Goal: Feedback & Contribution: Contribute content

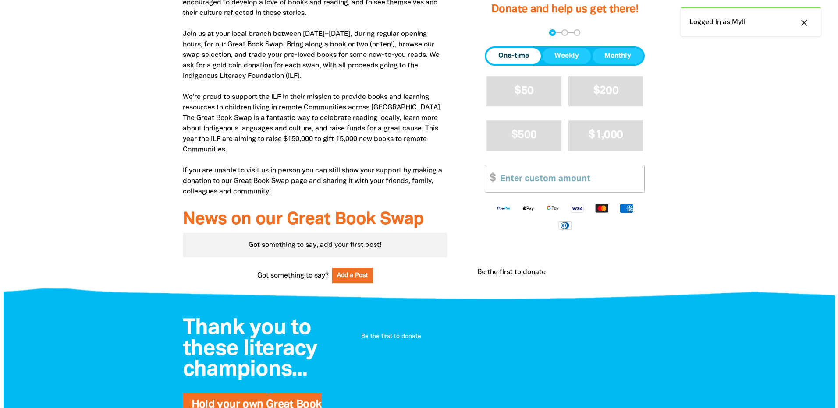
scroll to position [438, 0]
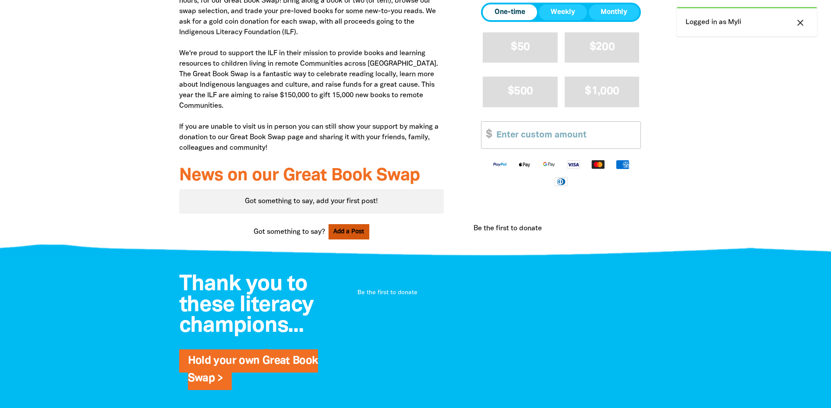
click at [343, 235] on button "Add a Post" at bounding box center [349, 231] width 41 height 15
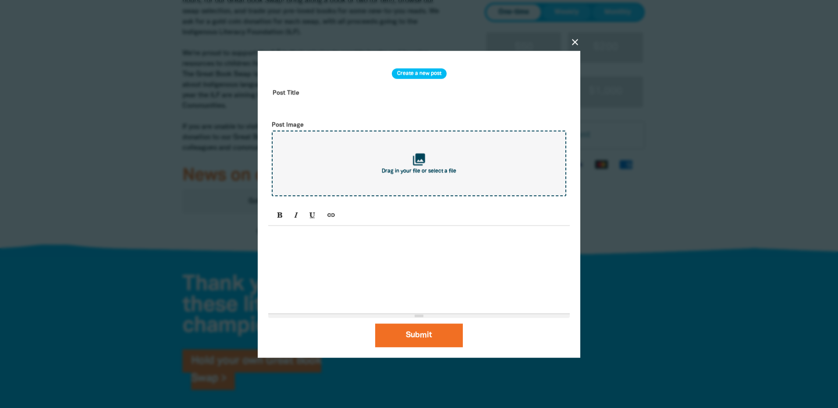
click at [438, 180] on div "collections Drag in your file or select a file" at bounding box center [419, 164] width 294 height 66
click at [441, 170] on span "Drag in your file or select a file" at bounding box center [419, 171] width 74 height 5
type input "C:\fakepath\The Great Book Swap Poster 2025.png"
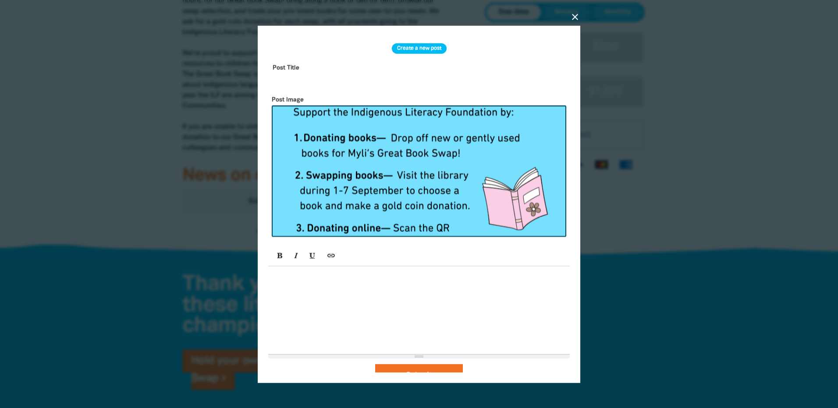
click at [289, 73] on input "text" at bounding box center [418, 74] width 301 height 28
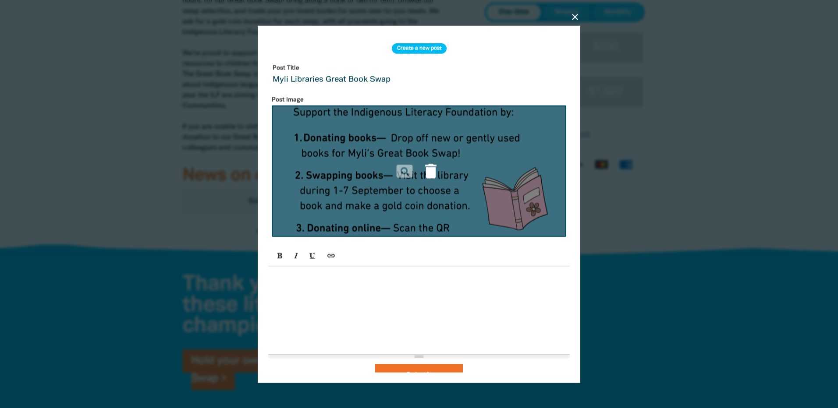
scroll to position [17, 0]
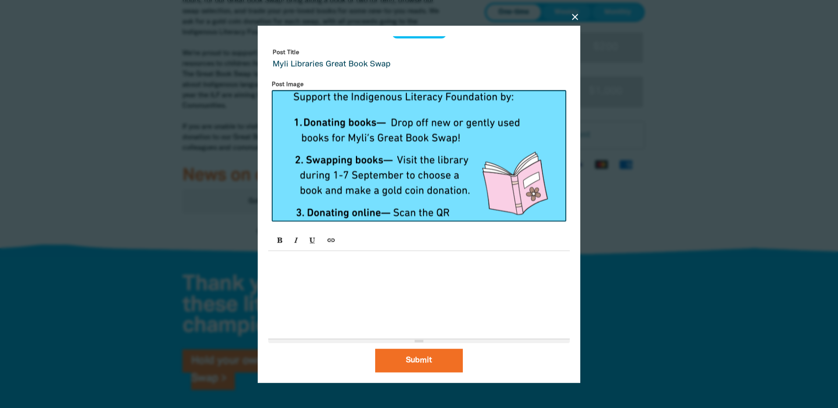
type input "Myli Libraries Great Book Swap"
click at [388, 282] on div at bounding box center [418, 295] width 301 height 88
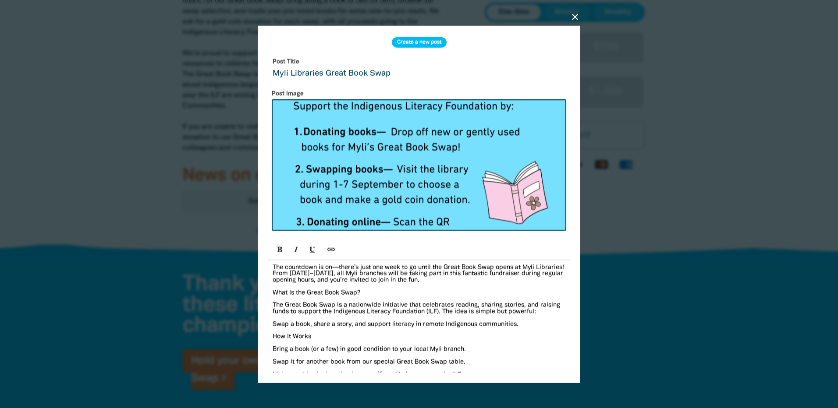
scroll to position [0, 0]
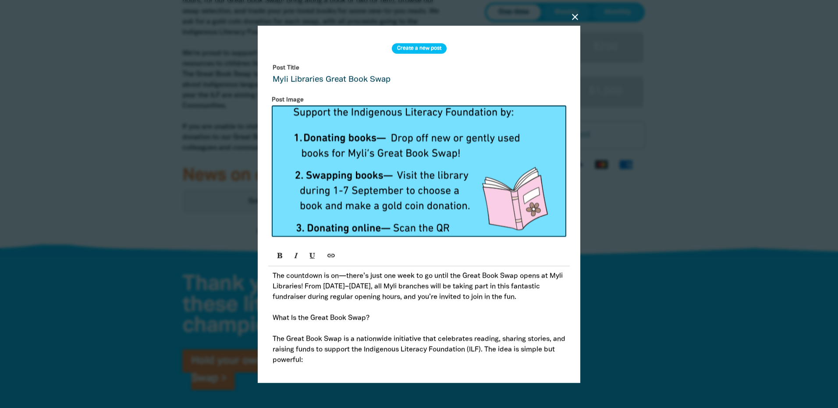
click at [400, 287] on p "The countdown is on—there’s just one week to go until the Great Book Swap opens…" at bounding box center [419, 287] width 293 height 32
click at [426, 289] on p "The countdown is on—there’s just one week to go until the Great Book Swap opens…" at bounding box center [419, 287] width 293 height 32
drag, startPoint x: 446, startPoint y: 289, endPoint x: 432, endPoint y: 290, distance: 13.2
click at [432, 290] on p "The countdown is on—there’s just one week to go until the Great Book Swap opens…" at bounding box center [419, 287] width 293 height 32
drag, startPoint x: 392, startPoint y: 287, endPoint x: 448, endPoint y: 288, distance: 55.7
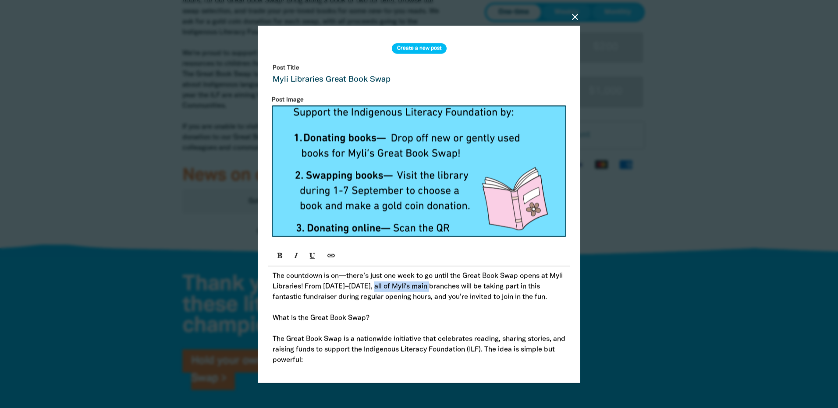
click at [448, 288] on p "The countdown is on—there’s just one week to go until the Great Book Swap opens…" at bounding box center [419, 287] width 293 height 32
drag, startPoint x: 478, startPoint y: 290, endPoint x: 394, endPoint y: 291, distance: 84.1
click at [394, 291] on p "The countdown is on—there’s just one week to go until the Great Book Swap opens…" at bounding box center [419, 287] width 293 height 32
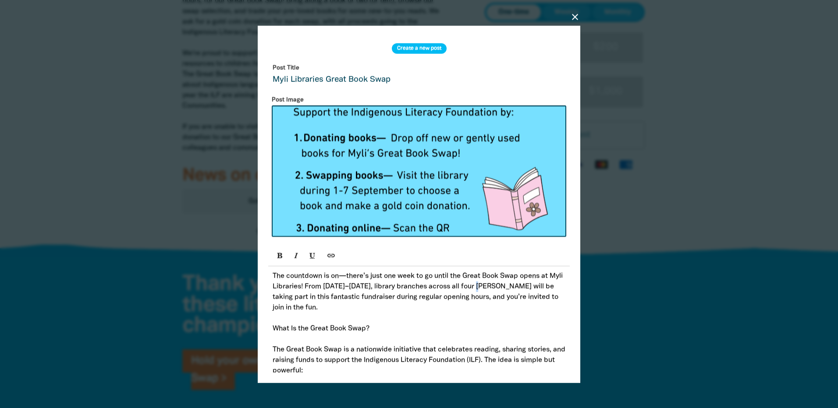
click at [498, 287] on p "The countdown is on—there’s just one week to go until the Great Book Swap opens…" at bounding box center [419, 292] width 293 height 42
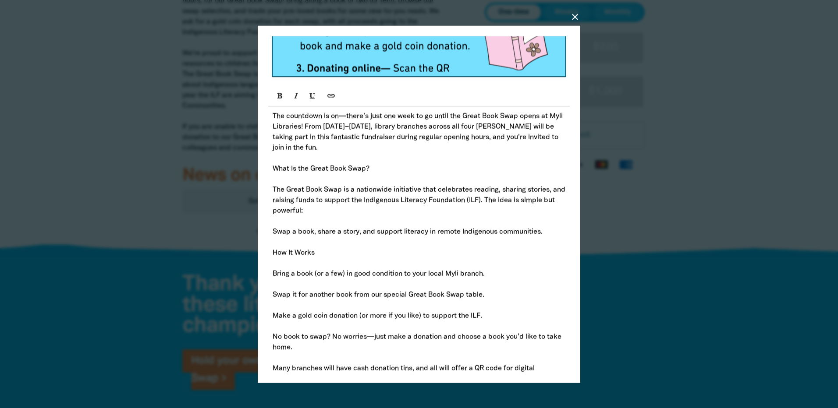
scroll to position [175, 0]
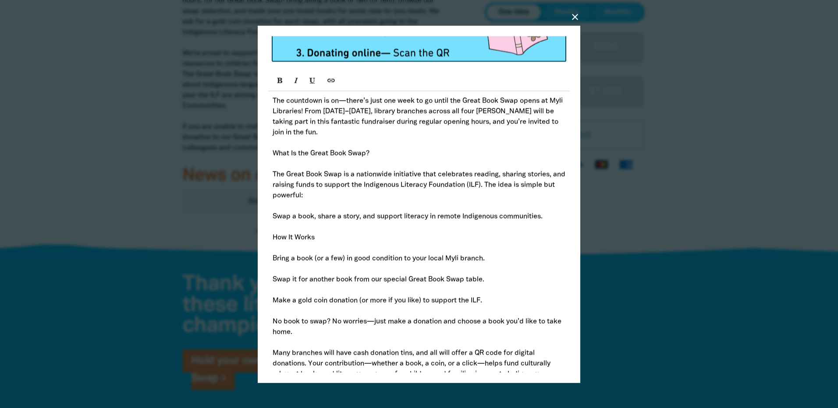
click at [394, 131] on p "The countdown is on—there’s just one week to go until the Great Book Swap opens…" at bounding box center [419, 117] width 293 height 42
drag, startPoint x: 375, startPoint y: 155, endPoint x: 270, endPoint y: 156, distance: 104.3
click at [283, 84] on icon "Bold (CTRL+B)" at bounding box center [280, 80] width 6 height 7
click at [375, 157] on p "What Is the Great Book Swap?" at bounding box center [419, 153] width 293 height 11
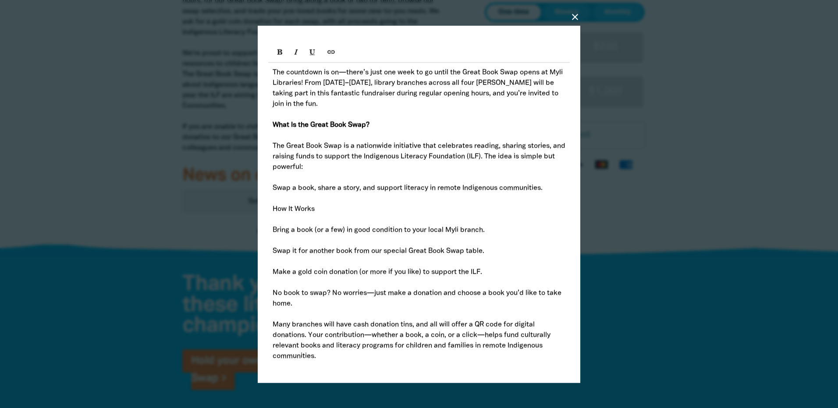
scroll to position [219, 0]
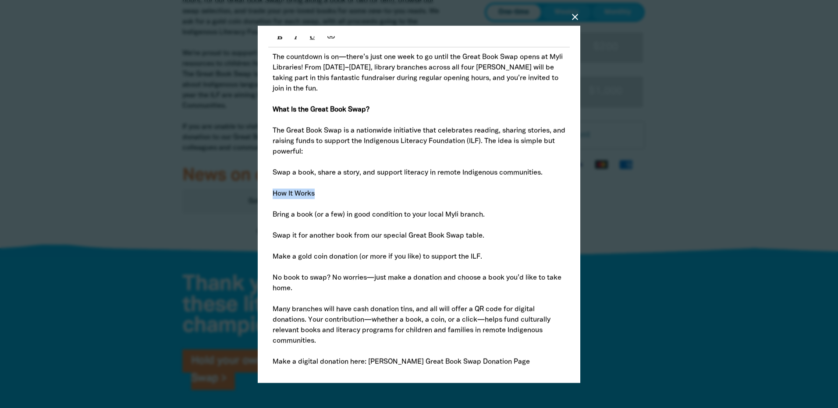
drag, startPoint x: 269, startPoint y: 196, endPoint x: 334, endPoint y: 199, distance: 64.9
click at [334, 199] on div "The countdown is on—there’s just one week to go until the Great Book Swap opens…" at bounding box center [418, 409] width 301 height 724
click at [278, 39] on icon "Bold (CTRL+B)" at bounding box center [280, 36] width 6 height 7
click at [354, 223] on p at bounding box center [419, 225] width 293 height 11
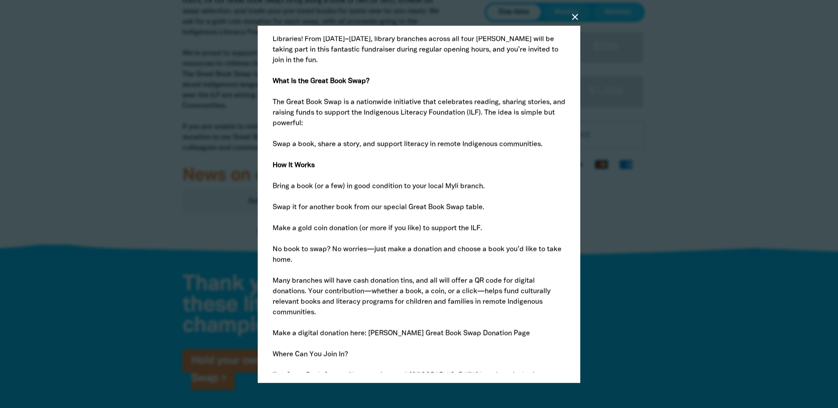
scroll to position [263, 0]
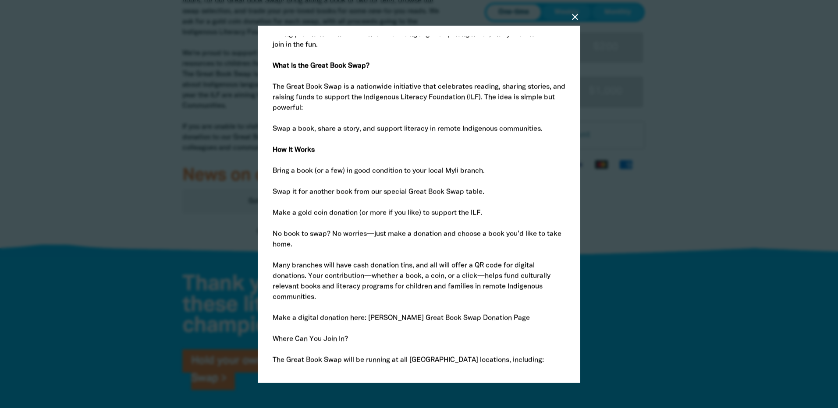
click at [272, 172] on div "The countdown is on—there’s just one week to go until the Great Book Swap opens…" at bounding box center [418, 366] width 301 height 724
click at [275, 191] on p "Swap it for another book from our special Great Book Swap table." at bounding box center [419, 192] width 293 height 11
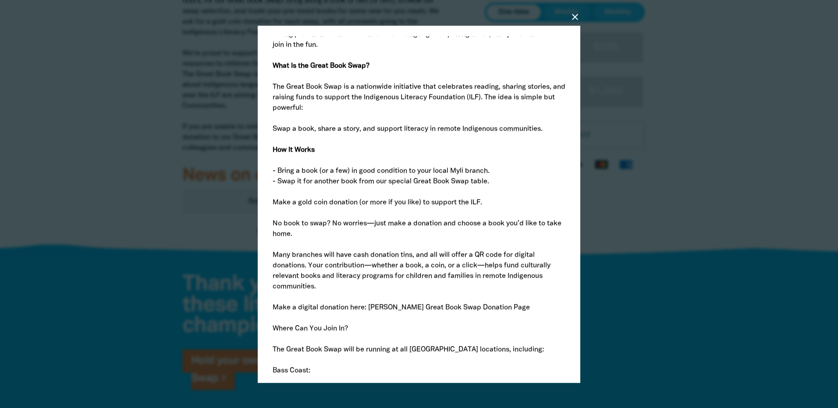
click at [273, 207] on p "Make a gold coin donation (or more if you like) to support the ILF." at bounding box center [419, 202] width 293 height 11
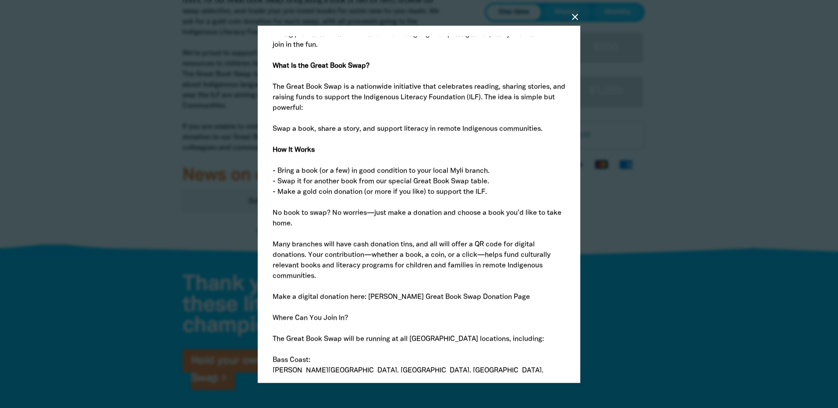
click at [273, 215] on p "No book to swap? No worries—just make a donation and choose a book you’d like t…" at bounding box center [419, 218] width 293 height 21
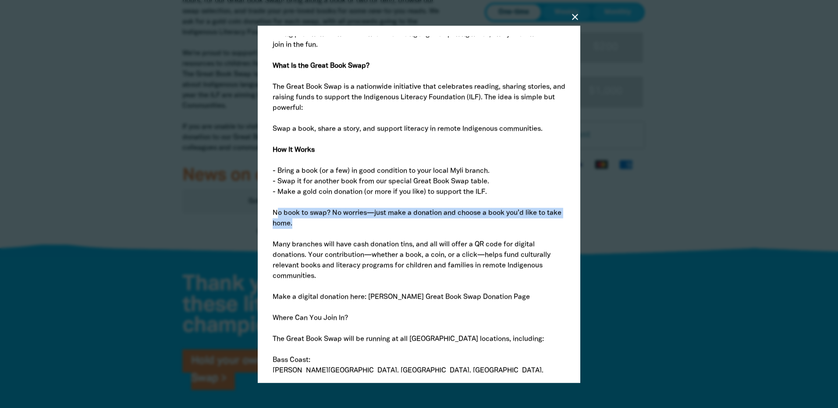
drag, startPoint x: 311, startPoint y: 225, endPoint x: 276, endPoint y: 216, distance: 36.2
click at [276, 216] on p "No book to swap? No worries—just make a donation and choose a book you’d like t…" at bounding box center [419, 218] width 293 height 21
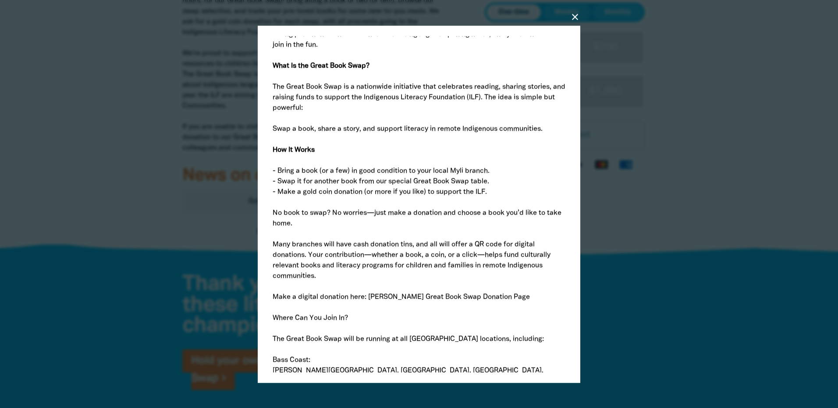
click at [274, 216] on p "No book to swap? No worries—just make a donation and choose a book you’d like t…" at bounding box center [419, 218] width 293 height 21
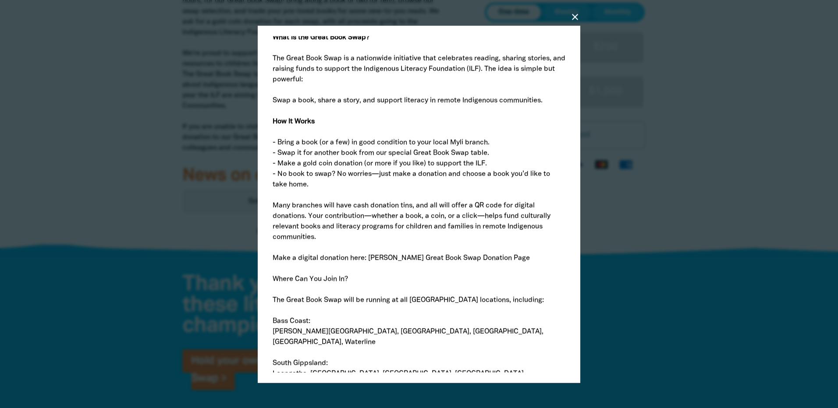
scroll to position [307, 0]
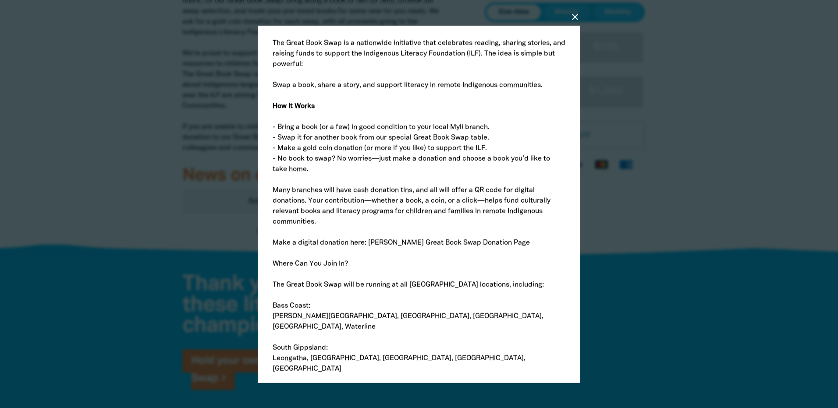
click at [308, 204] on p "Many branches will have cash donation tins, and all will offer a QR code for di…" at bounding box center [419, 206] width 293 height 42
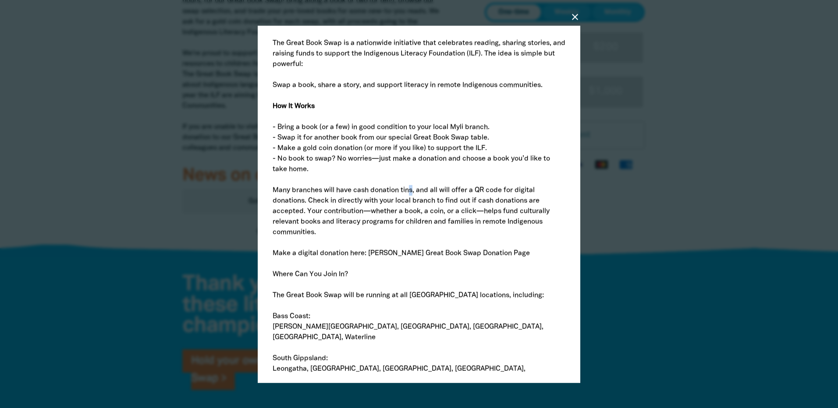
drag, startPoint x: 414, startPoint y: 191, endPoint x: 410, endPoint y: 190, distance: 5.1
click at [410, 190] on p "Many branches will have cash donation tins, and all will offer a QR code for di…" at bounding box center [419, 211] width 293 height 53
drag, startPoint x: 271, startPoint y: 195, endPoint x: 291, endPoint y: 192, distance: 19.8
click at [291, 192] on div "The countdown is on—there’s just one week to go until the Great Book Swap opens…" at bounding box center [418, 311] width 301 height 703
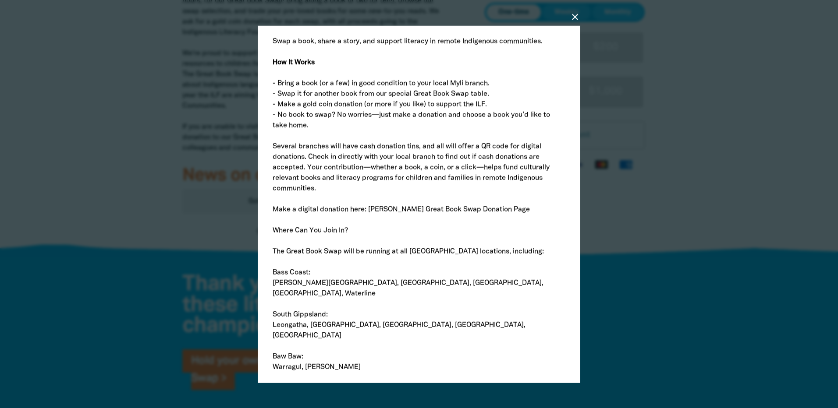
scroll to position [394, 0]
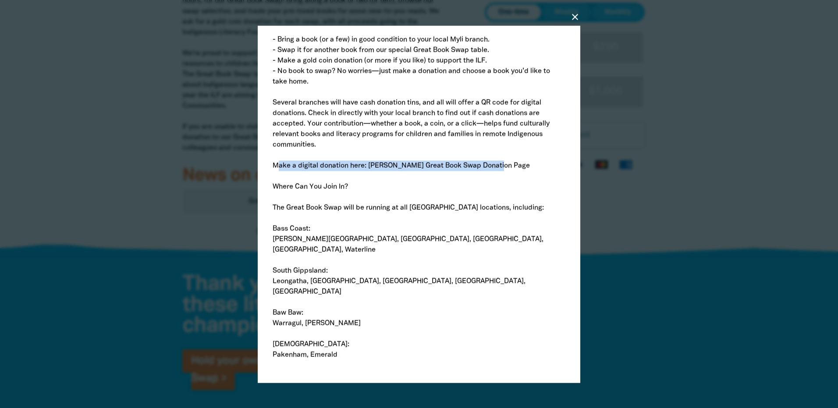
drag, startPoint x: 501, startPoint y: 165, endPoint x: 276, endPoint y: 171, distance: 225.3
click at [276, 171] on p "Make a digital donation here: [PERSON_NAME] Great Book Swap Donation Page" at bounding box center [419, 165] width 293 height 11
click at [369, 171] on p "Make a digital donation here: [PERSON_NAME] Great Book Swap Donation Page" at bounding box center [419, 165] width 293 height 11
drag, startPoint x: 369, startPoint y: 169, endPoint x: 499, endPoint y: 163, distance: 130.3
click at [499, 163] on p "Make a digital donation here: [PERSON_NAME] Great Book Swap Donation Page" at bounding box center [419, 165] width 293 height 11
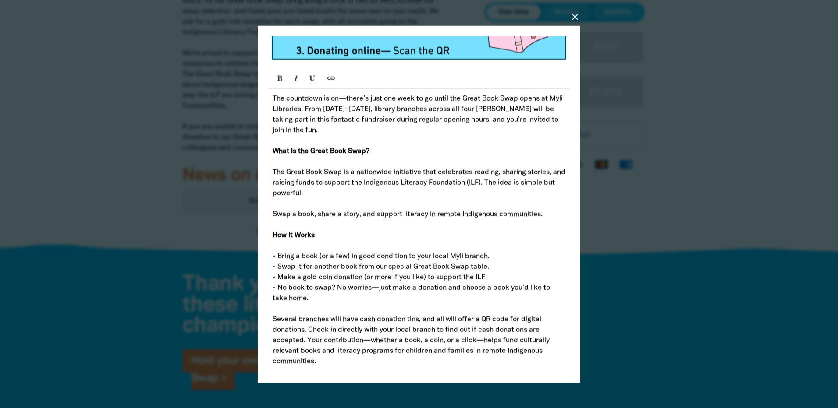
scroll to position [131, 0]
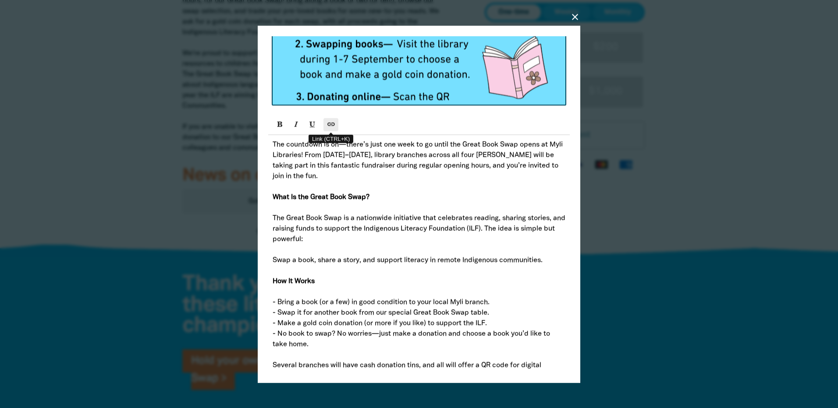
click at [332, 124] on icon "Link (CTRL+K)" at bounding box center [331, 123] width 6 height 7
type input "[PERSON_NAME] Great Book Swap Donation Page"
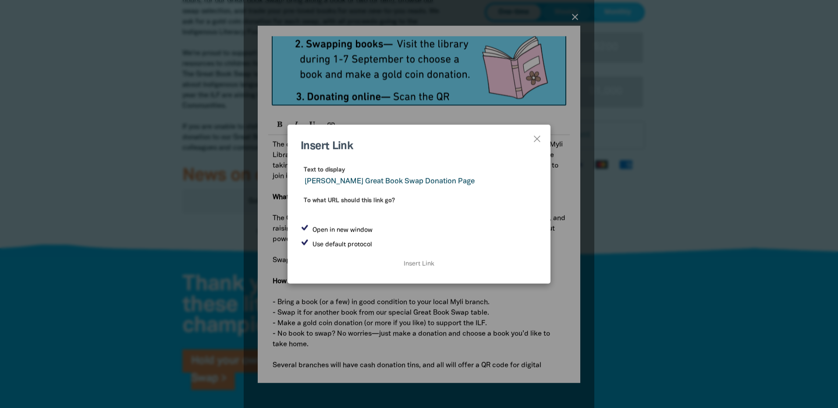
paste input "[URL][DOMAIN_NAME]"
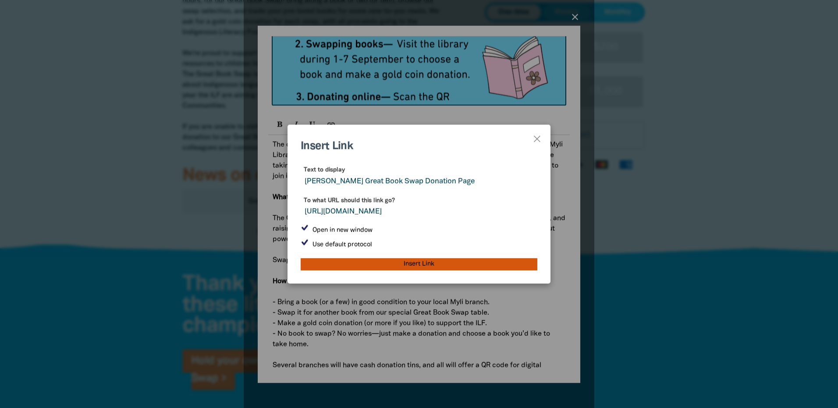
type input "[URL][DOMAIN_NAME]"
click at [428, 265] on input "Insert Link" at bounding box center [419, 264] width 237 height 12
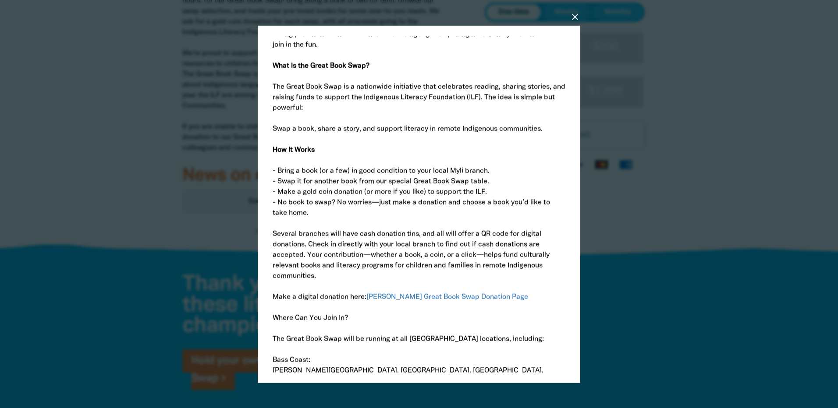
scroll to position [307, 0]
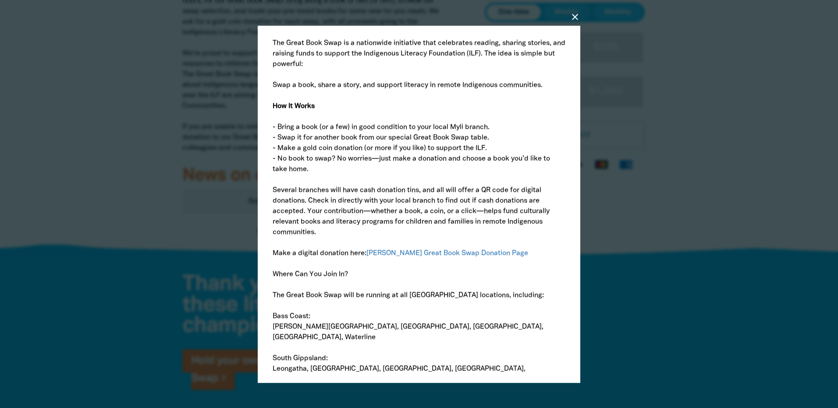
drag, startPoint x: 425, startPoint y: 258, endPoint x: 511, endPoint y: 276, distance: 88.6
click at [511, 276] on p "Where Can You Join In?" at bounding box center [419, 274] width 293 height 11
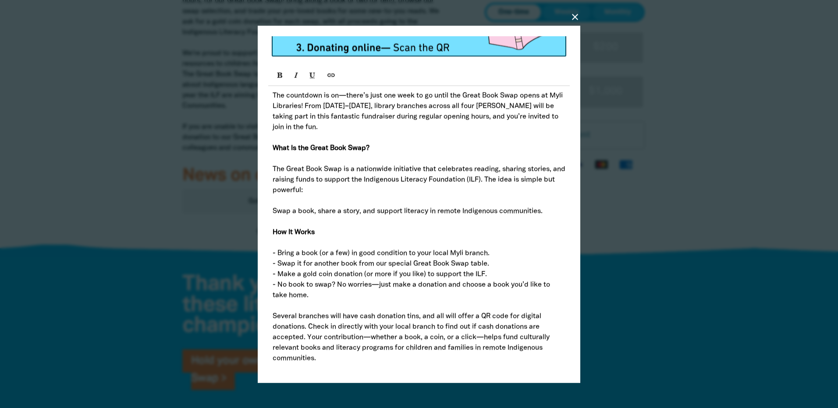
scroll to position [175, 0]
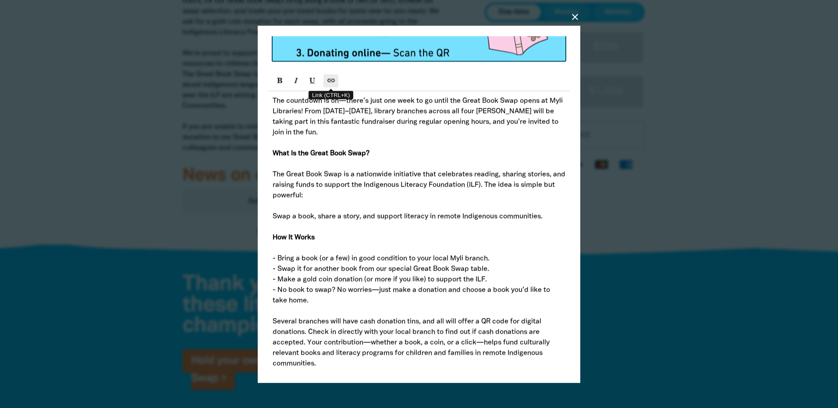
click at [329, 84] on icon "Link (CTRL+K)" at bounding box center [331, 80] width 6 height 7
checkbox input "false"
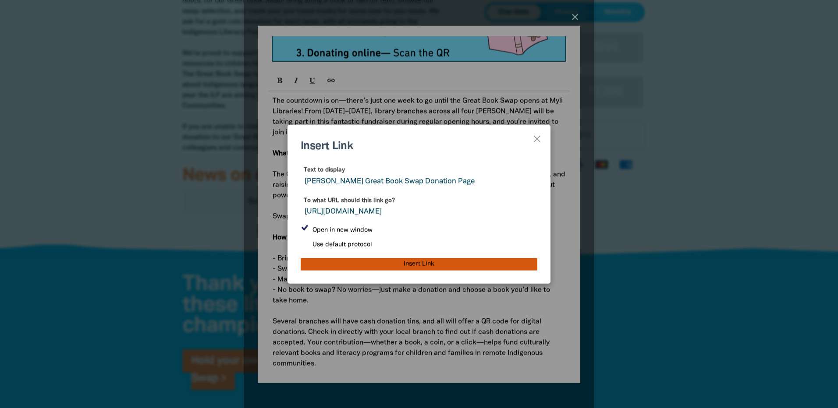
click at [409, 265] on input "Insert Link" at bounding box center [419, 264] width 237 height 12
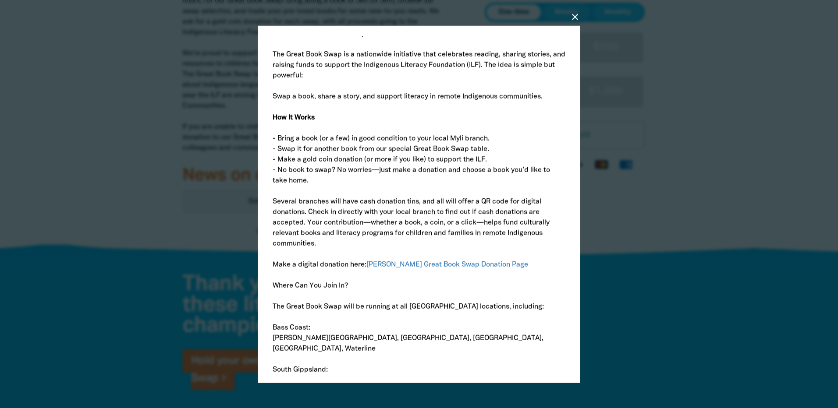
scroll to position [307, 0]
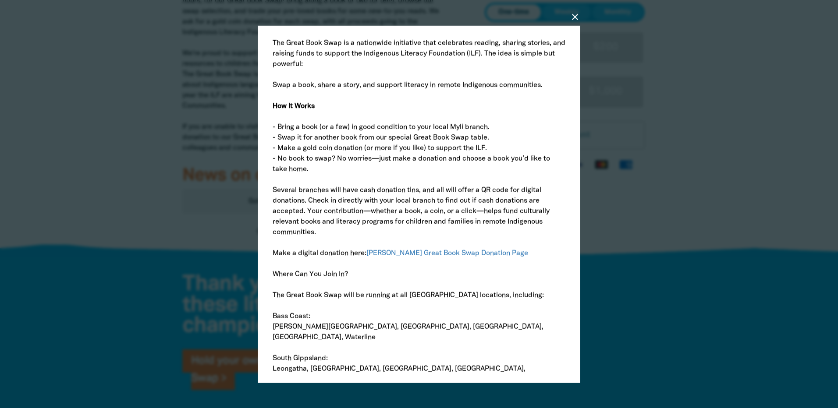
click at [506, 260] on p at bounding box center [419, 263] width 293 height 11
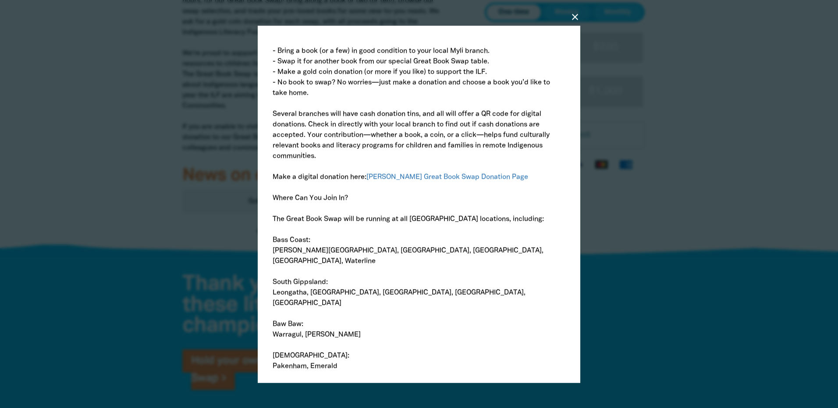
scroll to position [394, 0]
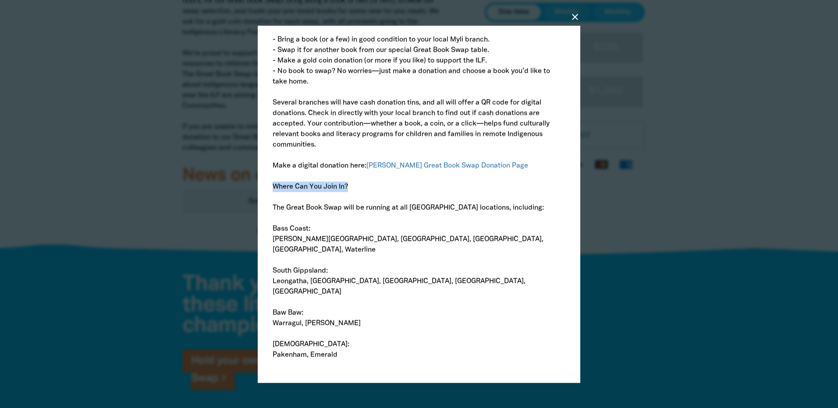
drag, startPoint x: 273, startPoint y: 189, endPoint x: 358, endPoint y: 190, distance: 85.0
click at [358, 190] on p "Where Can You Join In?" at bounding box center [419, 186] width 293 height 11
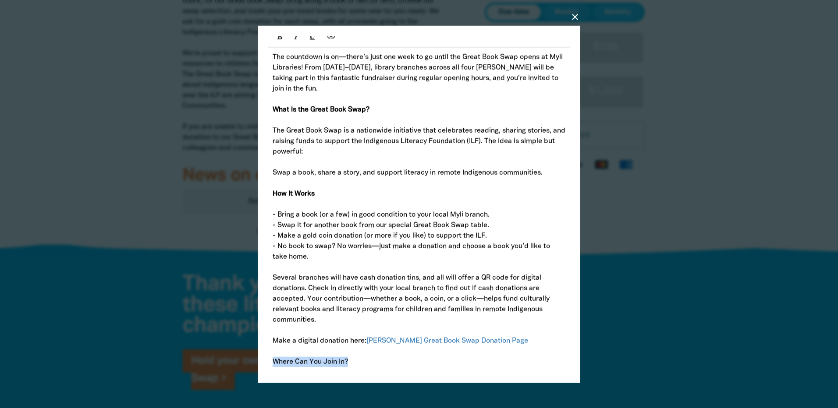
scroll to position [131, 0]
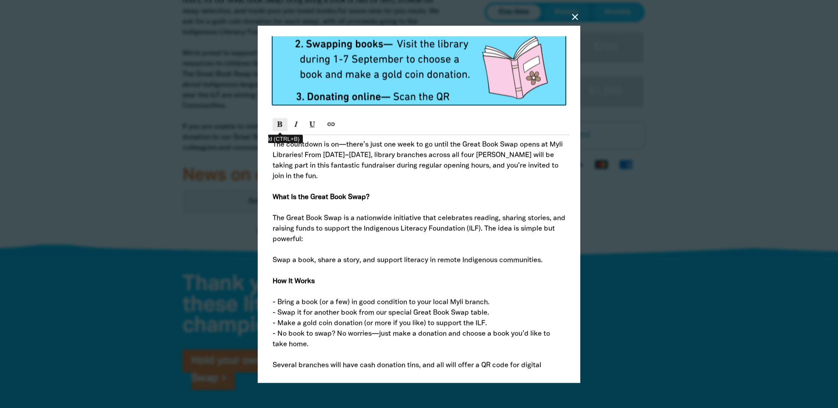
click at [283, 126] on icon "Bold (CTRL+B)" at bounding box center [280, 123] width 6 height 7
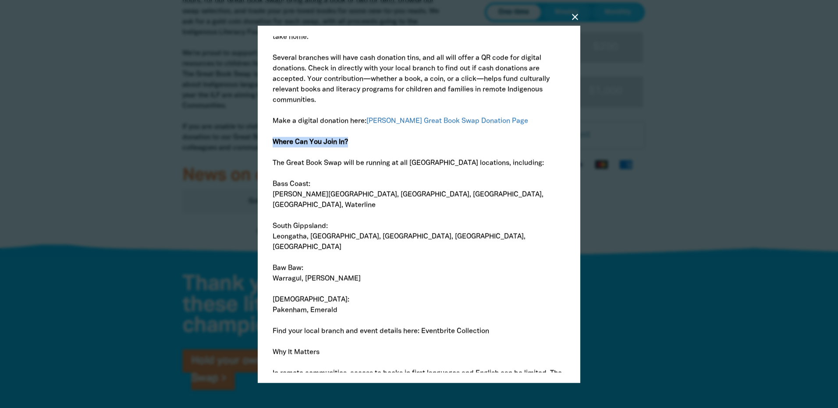
scroll to position [482, 0]
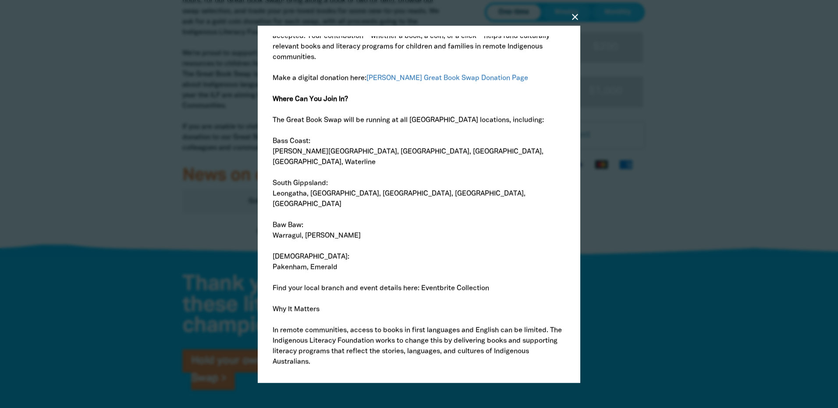
click at [354, 132] on p at bounding box center [419, 130] width 293 height 11
drag, startPoint x: 318, startPoint y: 145, endPoint x: 269, endPoint y: 142, distance: 49.6
click at [269, 142] on div "The countdown is on—there’s just one week to go until the Great Book Swap opens…" at bounding box center [418, 135] width 301 height 703
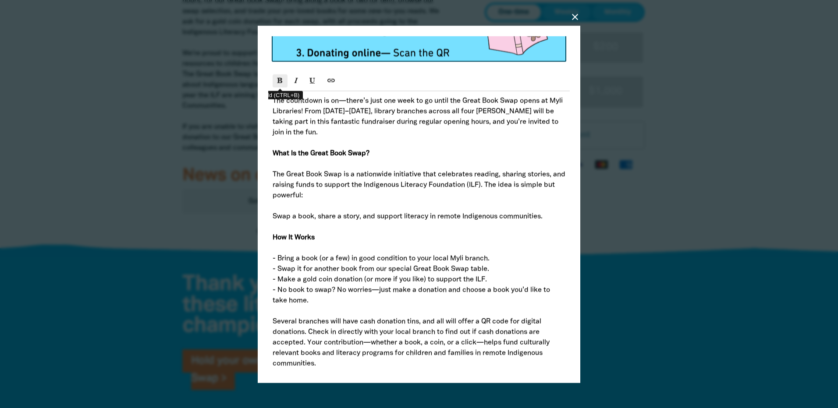
click at [280, 84] on icon "Bold (CTRL+B)" at bounding box center [280, 80] width 6 height 7
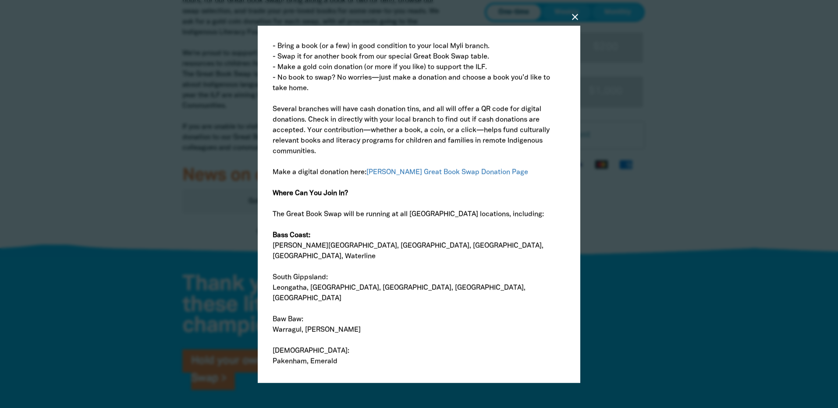
scroll to position [438, 0]
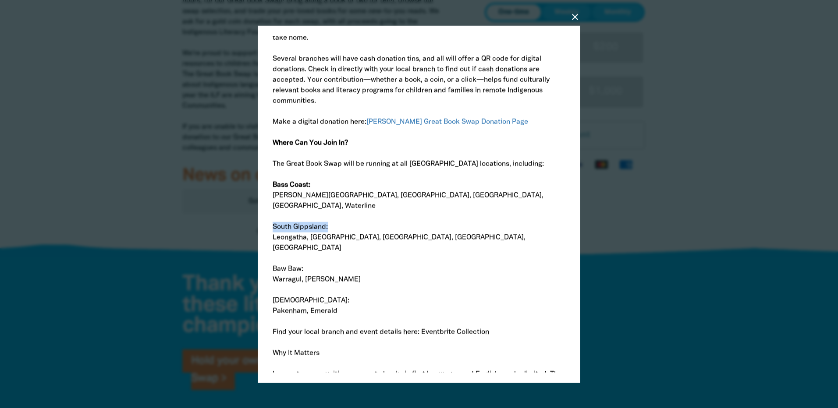
drag, startPoint x: 333, startPoint y: 219, endPoint x: 272, endPoint y: 216, distance: 60.5
click at [272, 216] on div "The countdown is on—there’s just one week to go until the Great Book Swap opens…" at bounding box center [418, 179] width 301 height 703
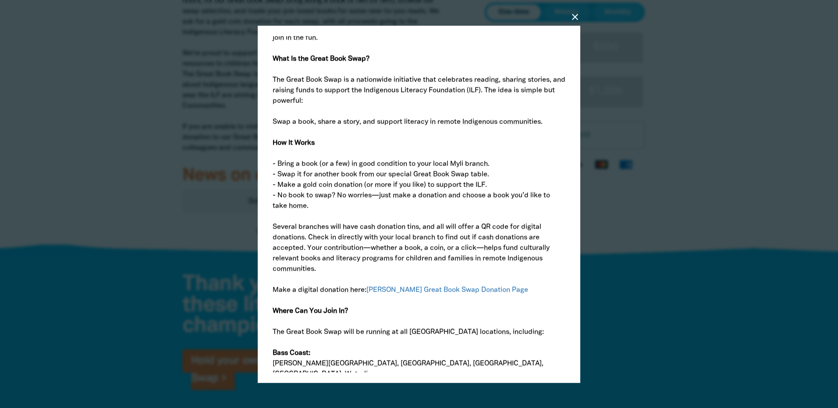
scroll to position [175, 0]
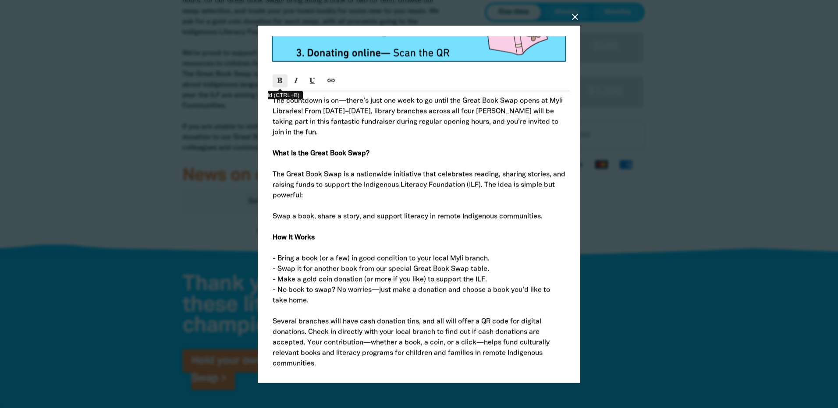
click at [283, 82] on icon "Bold (CTRL+B)" at bounding box center [280, 80] width 6 height 7
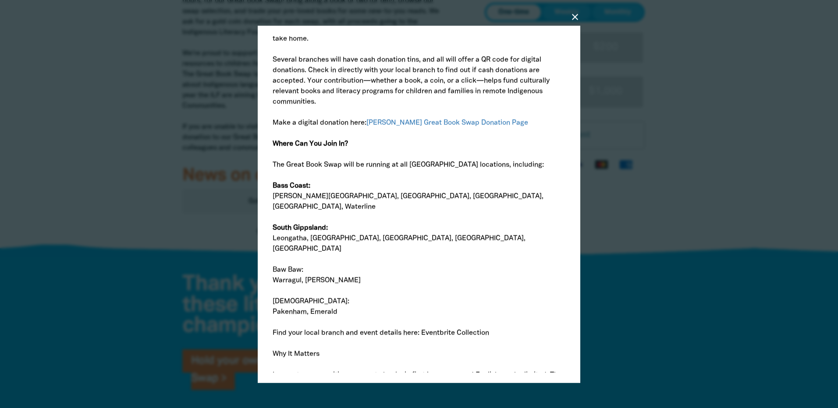
scroll to position [438, 0]
drag, startPoint x: 304, startPoint y: 248, endPoint x: 265, endPoint y: 246, distance: 39.9
click at [265, 246] on div "close Create a new post Post Title Myli Libraries Great Book Swap Post Image pa…" at bounding box center [419, 204] width 322 height 358
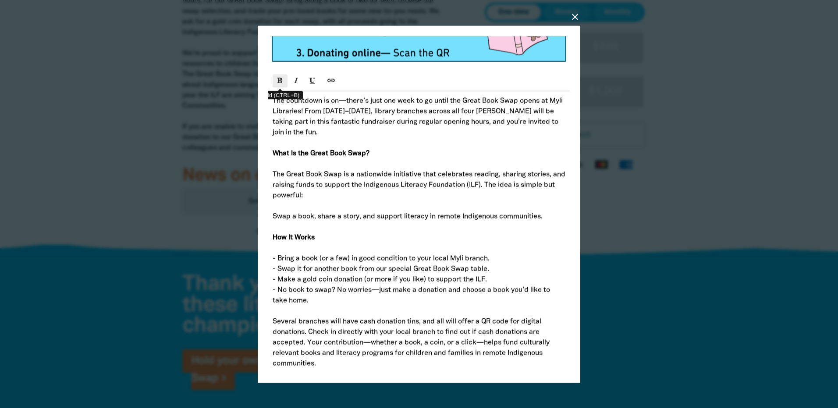
click at [280, 81] on icon "Bold (CTRL+B)" at bounding box center [280, 80] width 6 height 7
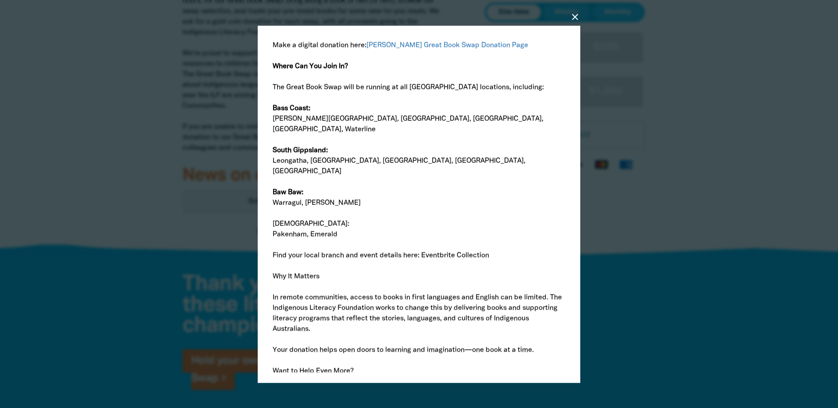
scroll to position [526, 0]
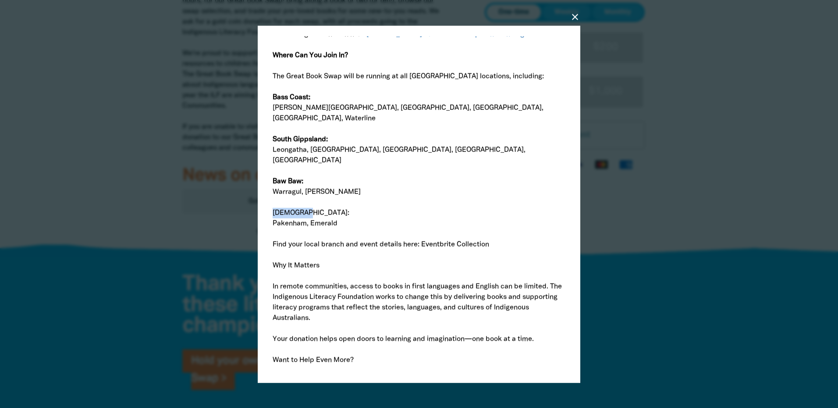
drag, startPoint x: 303, startPoint y: 193, endPoint x: 267, endPoint y: 197, distance: 35.7
click at [267, 197] on div "close Create a new post Post Title Myli Libraries Great Book Swap Post Image pa…" at bounding box center [419, 204] width 322 height 358
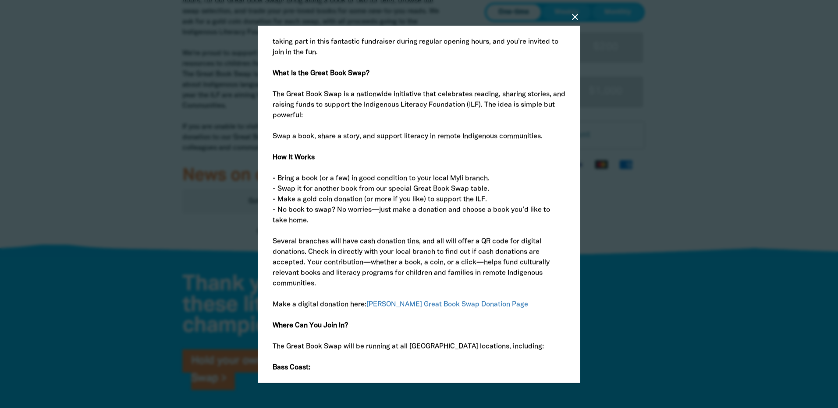
scroll to position [175, 0]
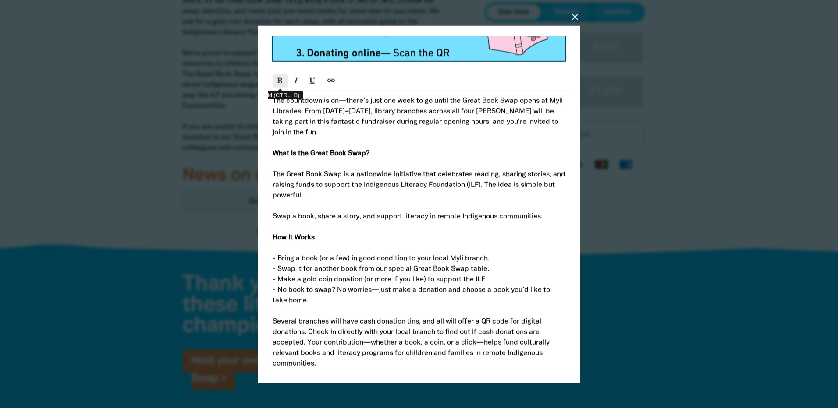
click at [281, 84] on icon "Bold (CTRL+B)" at bounding box center [280, 80] width 6 height 7
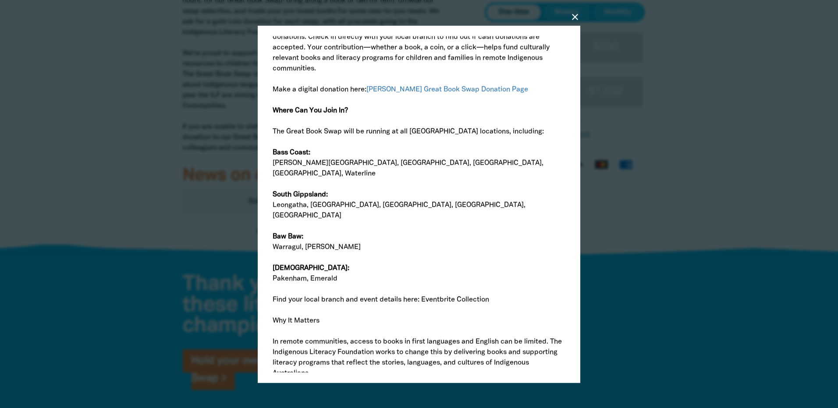
scroll to position [482, 0]
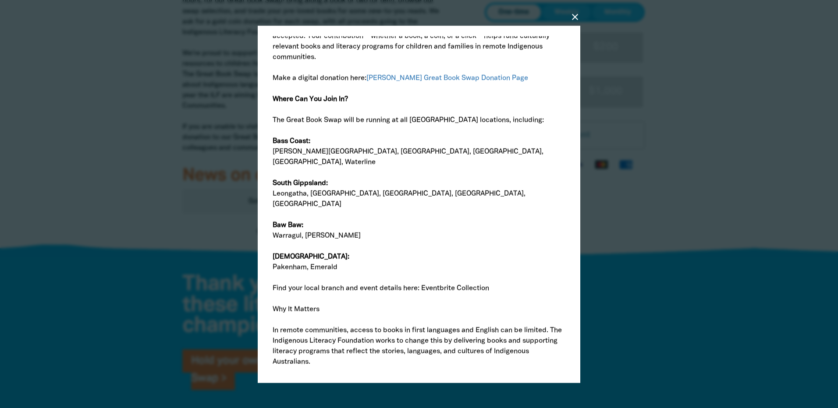
click at [350, 262] on p "Pakenham, Emerald" at bounding box center [419, 267] width 293 height 11
click at [347, 294] on p at bounding box center [419, 299] width 293 height 11
drag, startPoint x: 492, startPoint y: 268, endPoint x: 423, endPoint y: 268, distance: 68.8
click at [423, 283] on p "Find your local branch and event details here: Eventbrite Collection" at bounding box center [419, 288] width 293 height 11
click at [457, 283] on p "Find your local branch and event details here: Eventbrite Collection" at bounding box center [419, 288] width 293 height 11
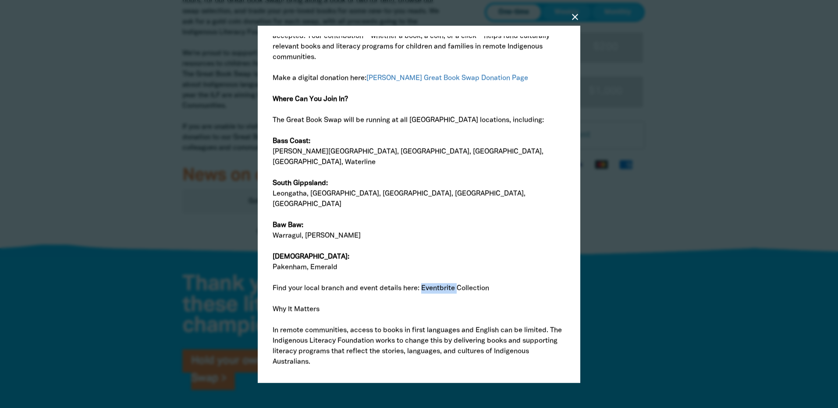
drag, startPoint x: 457, startPoint y: 273, endPoint x: 434, endPoint y: 270, distance: 22.9
click at [434, 283] on p "Find your local branch and event details here: Eventbrite Collection" at bounding box center [419, 288] width 293 height 11
click at [456, 273] on p at bounding box center [419, 278] width 293 height 11
drag, startPoint x: 425, startPoint y: 270, endPoint x: 513, endPoint y: 270, distance: 88.1
click at [513, 283] on p "Find your local branch and event details here: Great Book Swap Collection" at bounding box center [419, 288] width 293 height 11
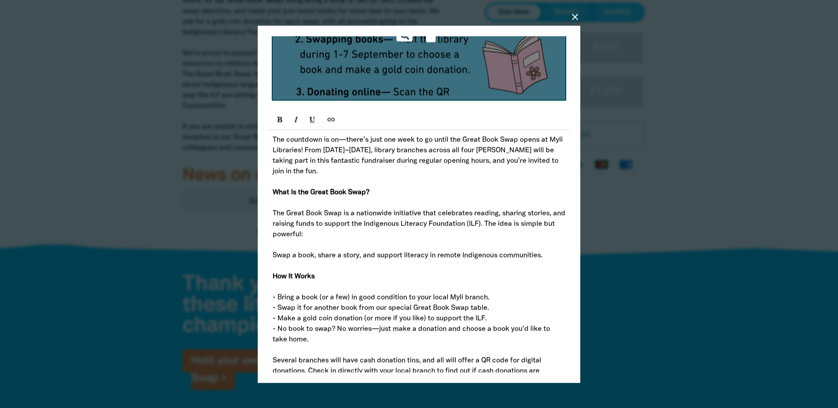
scroll to position [88, 0]
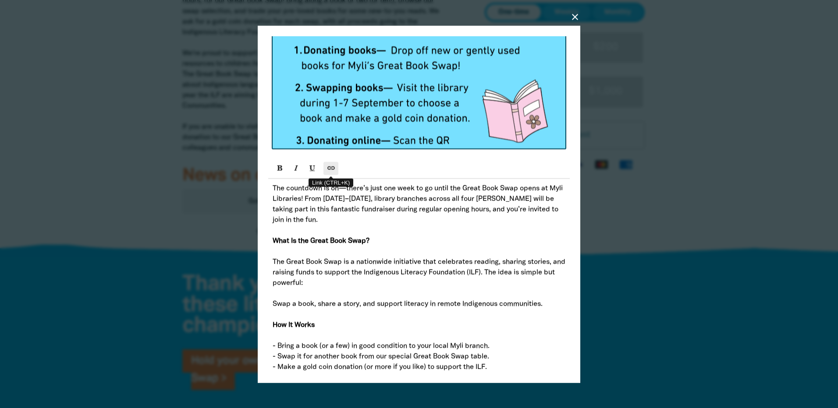
click at [331, 170] on icon "Link (CTRL+K)" at bounding box center [331, 167] width 6 height 7
type input "Great Book Swap Collection"
checkbox input "true"
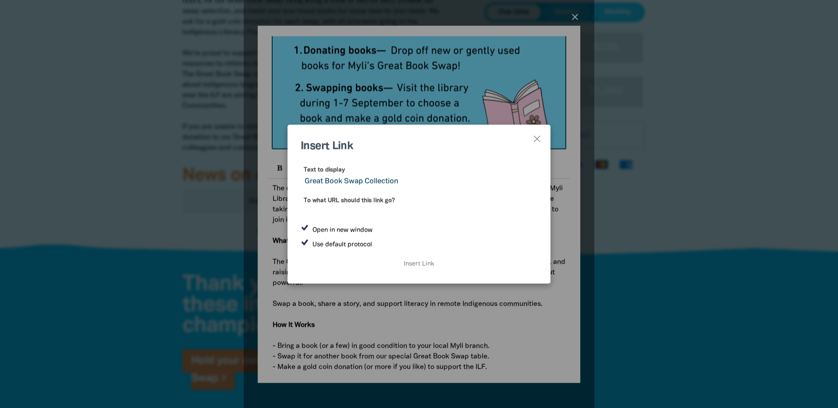
paste input "[URL][DOMAIN_NAME]"
type input "[URL][DOMAIN_NAME]"
drag, startPoint x: 406, startPoint y: 184, endPoint x: 299, endPoint y: 183, distance: 107.3
click at [299, 183] on div "Text to display Great Book Swap Collection To what URL should this link go? [UR…" at bounding box center [418, 206] width 263 height 103
paste input "[URL][DOMAIN_NAME]"
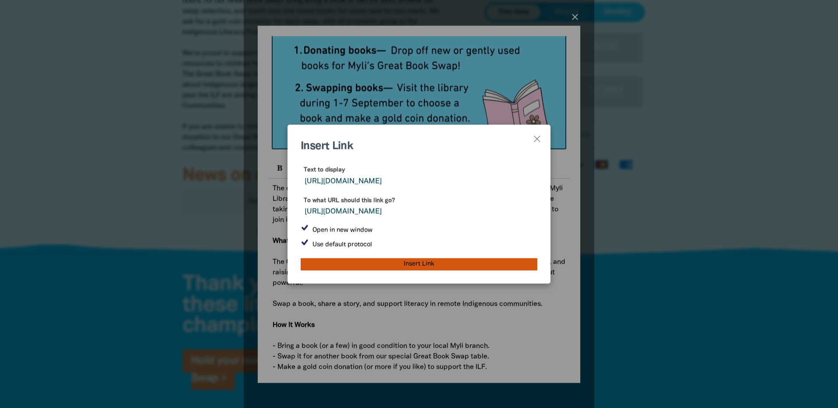
click at [426, 267] on input "Insert Link" at bounding box center [419, 264] width 237 height 12
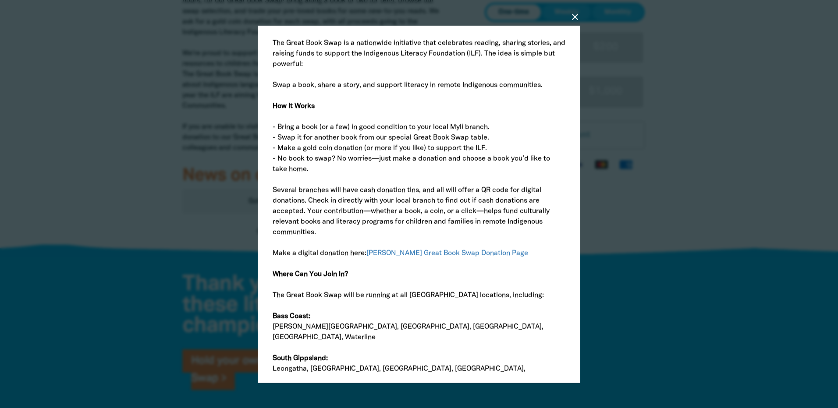
scroll to position [350, 0]
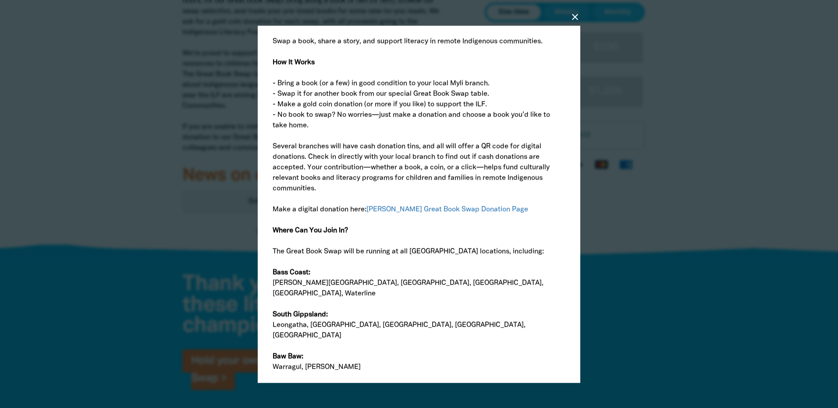
click at [490, 172] on p "Several branches will have cash donation tins, and all will offer a QR code for…" at bounding box center [419, 167] width 293 height 53
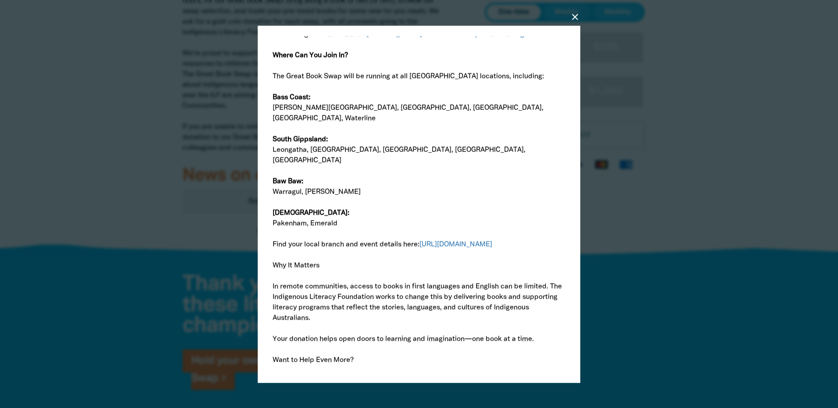
scroll to position [482, 0]
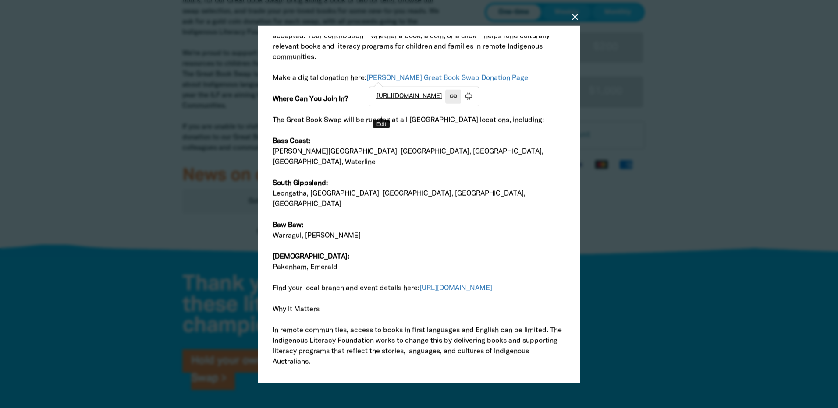
drag, startPoint x: 492, startPoint y: 82, endPoint x: 382, endPoint y: 112, distance: 113.0
click at [450, 99] on icon "Edit" at bounding box center [453, 95] width 6 height 7
type input "[PERSON_NAME] Great Book Swap Donation Page"
type input "[URL][DOMAIN_NAME]"
checkbox input "false"
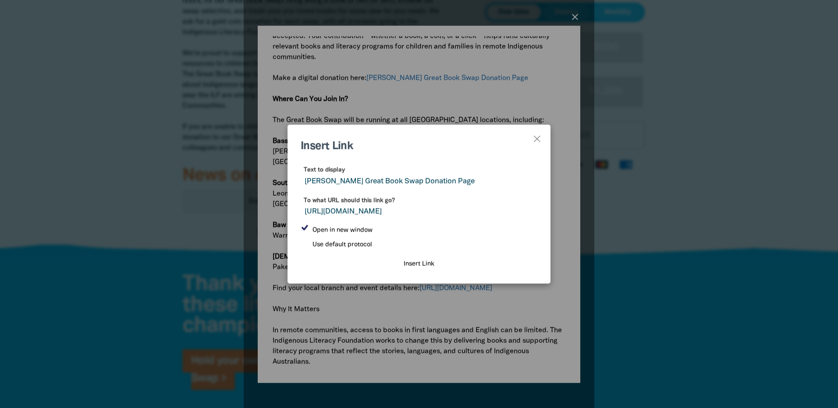
drag, startPoint x: 516, startPoint y: 215, endPoint x: 302, endPoint y: 196, distance: 214.6
click at [302, 196] on input "[URL][DOMAIN_NAME]" at bounding box center [419, 207] width 237 height 25
drag, startPoint x: 436, startPoint y: 181, endPoint x: 291, endPoint y: 181, distance: 144.6
click at [291, 181] on div "Text to display [PERSON_NAME] Great Book Swap Donation Page To what URL should …" at bounding box center [418, 206] width 263 height 103
paste input "[URL][DOMAIN_NAME]"
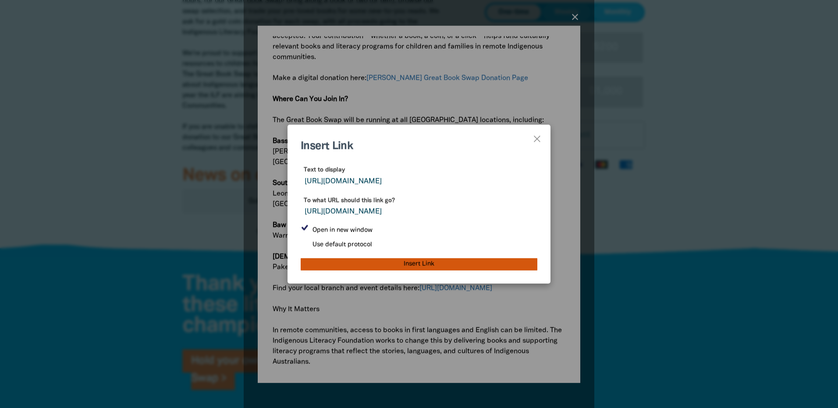
click at [424, 266] on input "Insert Link" at bounding box center [419, 264] width 237 height 12
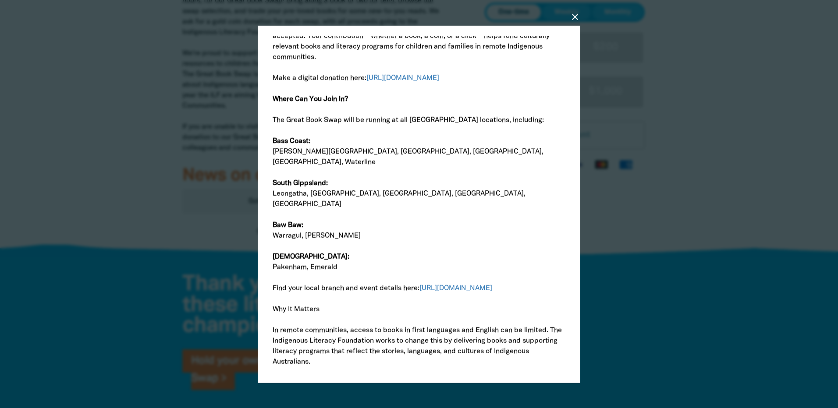
click at [506, 115] on p at bounding box center [419, 109] width 293 height 11
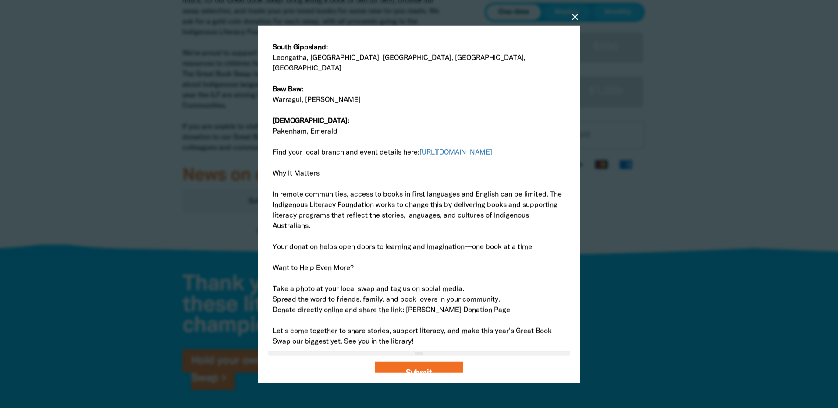
scroll to position [622, 0]
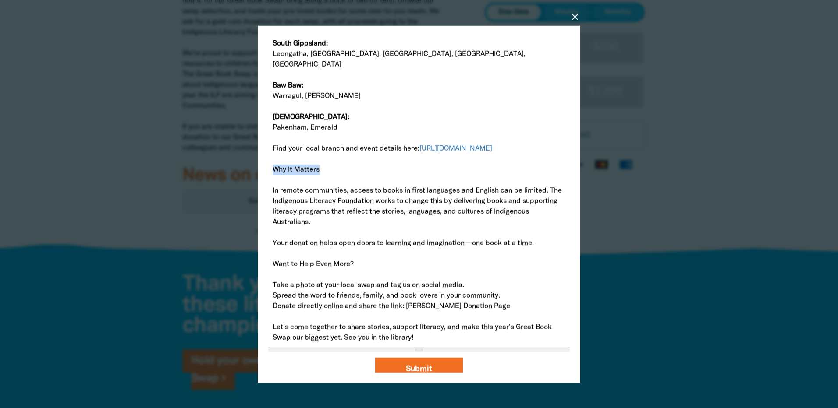
drag, startPoint x: 331, startPoint y: 163, endPoint x: 267, endPoint y: 161, distance: 64.0
click at [267, 161] on div "close Create a new post Post Title Myli Libraries Great Book Swap Post Image pa…" at bounding box center [419, 204] width 322 height 358
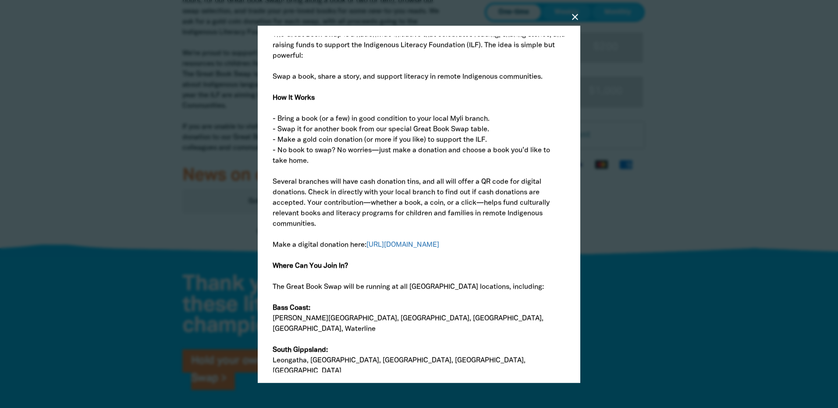
scroll to position [140, 0]
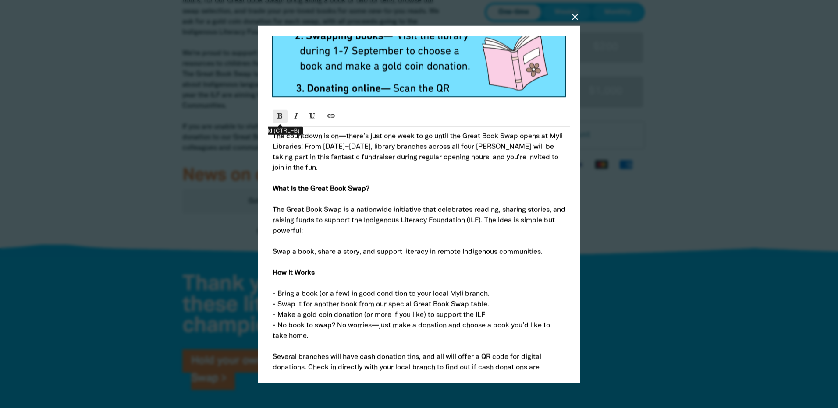
click at [277, 119] on icon "Bold (CTRL+B)" at bounding box center [280, 115] width 6 height 7
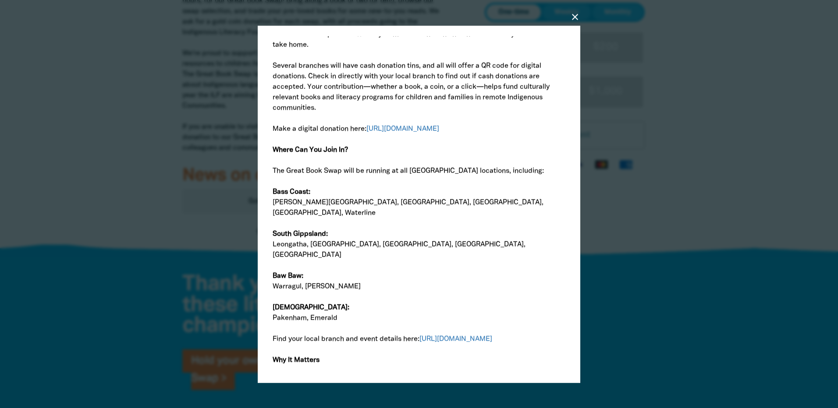
scroll to position [446, 0]
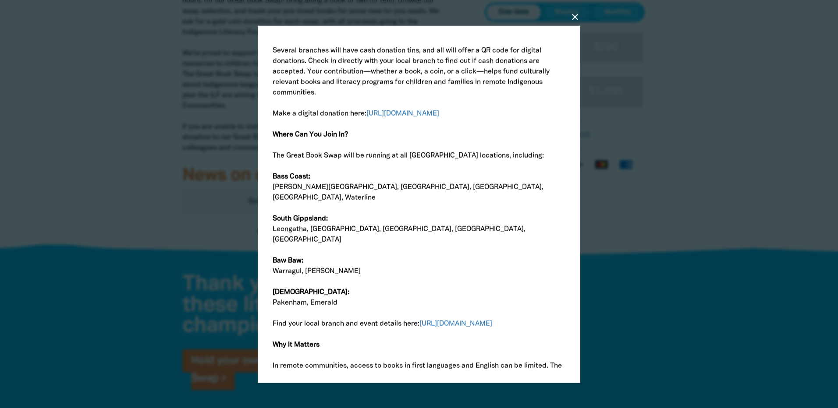
click at [481, 206] on p at bounding box center [419, 208] width 293 height 11
drag, startPoint x: 410, startPoint y: 168, endPoint x: 400, endPoint y: 169, distance: 10.6
click at [400, 161] on p "The Great Book Swap will be running at all [GEOGRAPHIC_DATA] locations, includi…" at bounding box center [419, 155] width 293 height 11
drag, startPoint x: 490, startPoint y: 170, endPoint x: 522, endPoint y: 170, distance: 32.0
click at [522, 161] on p "The Great Book Swap will be running at the following Myli locations, including:" at bounding box center [419, 155] width 293 height 11
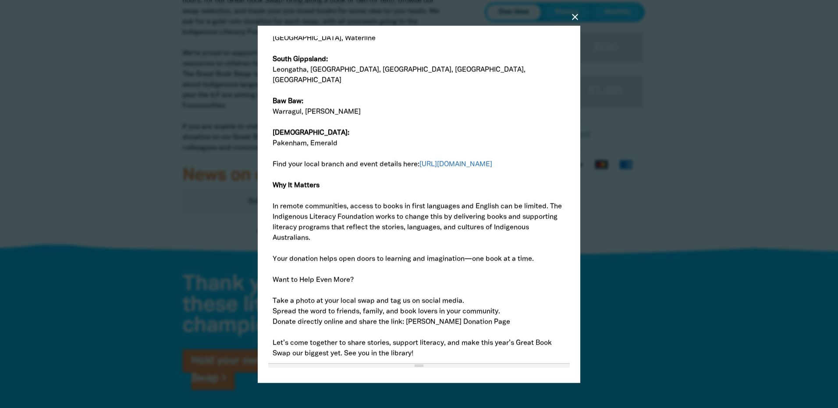
scroll to position [622, 0]
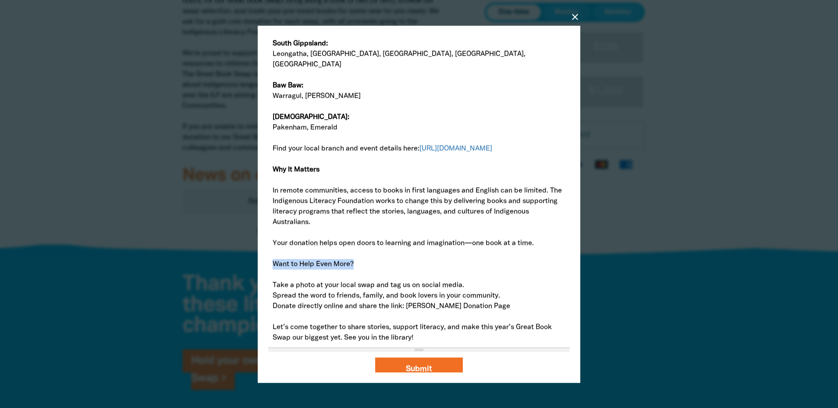
drag, startPoint x: 273, startPoint y: 257, endPoint x: 358, endPoint y: 259, distance: 85.5
click at [358, 259] on p "Want to Help Even More?" at bounding box center [419, 264] width 293 height 11
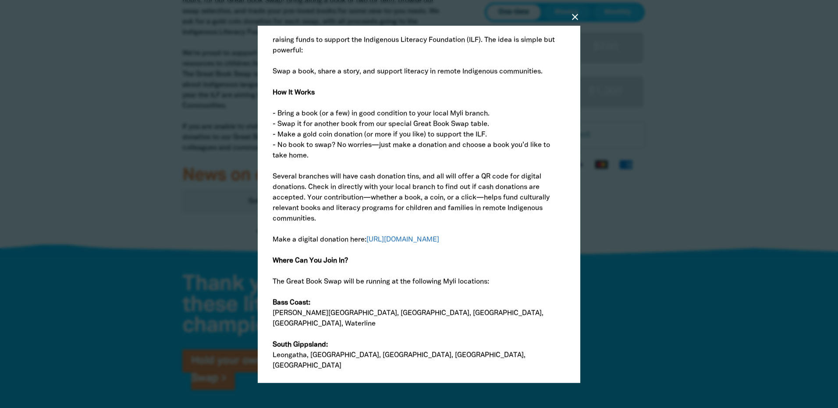
scroll to position [184, 0]
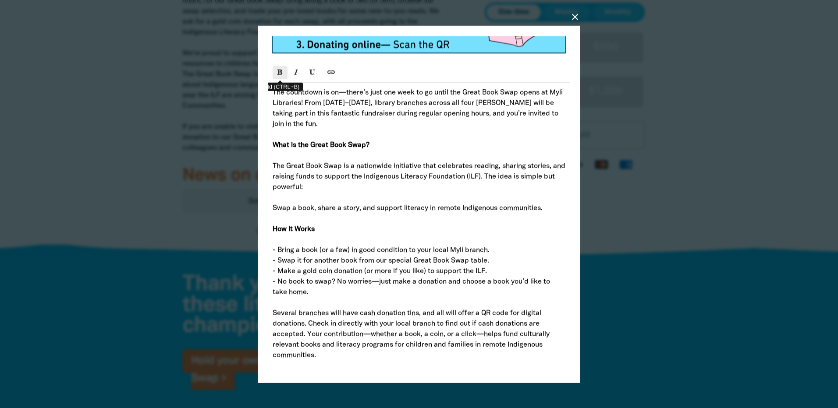
click at [284, 73] on button "Bold (CTRL+B)" at bounding box center [280, 72] width 15 height 13
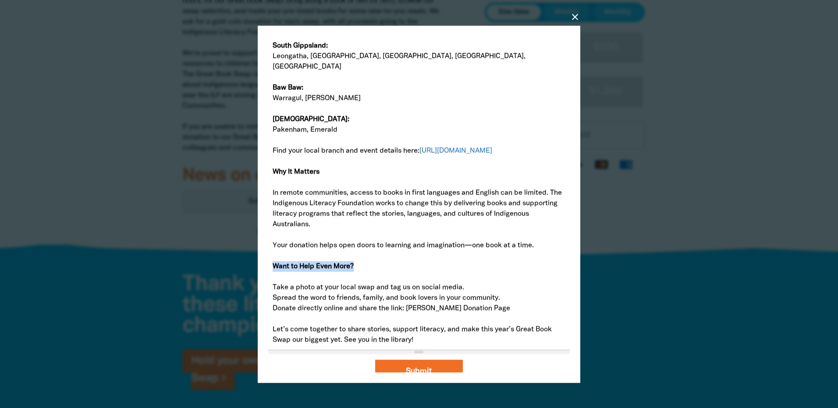
scroll to position [622, 0]
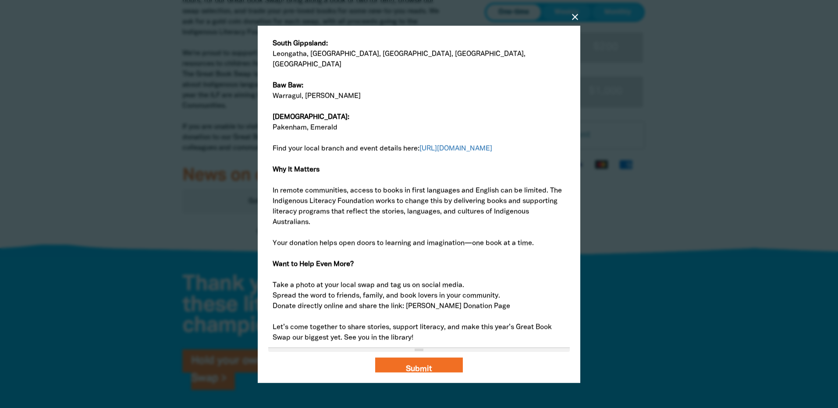
click at [341, 203] on p "In remote communities, access to books in first languages and English can be li…" at bounding box center [419, 206] width 293 height 42
drag, startPoint x: 486, startPoint y: 296, endPoint x: 412, endPoint y: 296, distance: 74.0
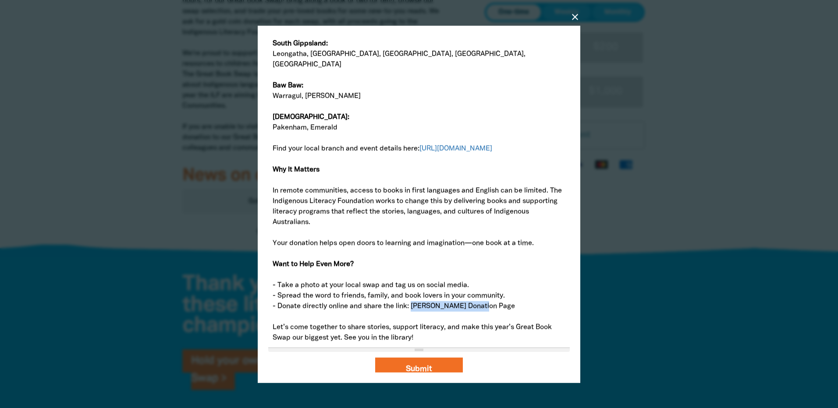
click at [412, 301] on p "- Donate directly online and share the link: [PERSON_NAME] Donation Page" at bounding box center [419, 306] width 293 height 11
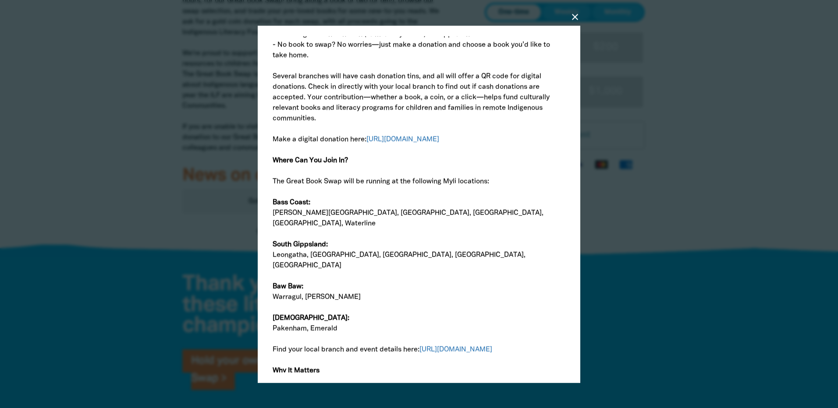
scroll to position [403, 0]
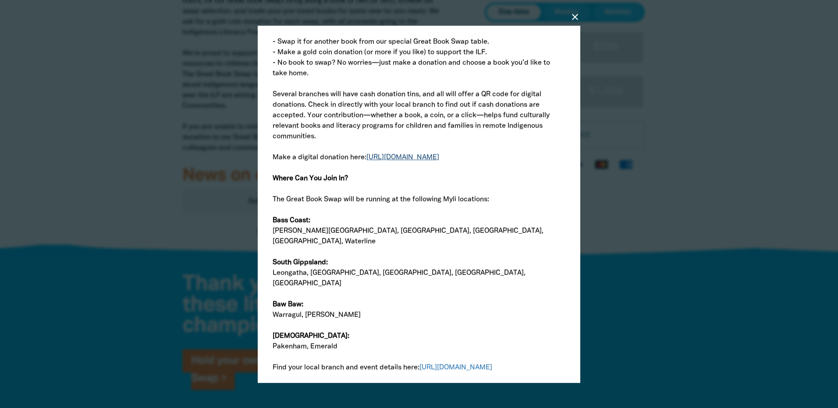
click at [410, 160] on link "[URL][DOMAIN_NAME]" at bounding box center [402, 157] width 73 height 6
click at [360, 186] on icon "Edit" at bounding box center [357, 185] width 6 height 7
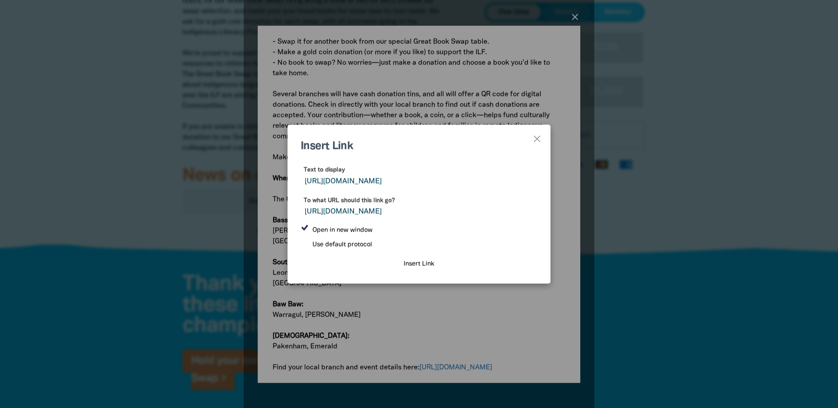
click at [454, 335] on div "Insert Link Text to display [URL][DOMAIN_NAME] To what URL should this link go?…" at bounding box center [419, 204] width 350 height 398
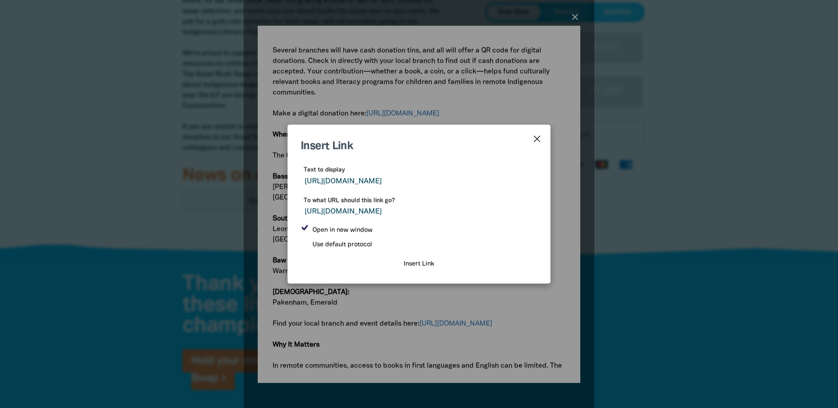
click at [533, 140] on icon "Close" at bounding box center [536, 138] width 9 height 10
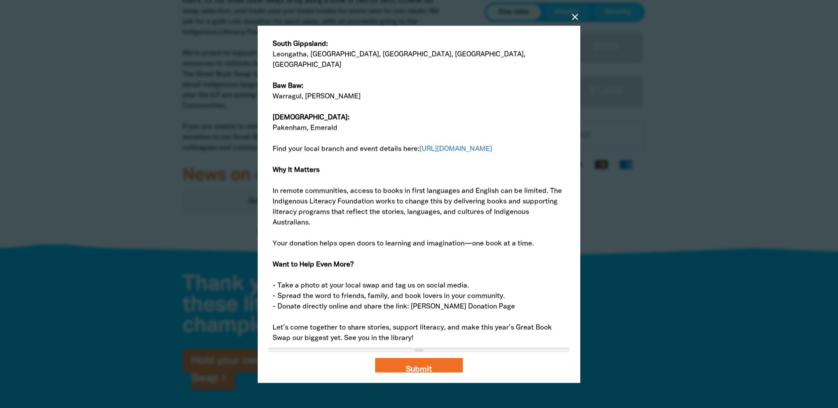
scroll to position [622, 0]
drag, startPoint x: 483, startPoint y: 300, endPoint x: 414, endPoint y: 299, distance: 69.2
click at [414, 301] on p "- Donate directly online and share the link: [PERSON_NAME] Donation Page" at bounding box center [419, 306] width 293 height 11
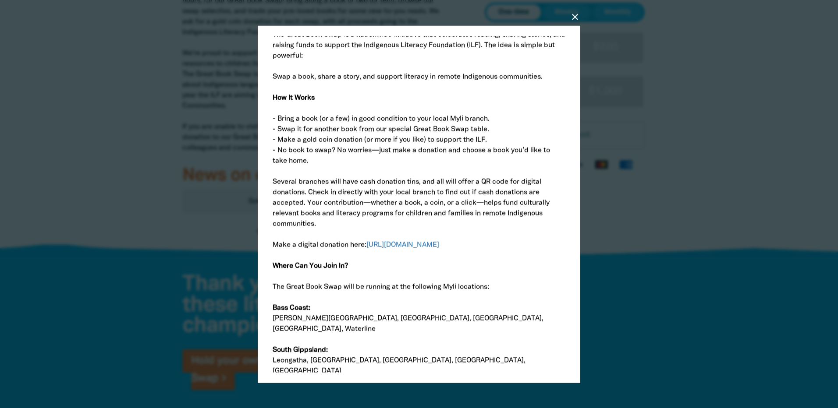
scroll to position [96, 0]
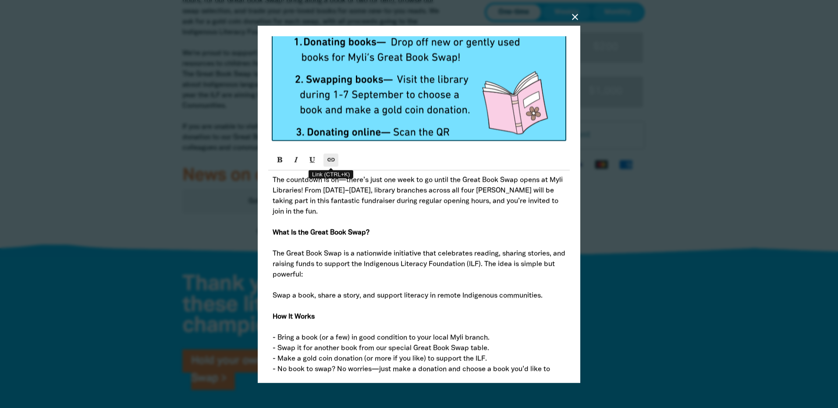
click at [327, 161] on button "Link (CTRL+K)" at bounding box center [330, 159] width 15 height 13
type input "[PERSON_NAME] Donation Page"
checkbox input "true"
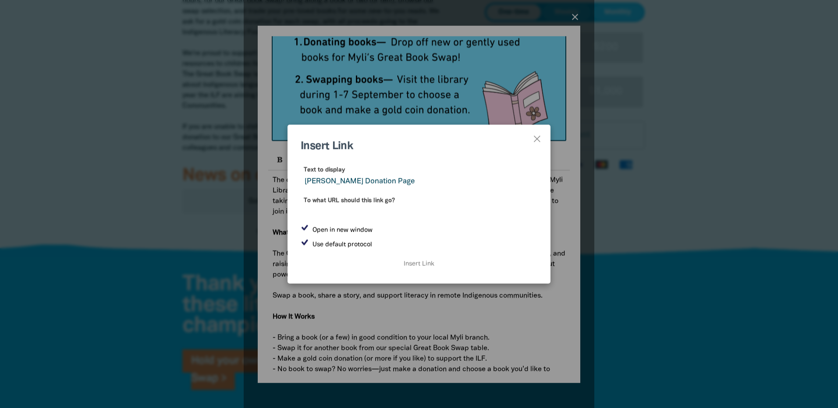
paste input "[URL][DOMAIN_NAME]"
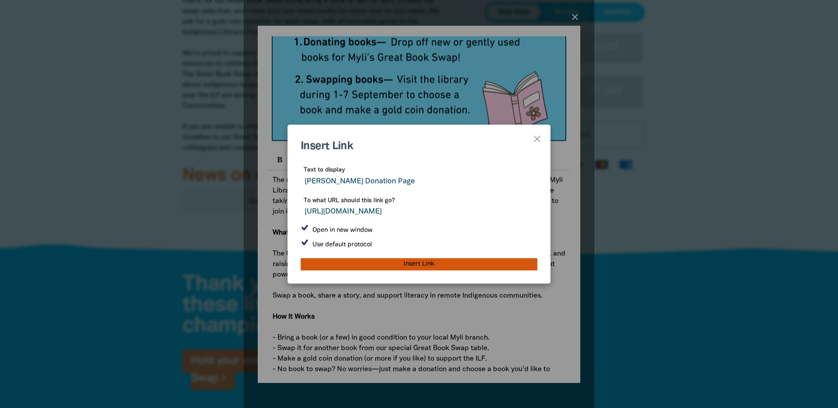
type input "[URL][DOMAIN_NAME]"
click at [417, 269] on input "Insert Link" at bounding box center [419, 264] width 237 height 12
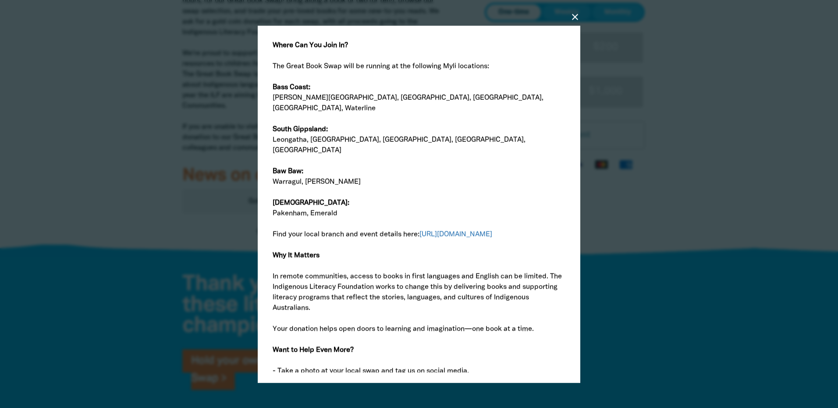
scroll to position [622, 0]
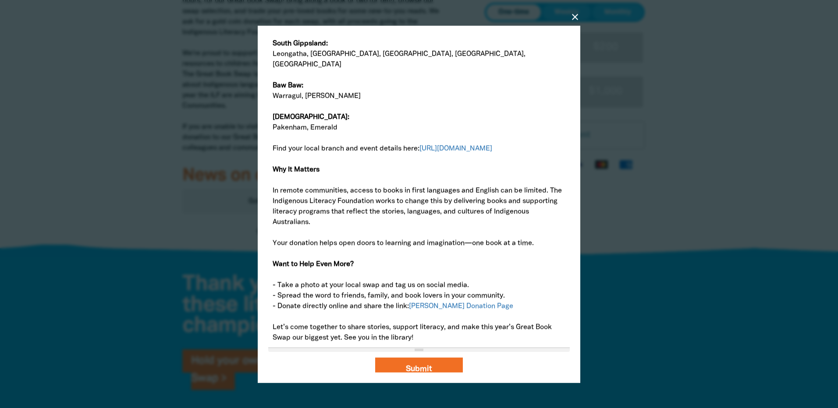
click at [469, 248] on p at bounding box center [419, 253] width 293 height 11
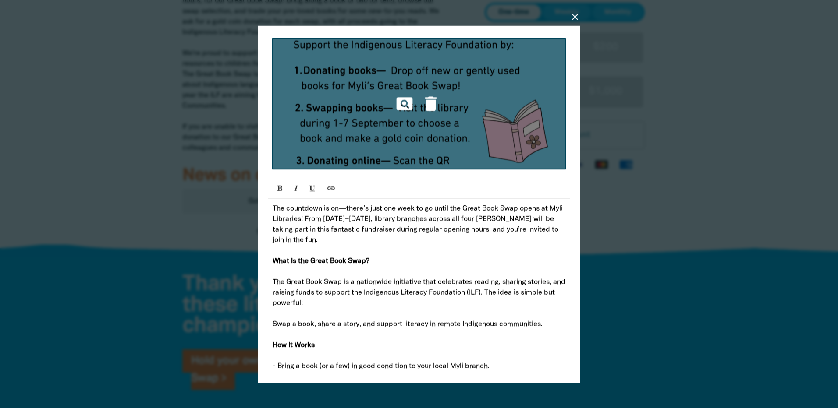
scroll to position [0, 0]
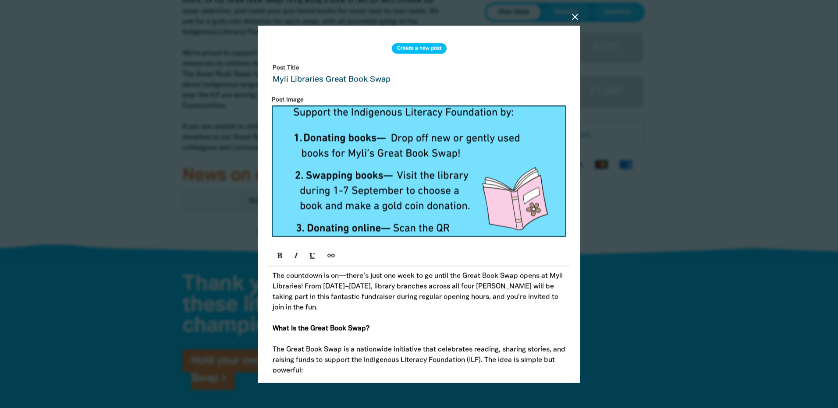
click at [397, 83] on input "Myli Libraries Great Book Swap" at bounding box center [418, 74] width 301 height 28
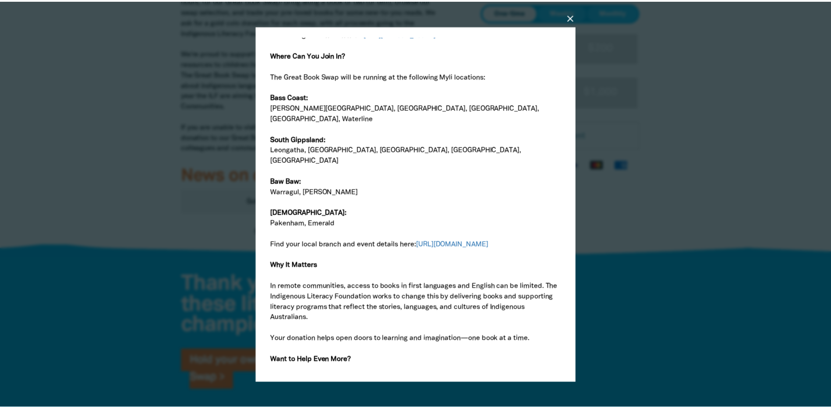
scroll to position [622, 0]
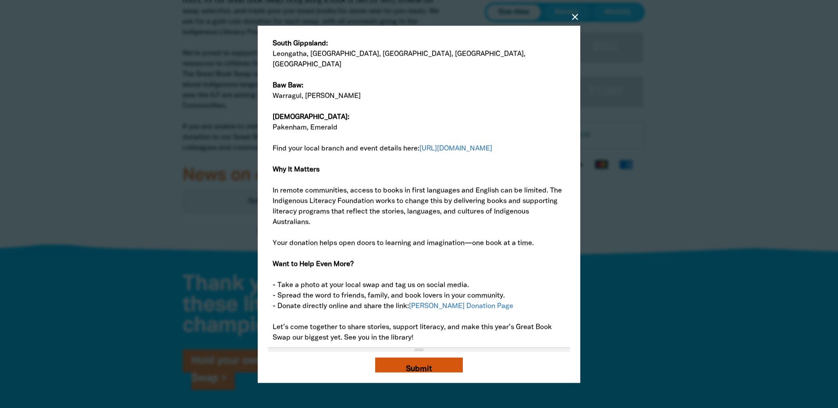
type input "Myli Libraries Great Book Swap - 1 Week to Go!"
click at [413, 363] on button "Submit" at bounding box center [419, 370] width 88 height 24
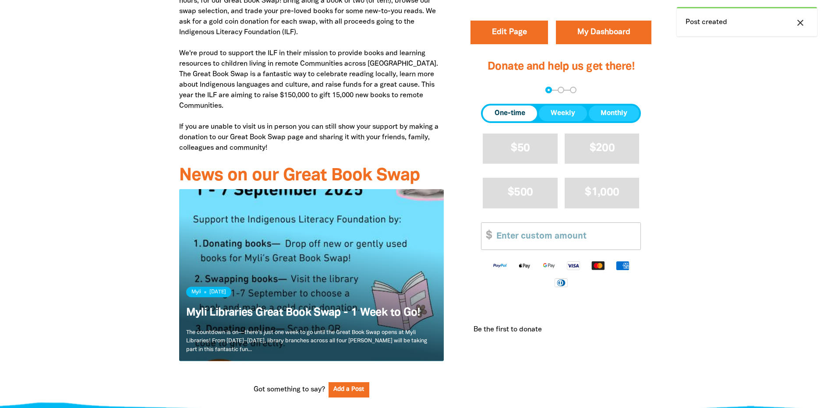
click at [347, 288] on link "Read more" at bounding box center [311, 275] width 265 height 172
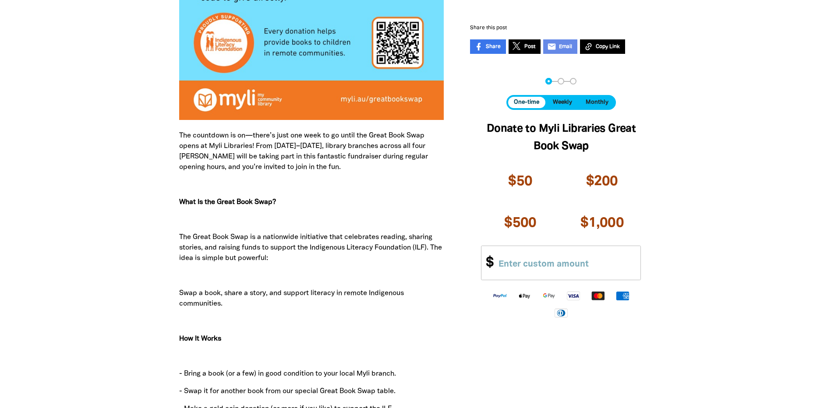
scroll to position [263, 0]
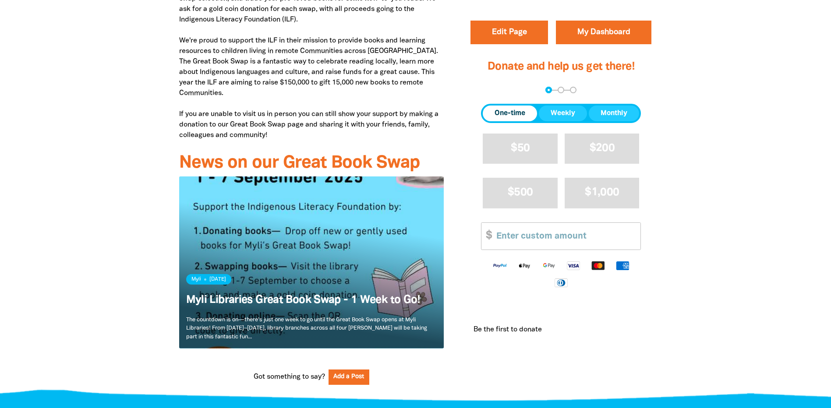
scroll to position [438, 0]
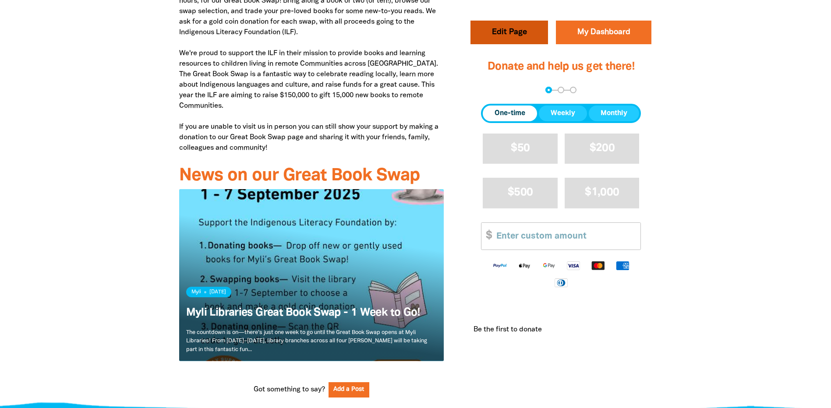
click at [505, 37] on button "Edit Page" at bounding box center [510, 33] width 78 height 24
select select "Yes"
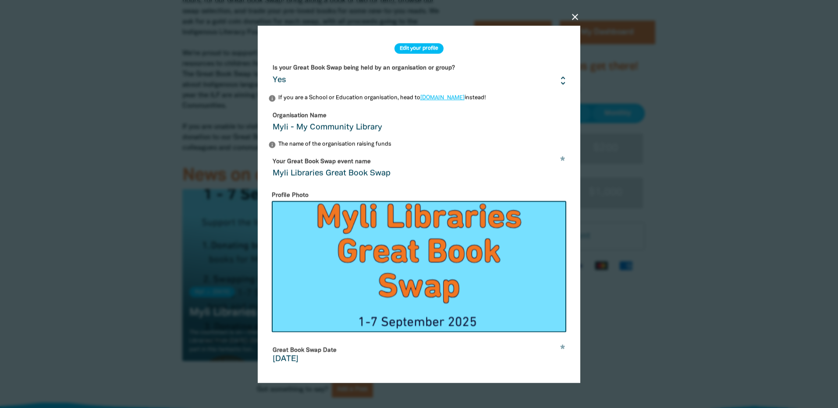
click at [571, 18] on icon "close" at bounding box center [575, 16] width 11 height 11
click at [576, 14] on icon "close" at bounding box center [575, 16] width 11 height 11
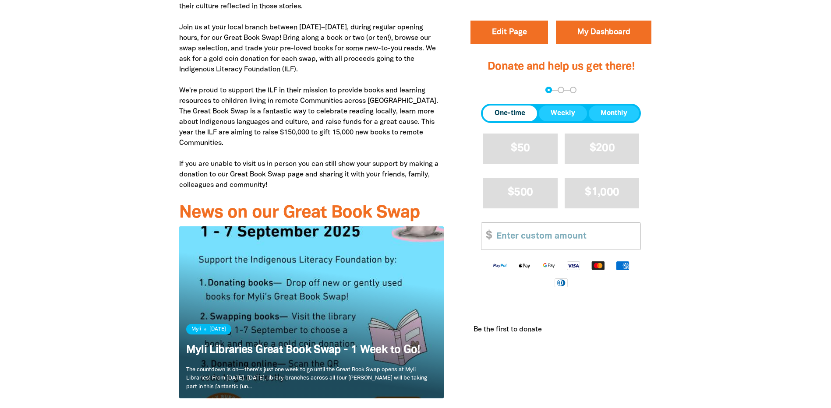
scroll to position [350, 0]
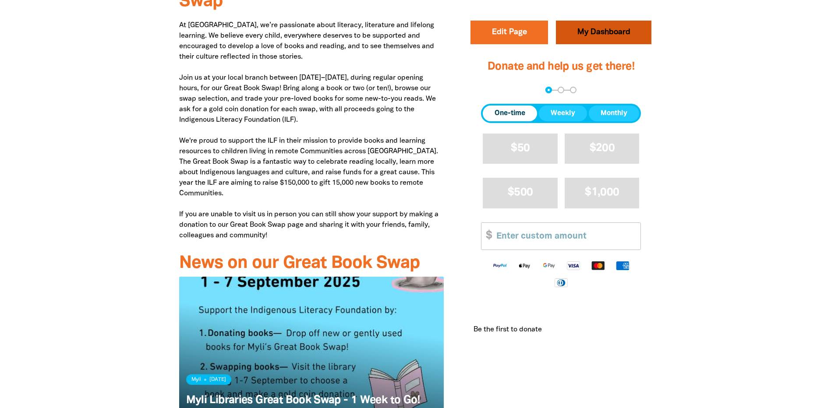
click at [599, 27] on link "My Dashboard" at bounding box center [604, 33] width 96 height 24
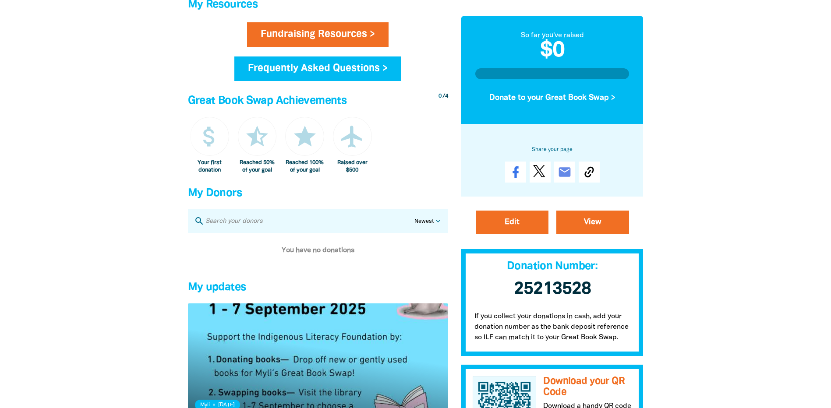
scroll to position [657, 0]
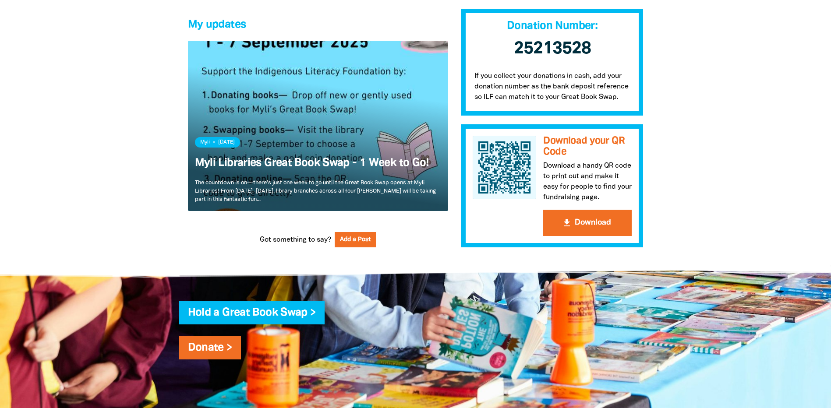
drag, startPoint x: 329, startPoint y: 114, endPoint x: 281, endPoint y: 198, distance: 96.3
click at [281, 198] on link "Read more" at bounding box center [318, 126] width 260 height 170
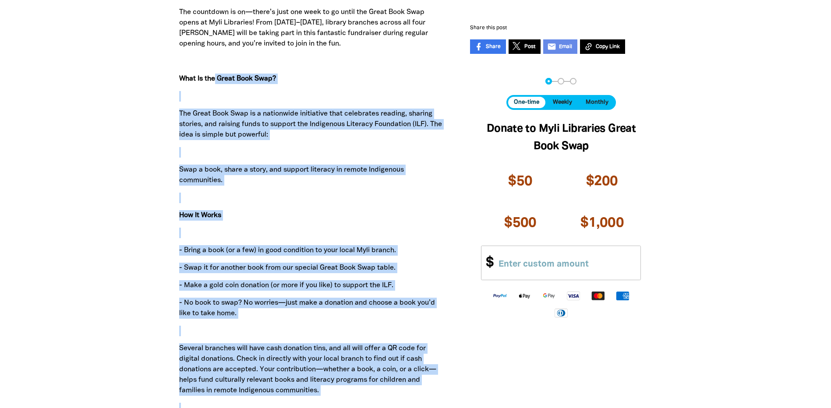
scroll to position [526, 0]
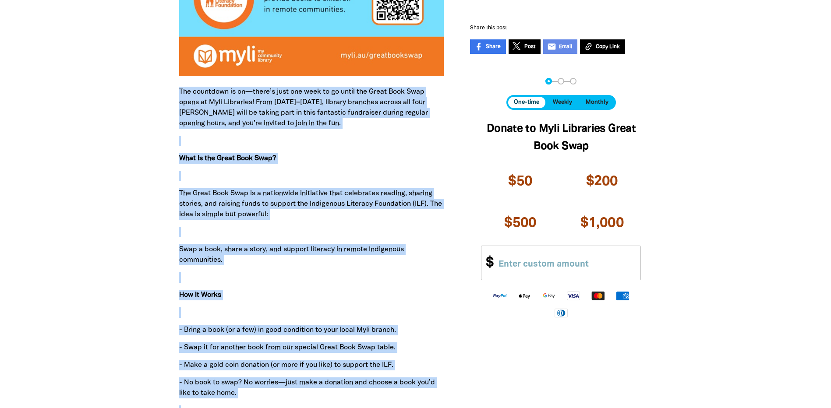
drag, startPoint x: 347, startPoint y: 68, endPoint x: 178, endPoint y: 96, distance: 170.9
copy div "Lor ipsumdolo si am—conse’a elit sed doei te in utlab etd Magna Aliq Enim admin…"
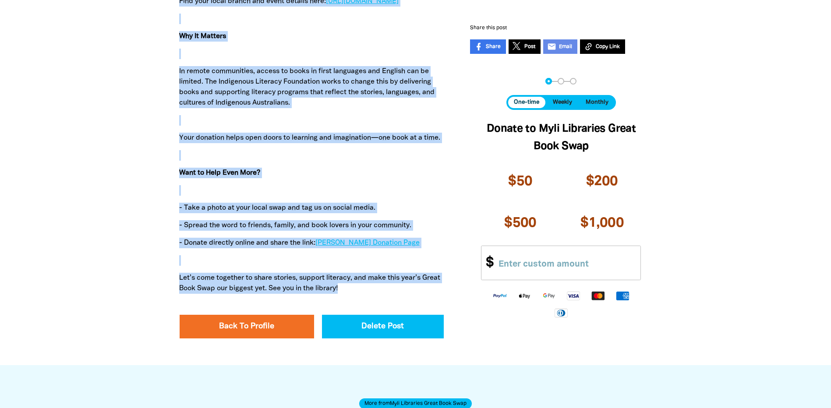
scroll to position [1533, 0]
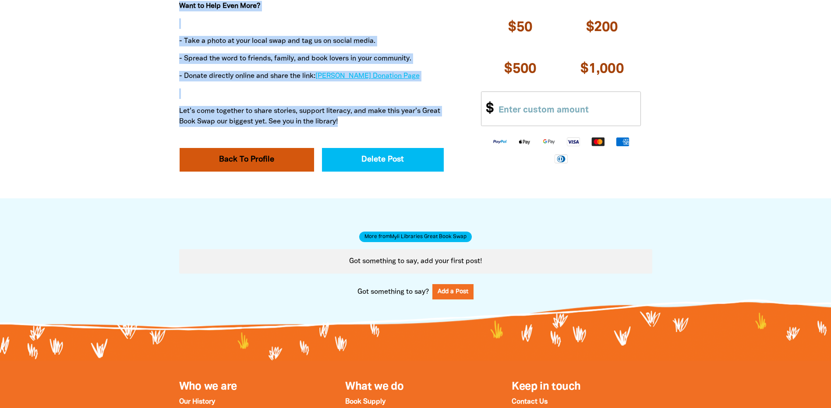
click at [261, 150] on link "Back To Profile" at bounding box center [247, 160] width 135 height 24
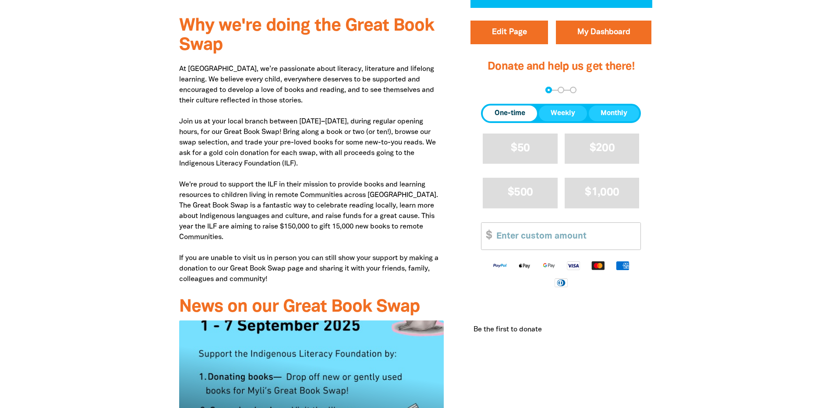
scroll to position [613, 0]
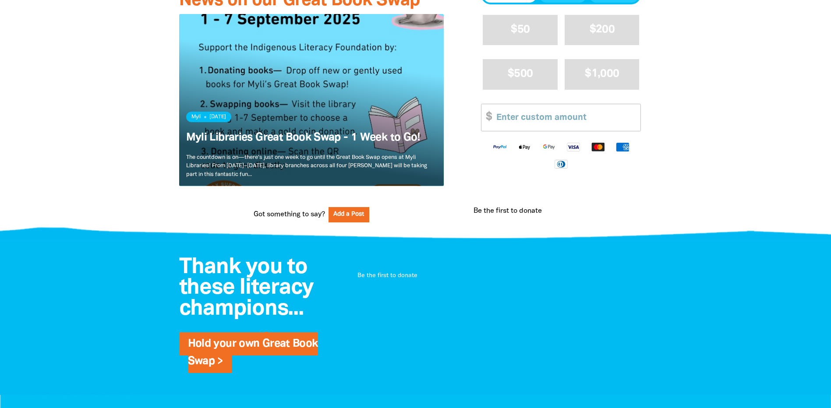
drag, startPoint x: 217, startPoint y: 139, endPoint x: 144, endPoint y: 139, distance: 73.2
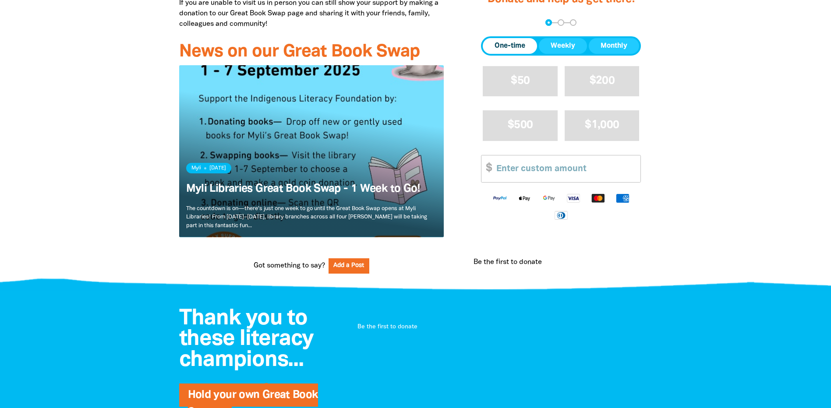
scroll to position [657, 0]
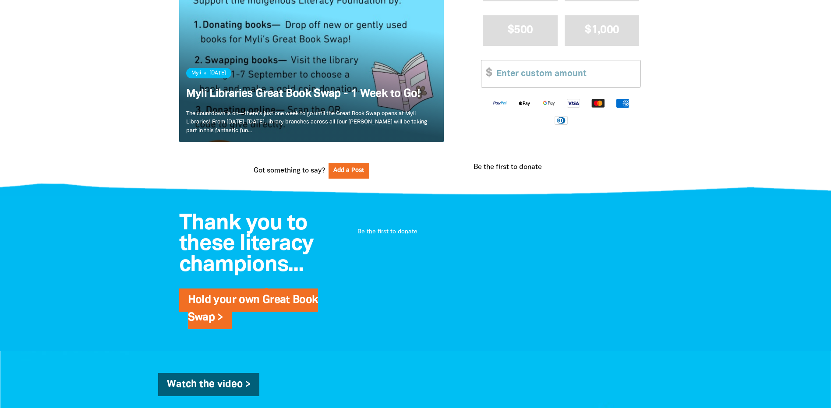
click at [340, 101] on link "Read more" at bounding box center [311, 56] width 265 height 172
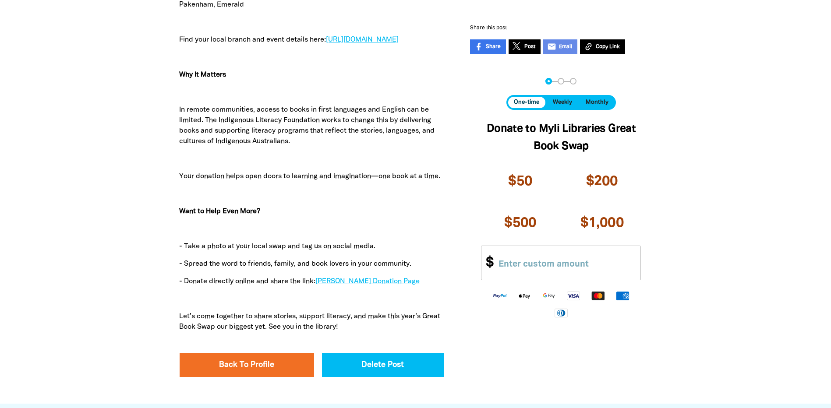
scroll to position [1402, 0]
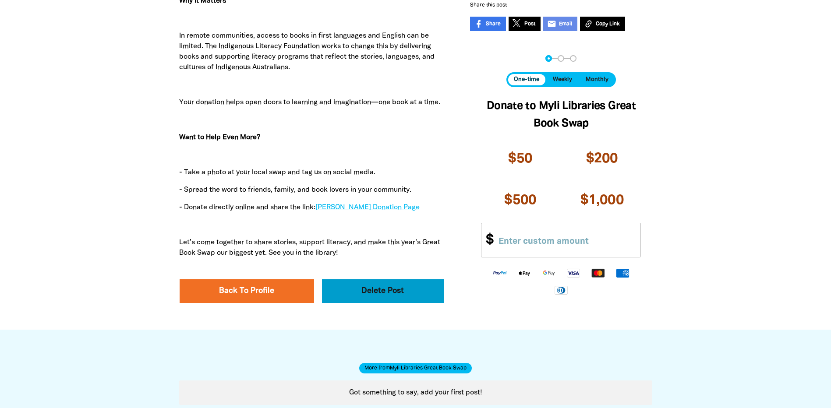
click at [361, 282] on button "Delete Post" at bounding box center [383, 292] width 122 height 24
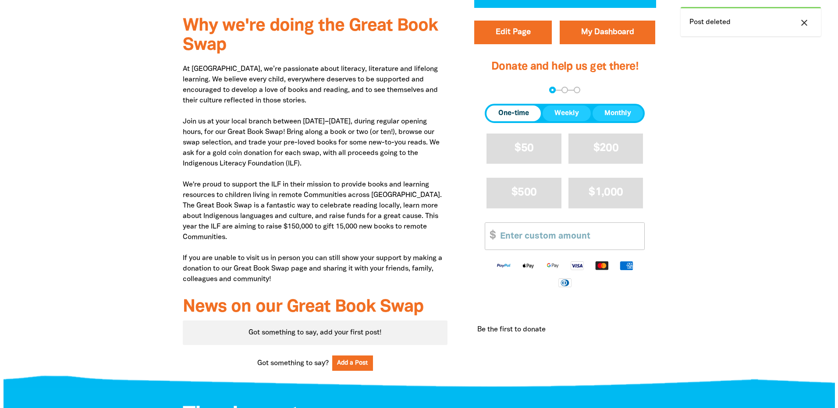
scroll to position [570, 0]
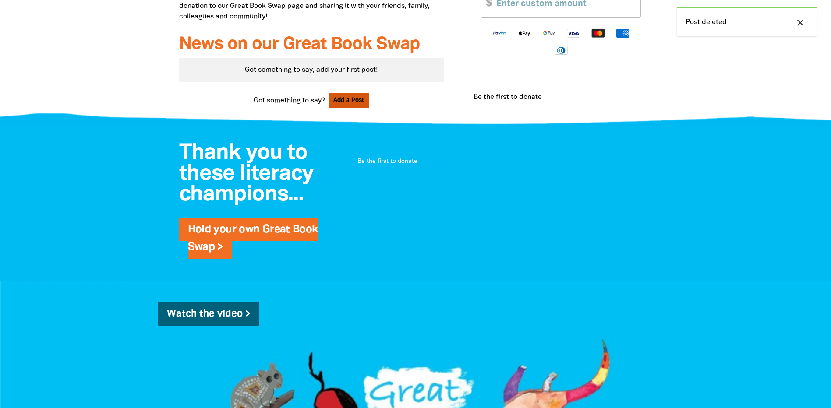
click at [342, 97] on button "Add a Post" at bounding box center [349, 100] width 41 height 15
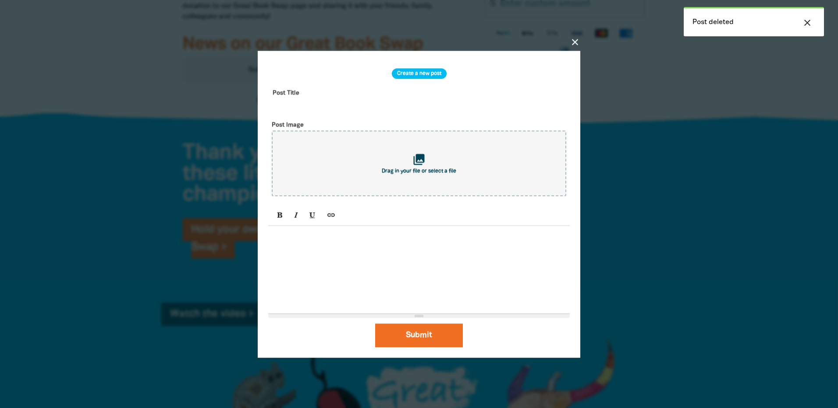
click at [329, 244] on div at bounding box center [418, 270] width 301 height 88
paste div
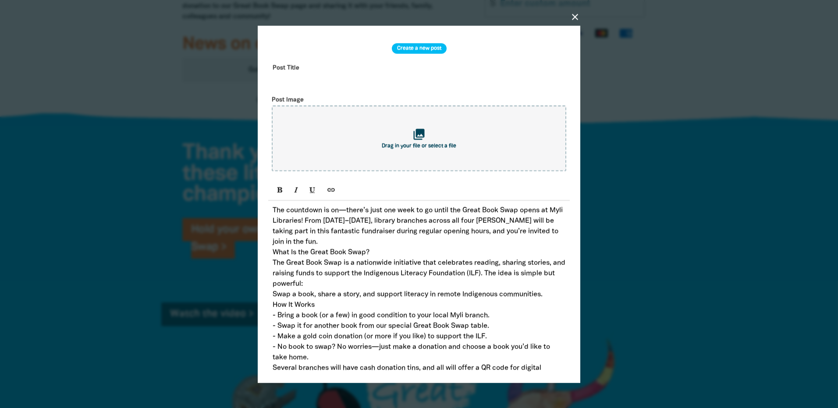
click at [340, 245] on p "The countdown is on—there’s just one week to go until the Great Book Swap opens…" at bounding box center [419, 226] width 293 height 42
click at [340, 242] on p "The countdown is on—there’s just one week to go until the Great Book Swap opens…" at bounding box center [419, 226] width 293 height 42
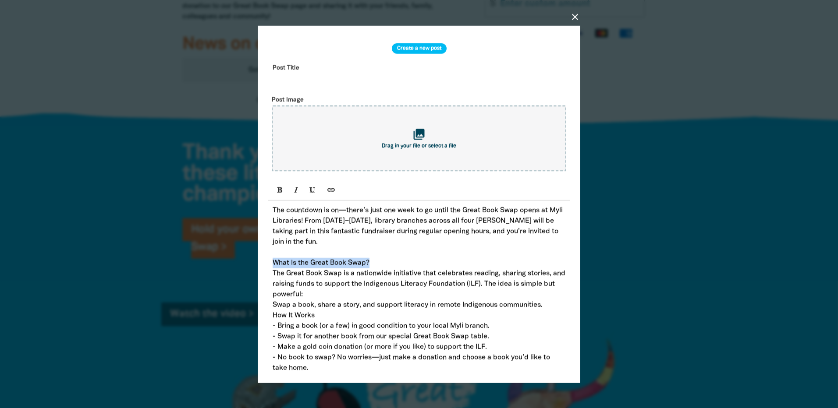
drag, startPoint x: 370, startPoint y: 265, endPoint x: 261, endPoint y: 264, distance: 108.7
click at [261, 264] on div "close Create a new post Post Title Post Image collections Drag in your file or …" at bounding box center [419, 204] width 322 height 358
click at [278, 191] on icon "Bold (CTRL+B)" at bounding box center [280, 189] width 6 height 7
click at [390, 258] on p at bounding box center [419, 252] width 293 height 11
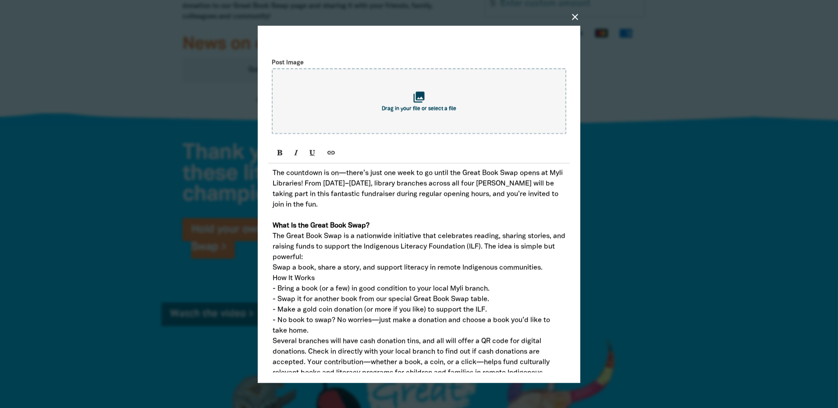
scroll to position [88, 0]
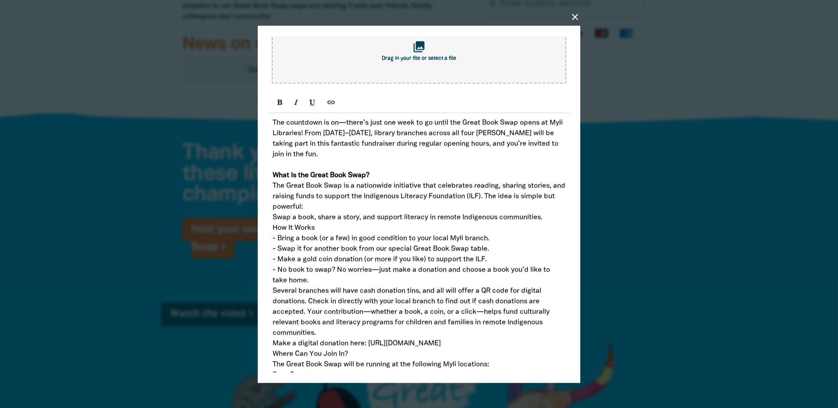
click at [273, 233] on p "How It Works" at bounding box center [419, 228] width 293 height 11
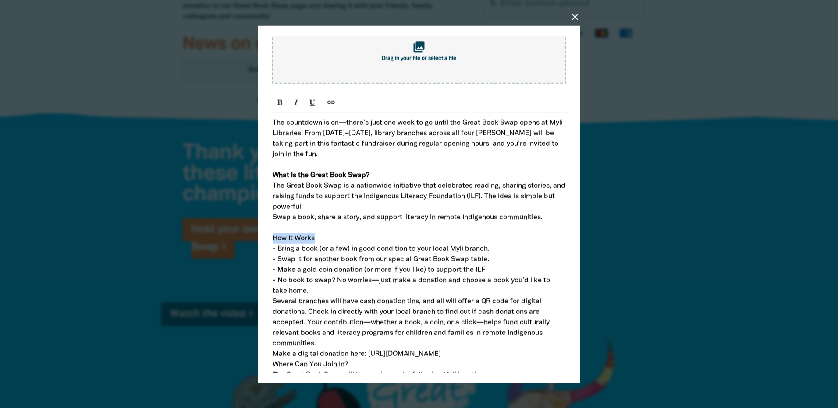
drag, startPoint x: 316, startPoint y: 239, endPoint x: 269, endPoint y: 236, distance: 47.9
click at [269, 236] on div "The countdown is on—there’s just one week to go until the Great Book Swap opens…" at bounding box center [418, 369] width 301 height 513
click at [275, 106] on button "Bold (CTRL+B)" at bounding box center [280, 102] width 15 height 13
click at [354, 209] on p "The Great Book Swap is a nationwide initiative that celebrates reading, sharing…" at bounding box center [419, 197] width 293 height 32
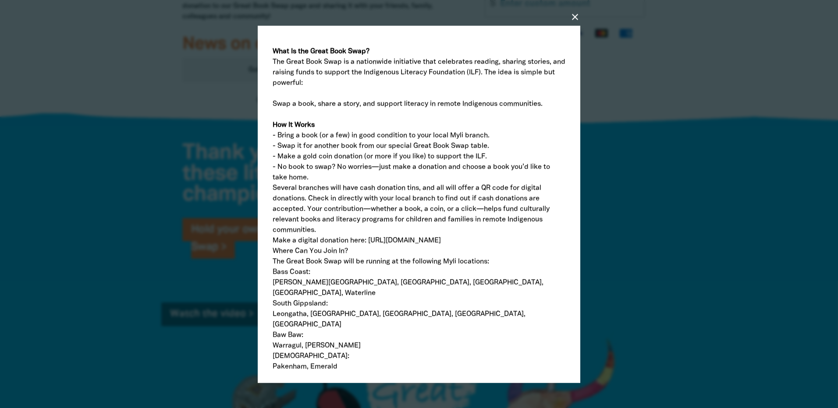
scroll to position [219, 0]
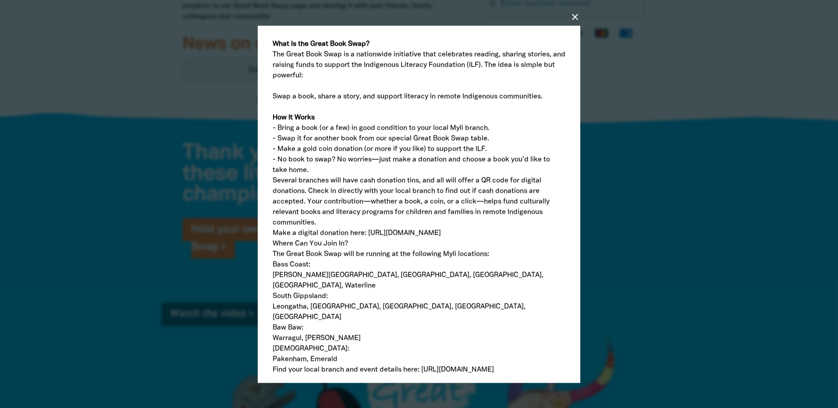
click at [316, 168] on p "- No book to swap? No worries—just make a donation and choose a book you’d like…" at bounding box center [419, 164] width 293 height 21
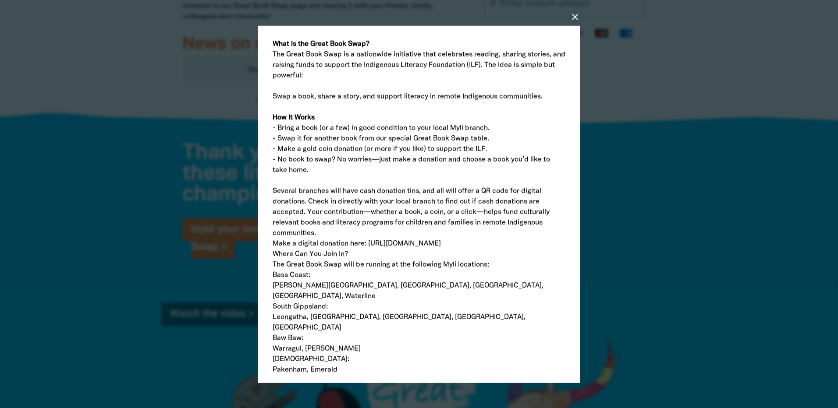
click at [324, 237] on p "Several branches will have cash donation tins, and all will offer a QR code for…" at bounding box center [419, 212] width 293 height 53
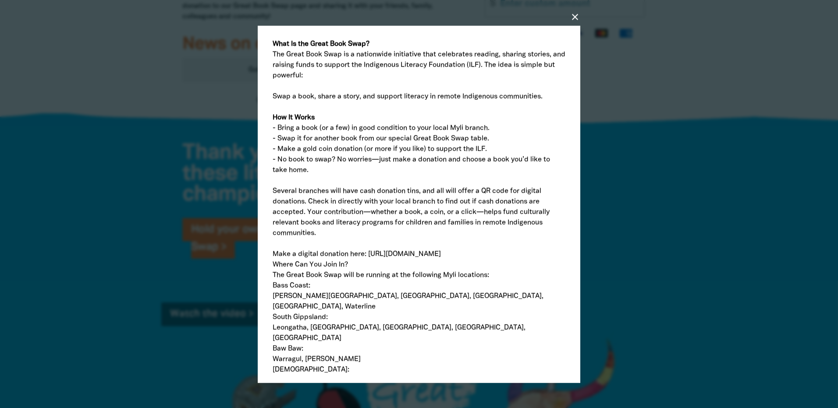
click at [474, 259] on p "Make a digital donation here: [URL][DOMAIN_NAME]" at bounding box center [419, 254] width 293 height 11
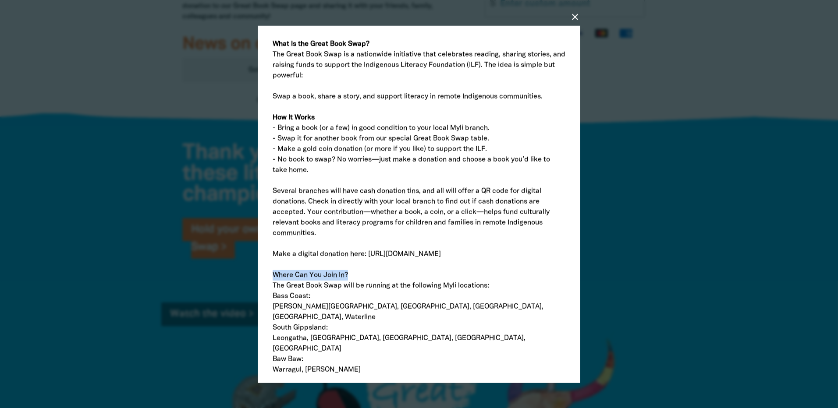
drag, startPoint x: 351, startPoint y: 286, endPoint x: 273, endPoint y: 286, distance: 78.0
click at [273, 280] on p "Where Can You Join In?" at bounding box center [419, 275] width 293 height 11
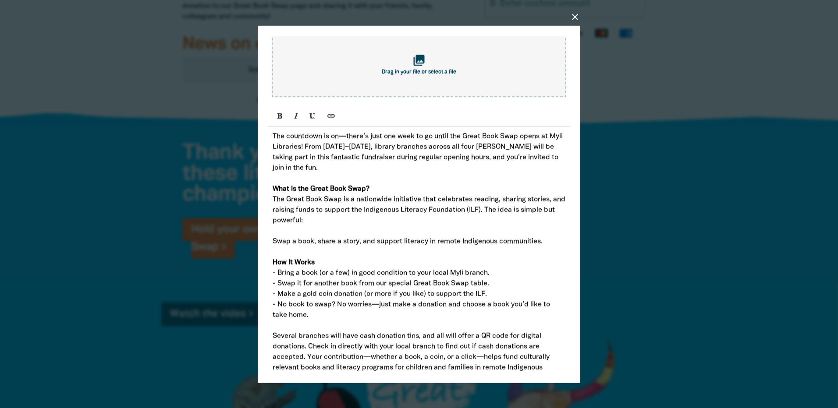
scroll to position [44, 0]
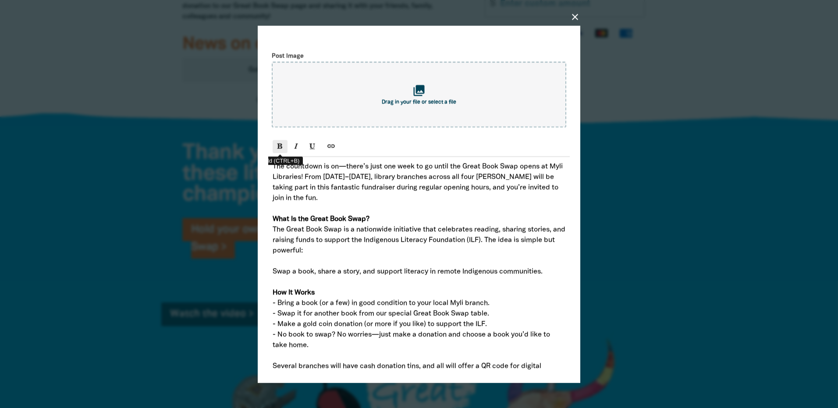
click at [279, 145] on icon "Bold (CTRL+B)" at bounding box center [280, 145] width 6 height 7
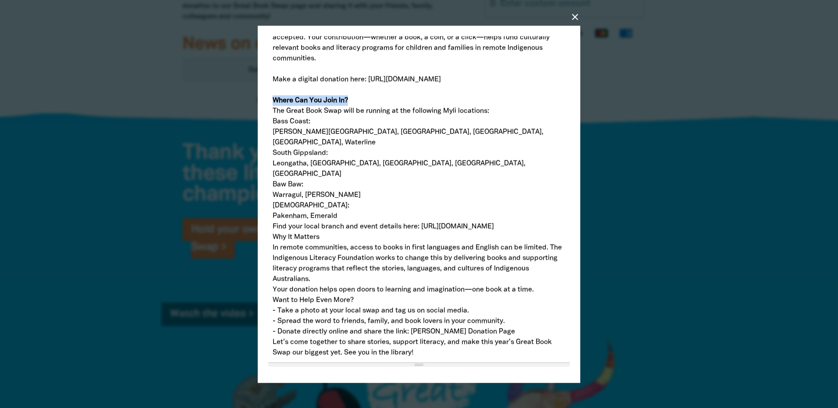
scroll to position [394, 0]
click at [274, 126] on p "Bass Coast:" at bounding box center [419, 121] width 293 height 11
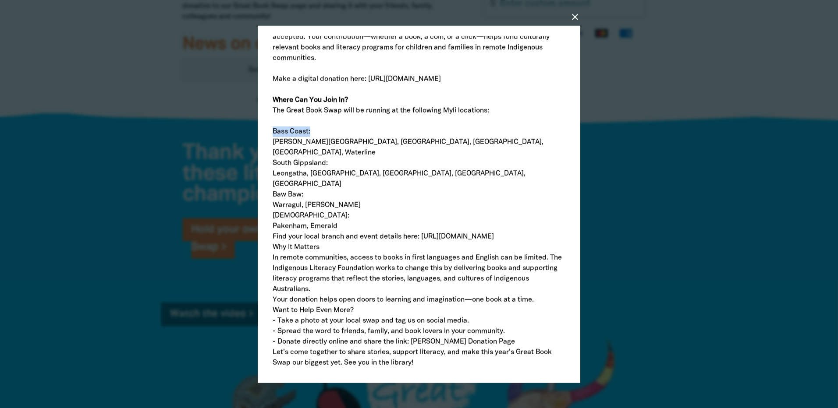
drag, startPoint x: 269, startPoint y: 145, endPoint x: 314, endPoint y: 146, distance: 45.2
click at [314, 146] on div "The countdown is on—there’s just one week to go until the Great Book Swap opens…" at bounding box center [418, 89] width 301 height 566
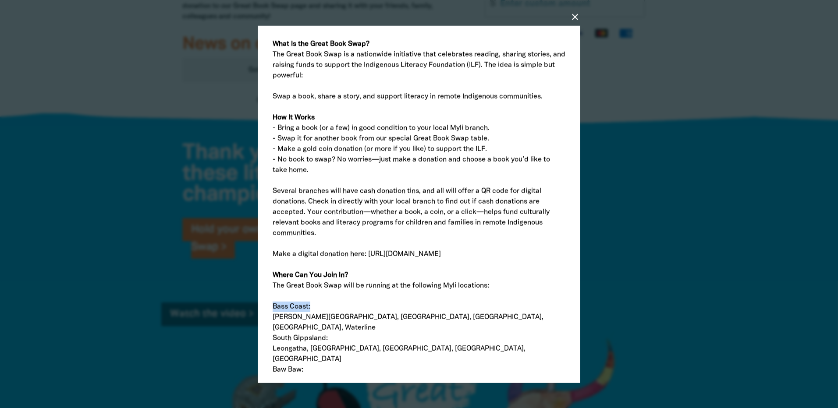
scroll to position [88, 0]
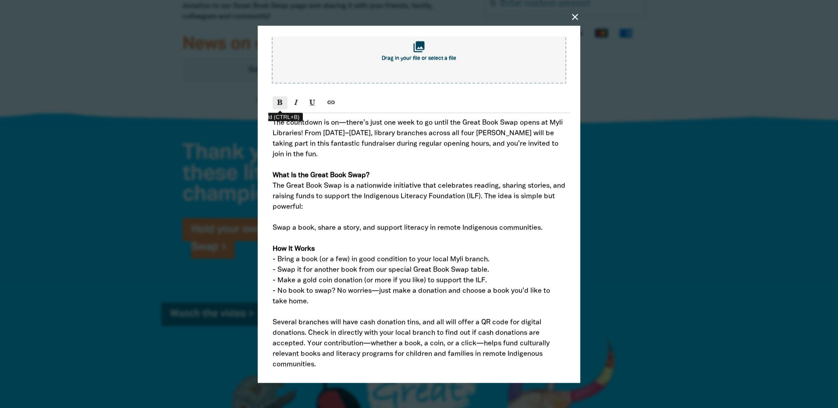
click at [285, 104] on button "Bold (CTRL+B)" at bounding box center [280, 102] width 15 height 13
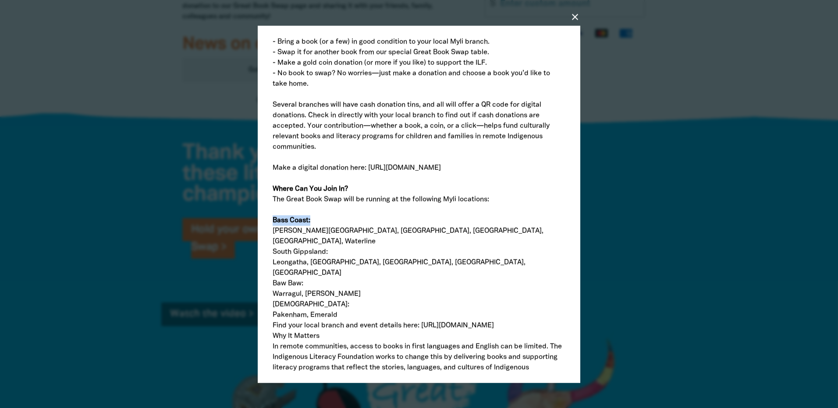
scroll to position [350, 0]
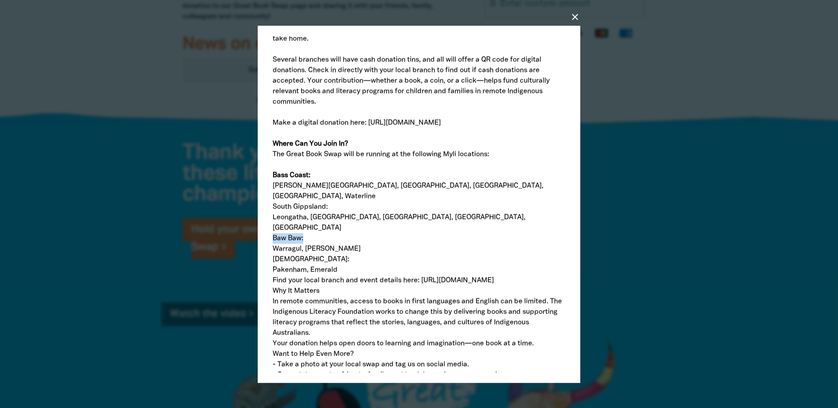
drag, startPoint x: 308, startPoint y: 229, endPoint x: 270, endPoint y: 225, distance: 37.4
click at [270, 225] on div "The countdown is on—there’s just one week to go until the Great Book Swap opens…" at bounding box center [418, 133] width 301 height 566
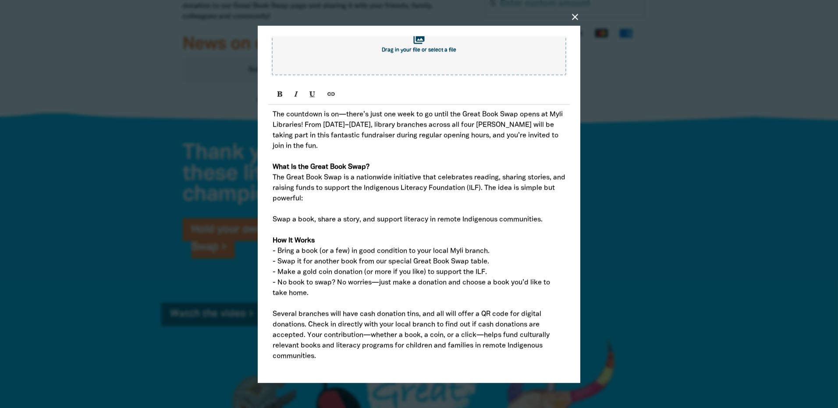
scroll to position [88, 0]
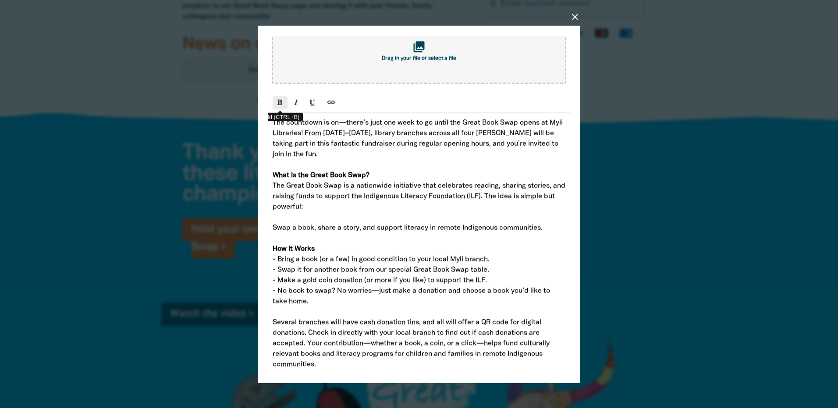
click at [282, 104] on icon "Bold (CTRL+B)" at bounding box center [280, 102] width 6 height 7
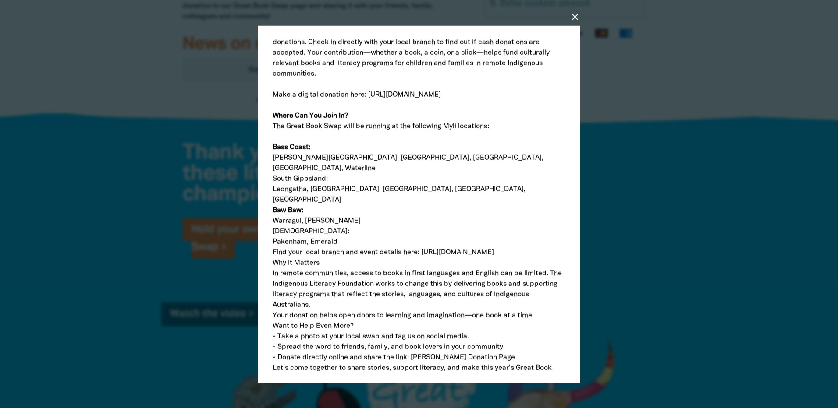
scroll to position [394, 0]
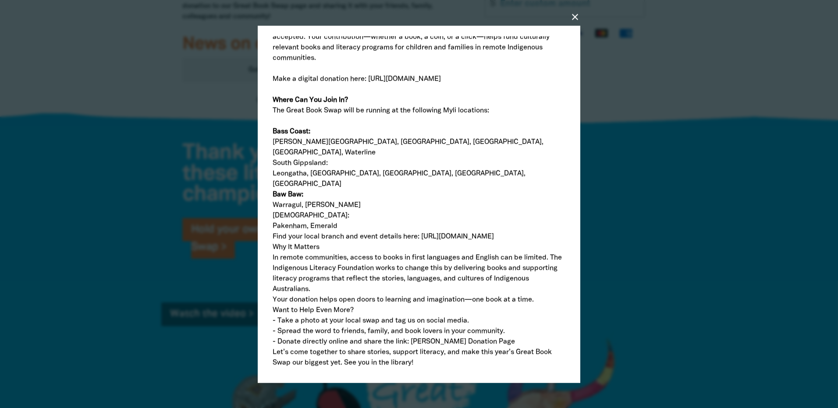
click at [454, 175] on p "Leongatha, [GEOGRAPHIC_DATA], [GEOGRAPHIC_DATA], [GEOGRAPHIC_DATA], [GEOGRAPHIC…" at bounding box center [419, 178] width 293 height 21
drag, startPoint x: 332, startPoint y: 165, endPoint x: 262, endPoint y: 163, distance: 70.1
click at [262, 163] on div "close Create a new post Post Title Post Image collections Drag in your file or …" at bounding box center [419, 204] width 322 height 358
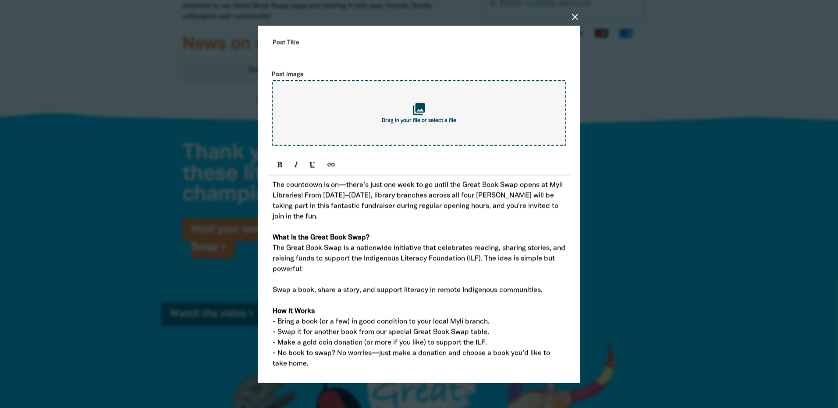
scroll to position [0, 0]
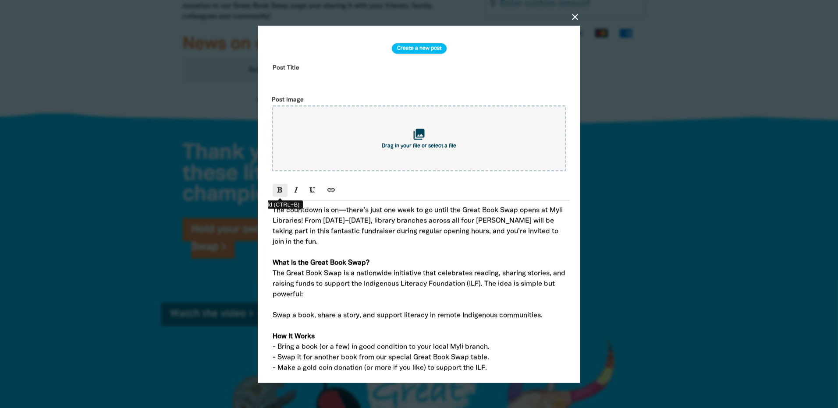
click at [279, 192] on icon "Bold (CTRL+B)" at bounding box center [280, 189] width 6 height 7
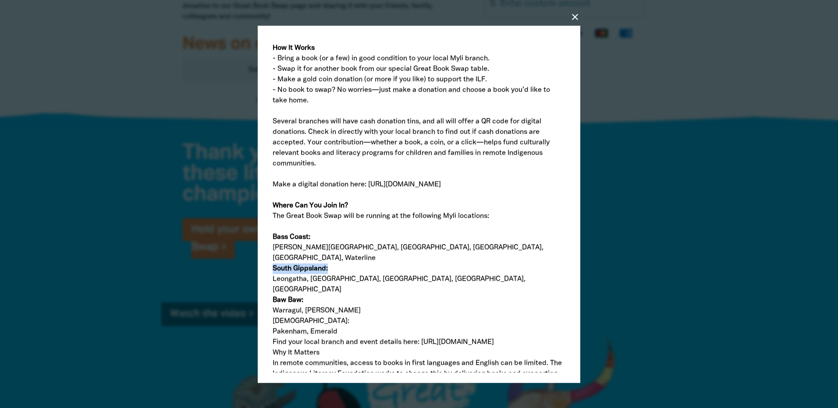
scroll to position [307, 0]
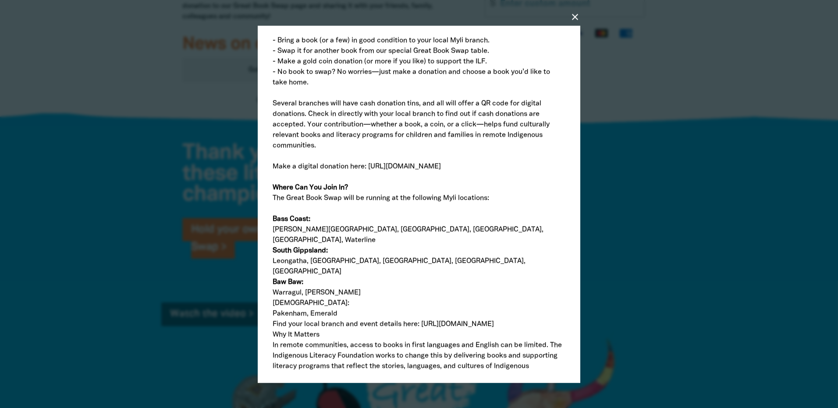
click at [457, 243] on p "[PERSON_NAME][GEOGRAPHIC_DATA], [GEOGRAPHIC_DATA], [GEOGRAPHIC_DATA], [GEOGRAPH…" at bounding box center [419, 234] width 293 height 21
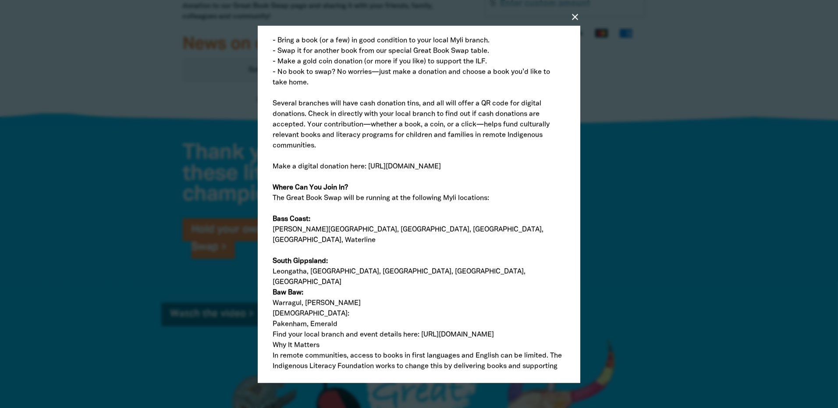
click at [457, 274] on p "Leongatha, [GEOGRAPHIC_DATA], [GEOGRAPHIC_DATA], [GEOGRAPHIC_DATA], [GEOGRAPHIC…" at bounding box center [419, 276] width 293 height 21
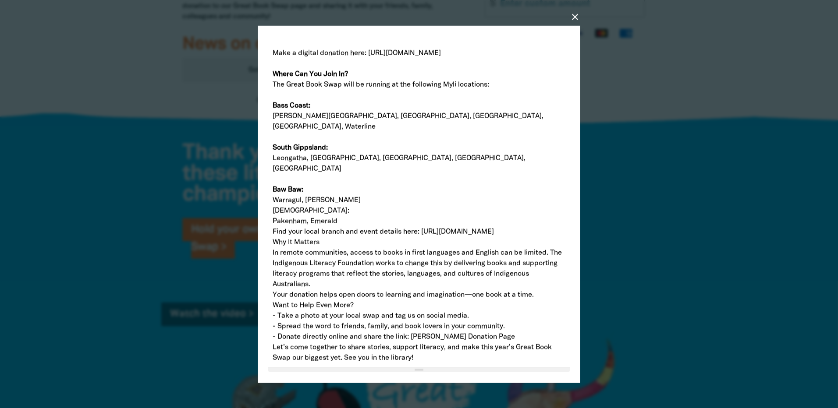
scroll to position [440, 0]
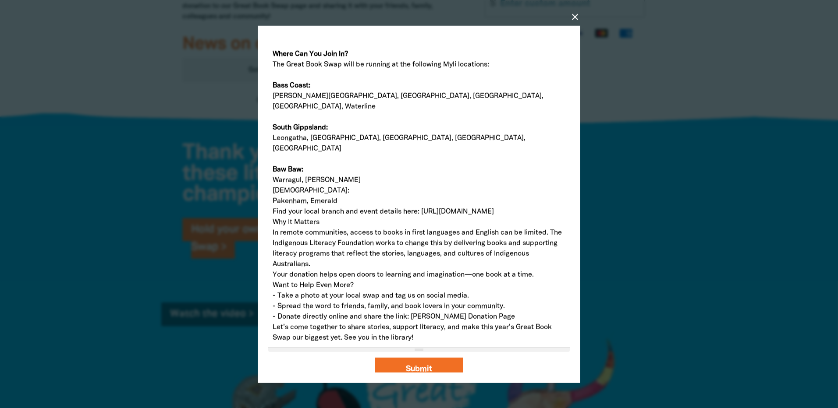
click at [327, 175] on p "Warragul, [PERSON_NAME]" at bounding box center [419, 180] width 293 height 11
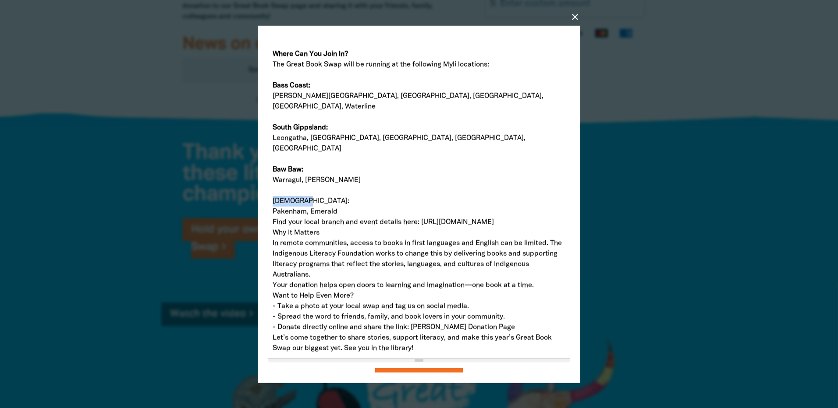
drag, startPoint x: 304, startPoint y: 191, endPoint x: 273, endPoint y: 190, distance: 31.1
click at [273, 196] on p "[DEMOGRAPHIC_DATA]:" at bounding box center [419, 201] width 293 height 11
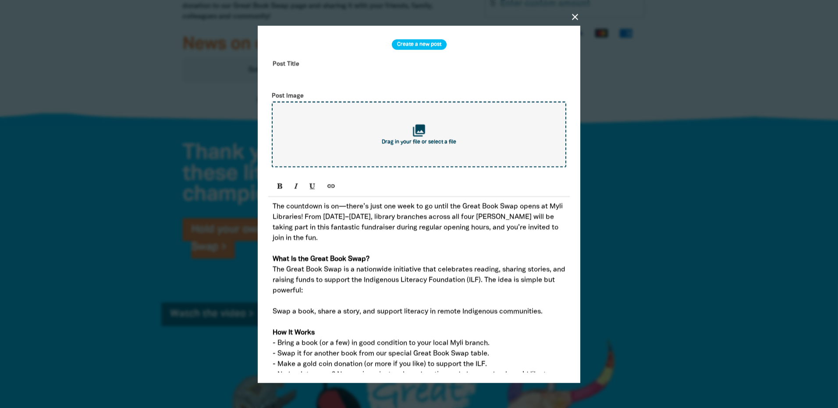
scroll to position [2, 0]
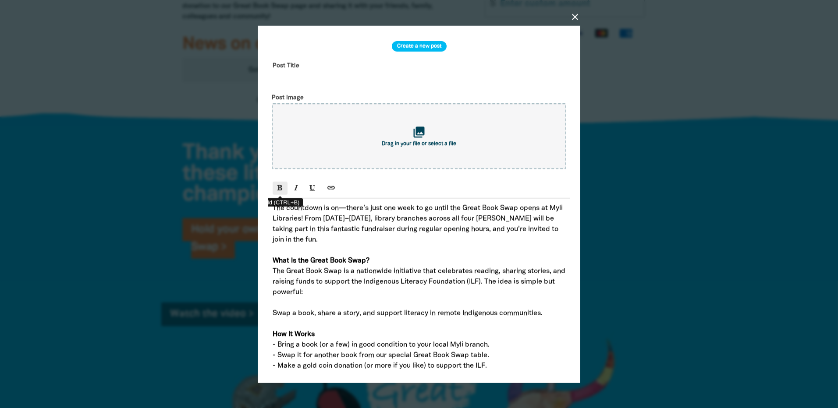
click at [282, 188] on icon "Bold (CTRL+B)" at bounding box center [280, 187] width 6 height 7
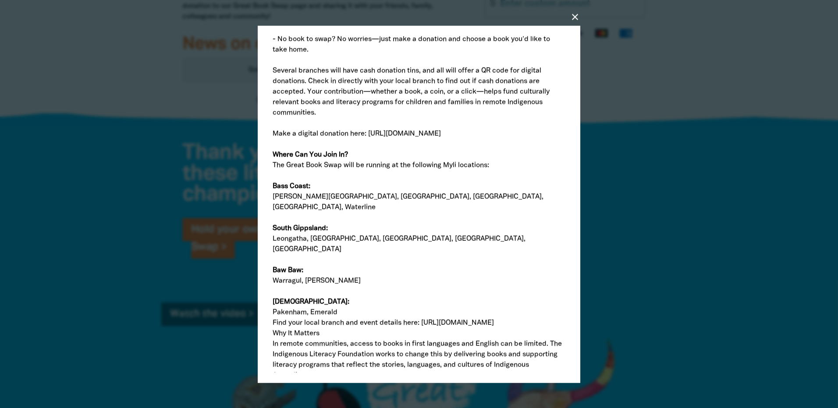
scroll to position [451, 0]
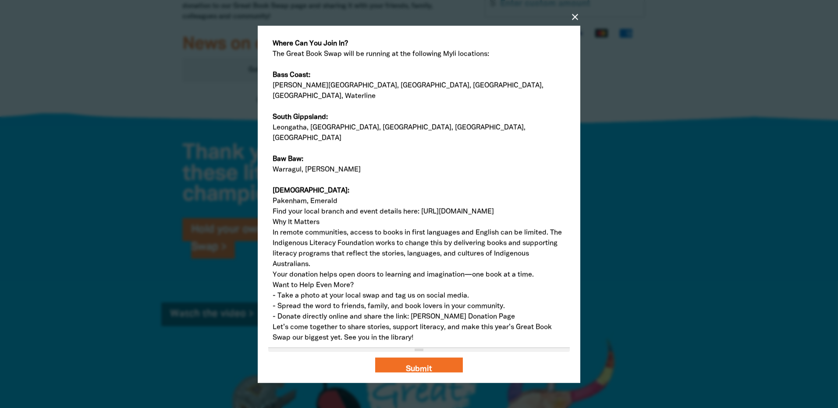
click at [270, 203] on div "The countdown is on—there’s just one week to go until the Great Book Swap opens…" at bounding box center [418, 49] width 301 height 598
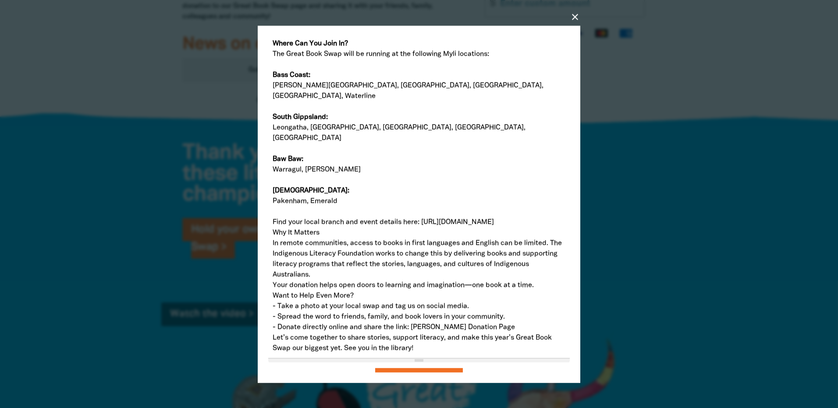
click at [272, 224] on div "The countdown is on—there’s just one week to go until the Great Book Swap opens…" at bounding box center [418, 54] width 301 height 608
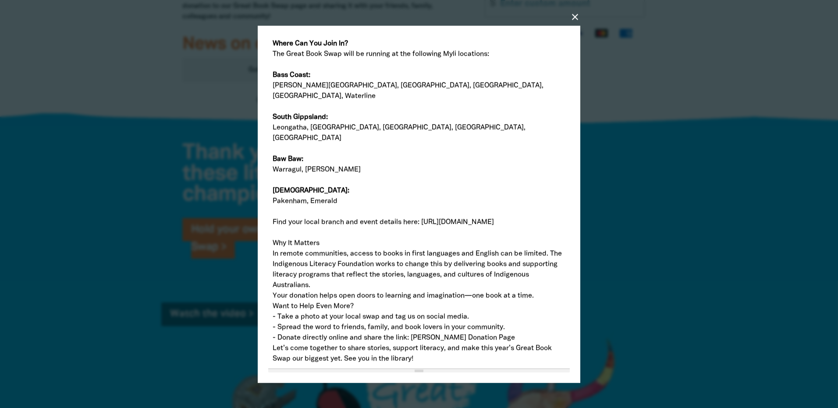
scroll to position [472, 0]
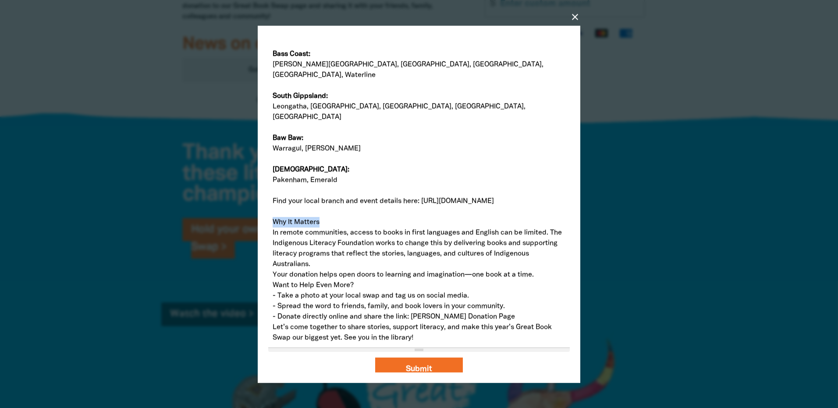
drag, startPoint x: 322, startPoint y: 215, endPoint x: 274, endPoint y: 218, distance: 47.9
click at [274, 218] on p "Why It Matters" at bounding box center [419, 222] width 293 height 11
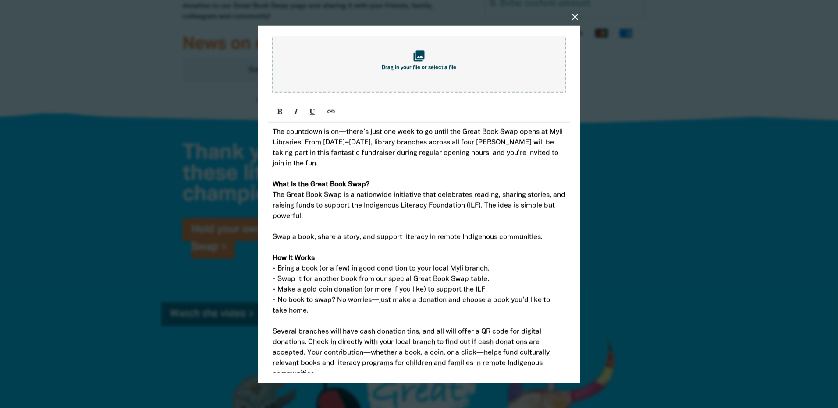
scroll to position [78, 0]
click at [282, 113] on icon "Bold (CTRL+B)" at bounding box center [280, 112] width 6 height 7
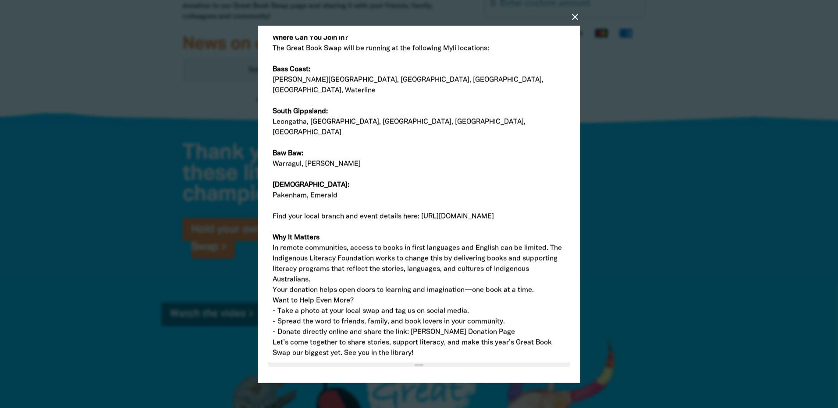
scroll to position [472, 0]
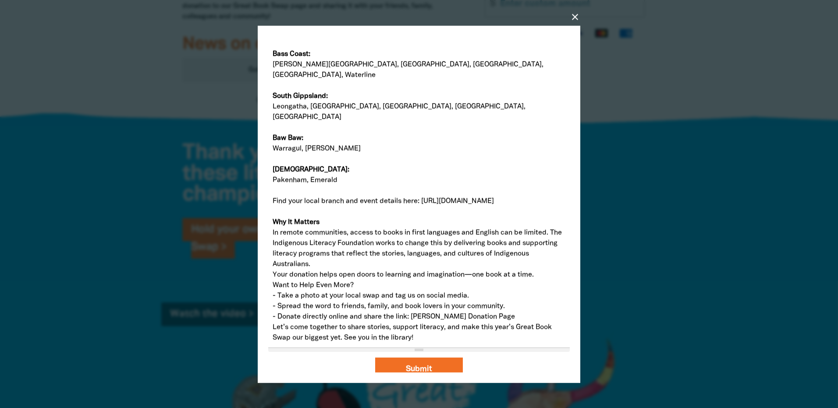
click at [272, 267] on div "The countdown is on—there’s just one week to go until the Great Book Swap opens…" at bounding box center [418, 38] width 301 height 619
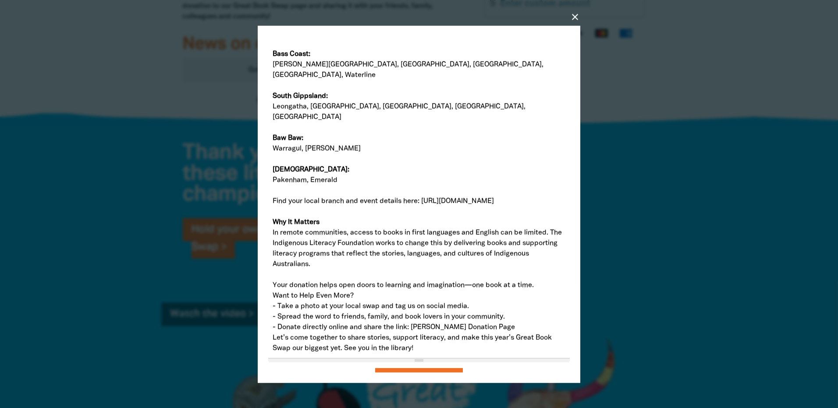
click at [273, 290] on p "Want to Help Even More?" at bounding box center [419, 295] width 293 height 11
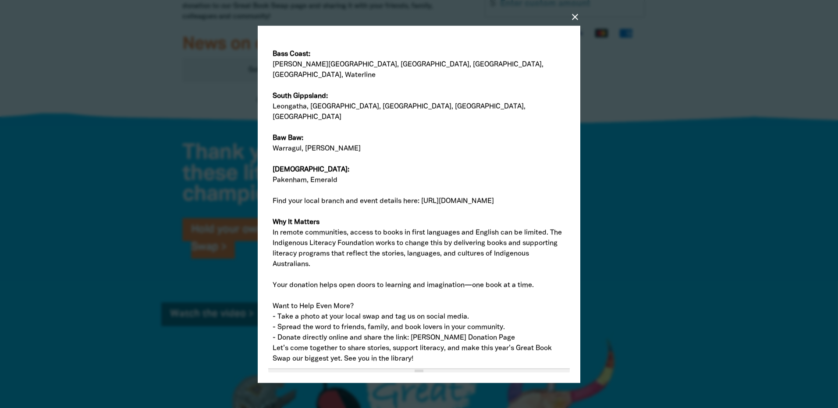
scroll to position [493, 0]
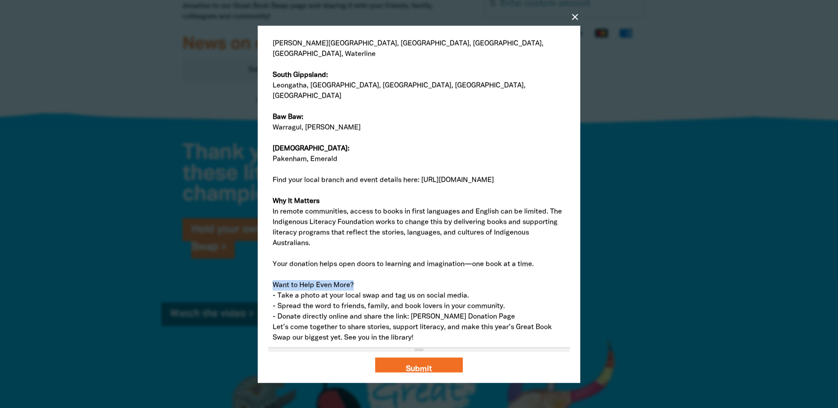
drag, startPoint x: 332, startPoint y: 282, endPoint x: 271, endPoint y: 265, distance: 62.9
click at [264, 273] on div "close Create a new post Post Title Post Image collections Drag in your file or …" at bounding box center [419, 204] width 322 height 358
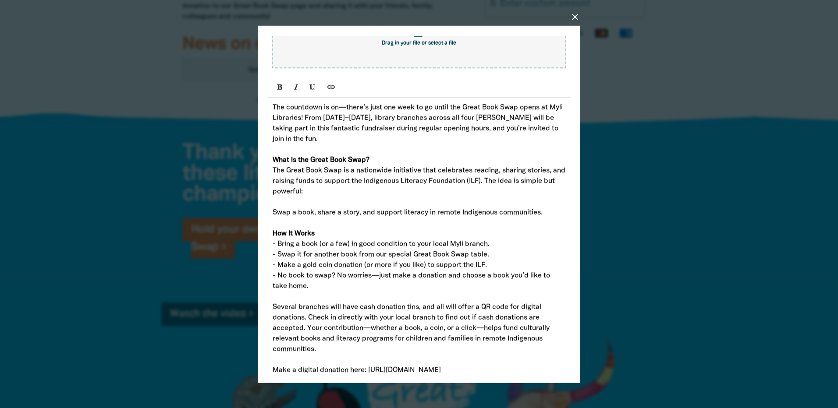
scroll to position [99, 0]
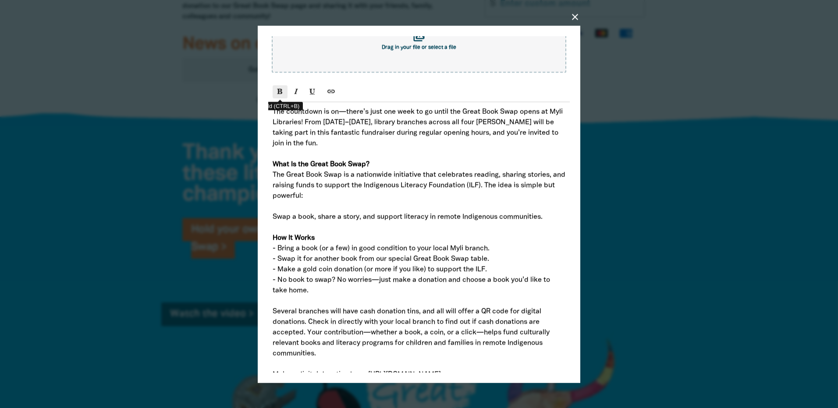
click at [285, 96] on button "Bold (CTRL+B)" at bounding box center [280, 91] width 15 height 13
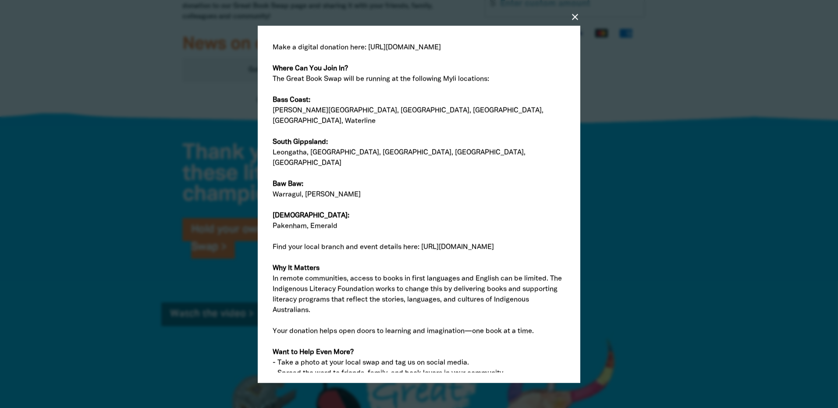
scroll to position [493, 0]
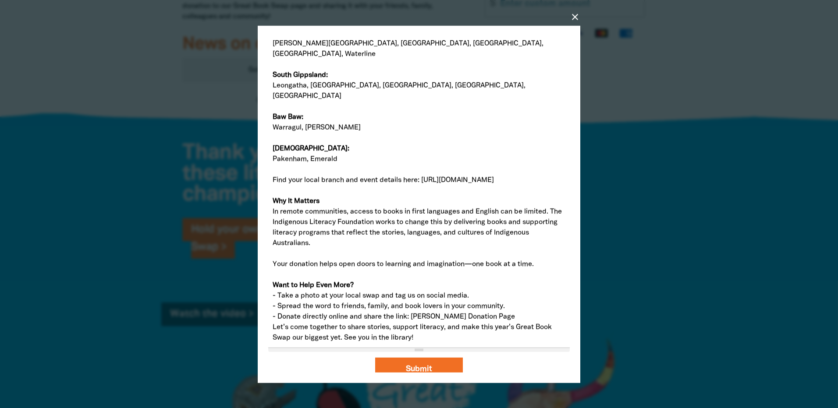
click at [273, 322] on p "Let’s come together to share stories, support literacy, and make this year’s Gr…" at bounding box center [419, 332] width 293 height 21
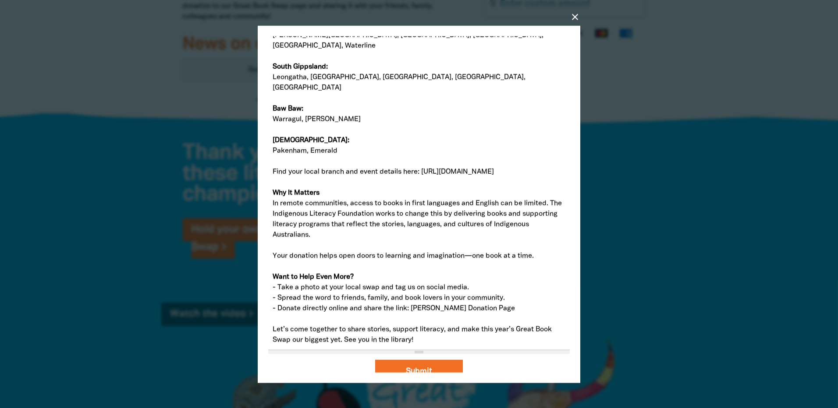
scroll to position [503, 0]
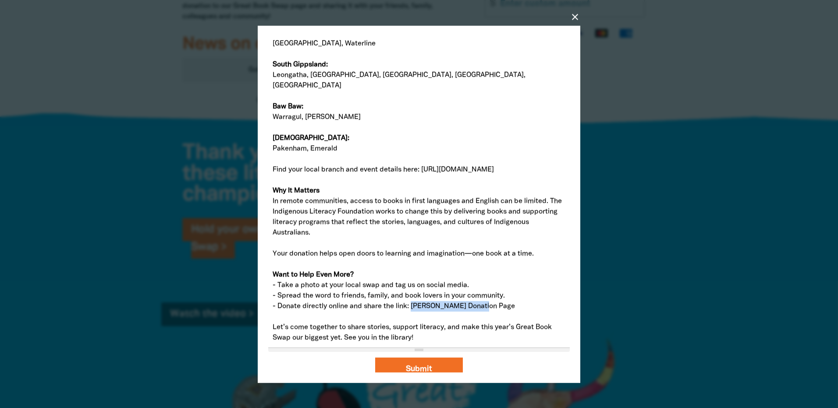
drag, startPoint x: 481, startPoint y: 301, endPoint x: 414, endPoint y: 297, distance: 67.6
click at [414, 301] on p "- Donate directly online and share the link: [PERSON_NAME] Donation Page" at bounding box center [419, 306] width 293 height 11
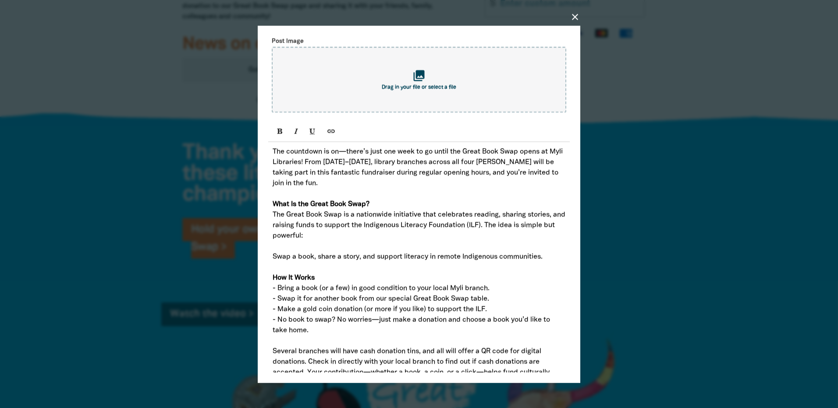
scroll to position [0, 0]
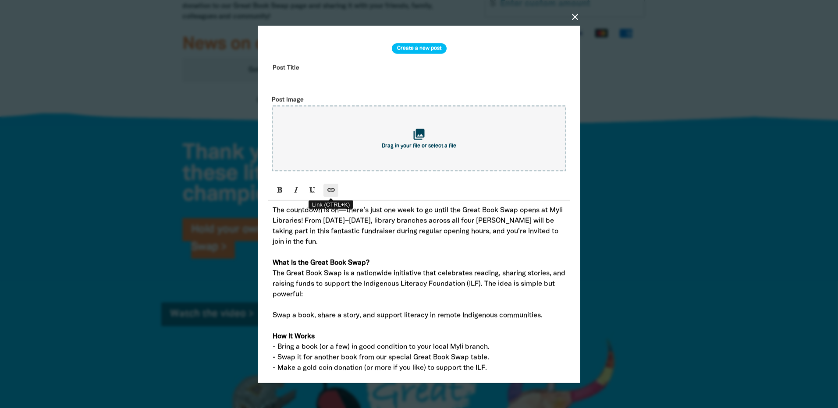
click at [332, 193] on icon "Link (CTRL+K)" at bounding box center [331, 189] width 6 height 7
type input "[PERSON_NAME] Donation Page"
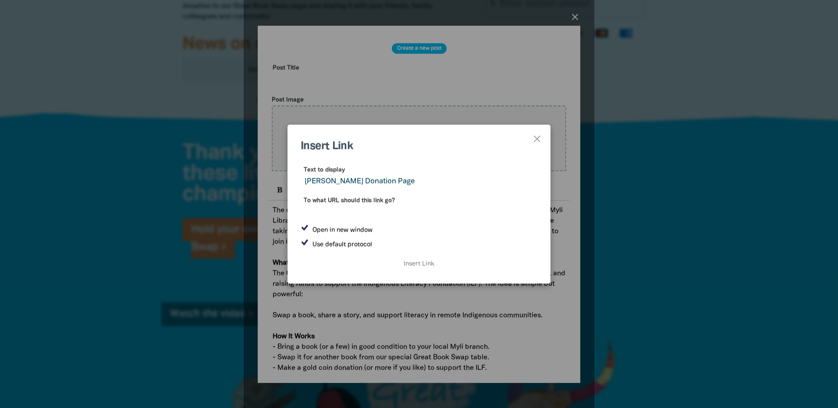
paste input "[URL][DOMAIN_NAME]"
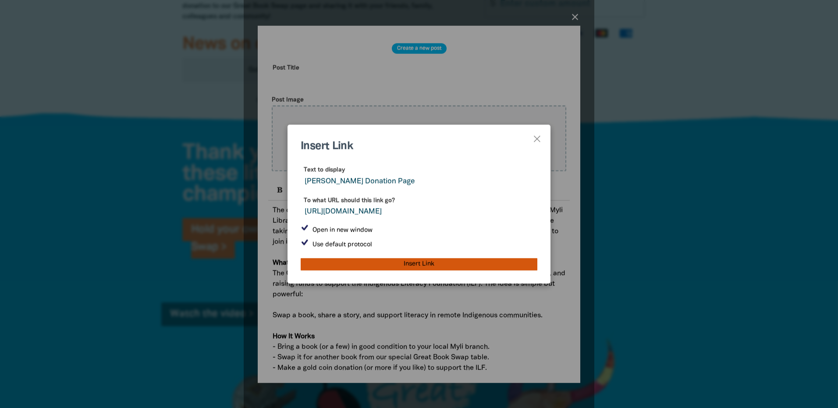
type input "[URL][DOMAIN_NAME]"
click at [422, 268] on input "Insert Link" at bounding box center [419, 264] width 237 height 12
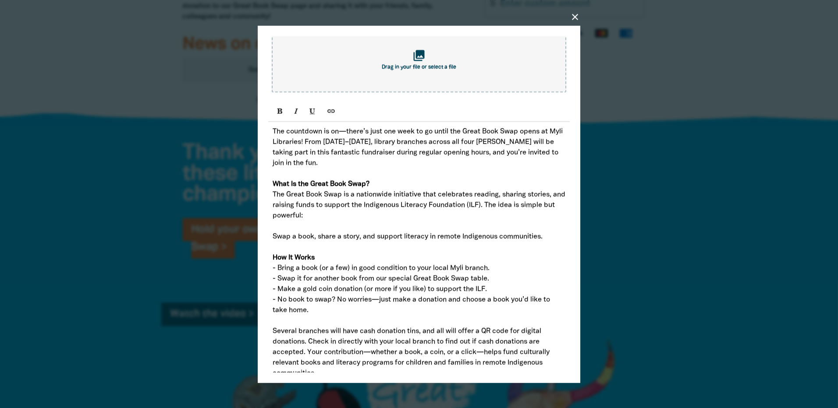
scroll to position [219, 0]
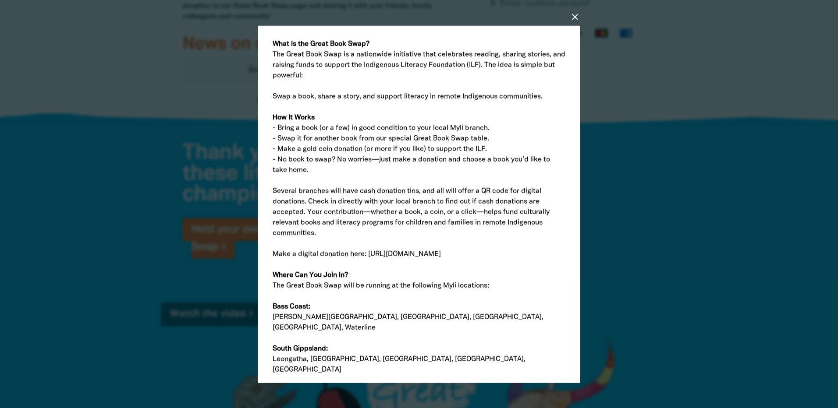
drag, startPoint x: 475, startPoint y: 266, endPoint x: 274, endPoint y: 268, distance: 200.7
click at [274, 259] on p "Make a digital donation here: [URL][DOMAIN_NAME]" at bounding box center [419, 254] width 293 height 11
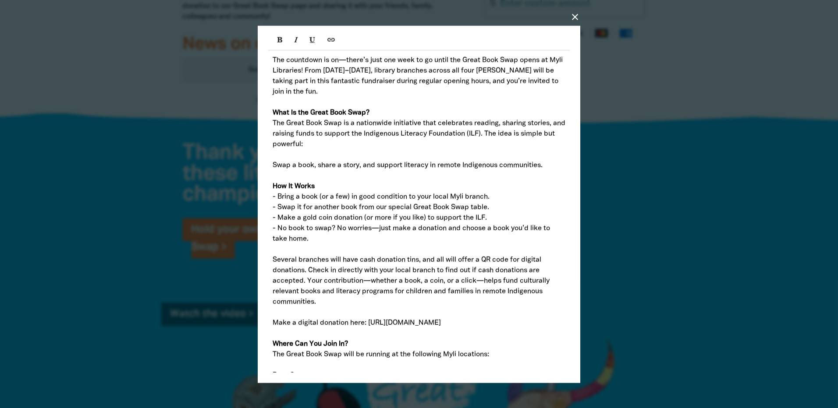
scroll to position [0, 0]
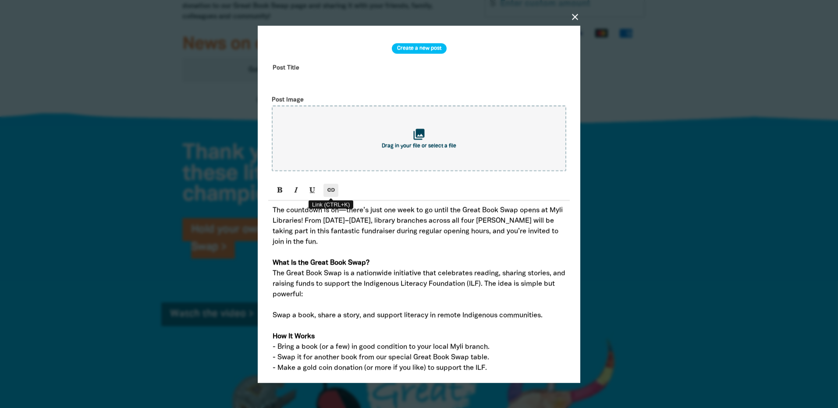
click at [334, 191] on button "Link (CTRL+K)" at bounding box center [330, 190] width 15 height 13
type input "[URL][DOMAIN_NAME]"
checkbox input "false"
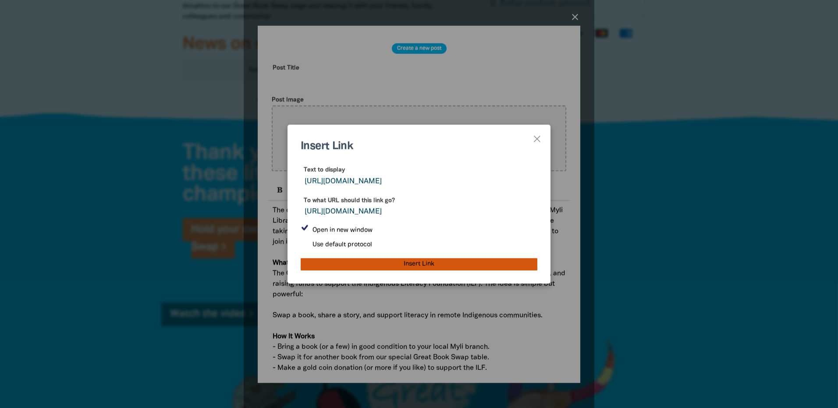
click at [431, 267] on input "Insert Link" at bounding box center [419, 264] width 237 height 12
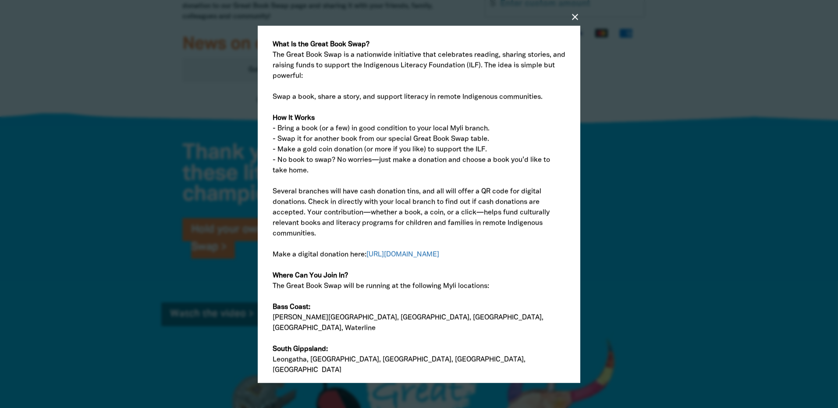
scroll to position [263, 0]
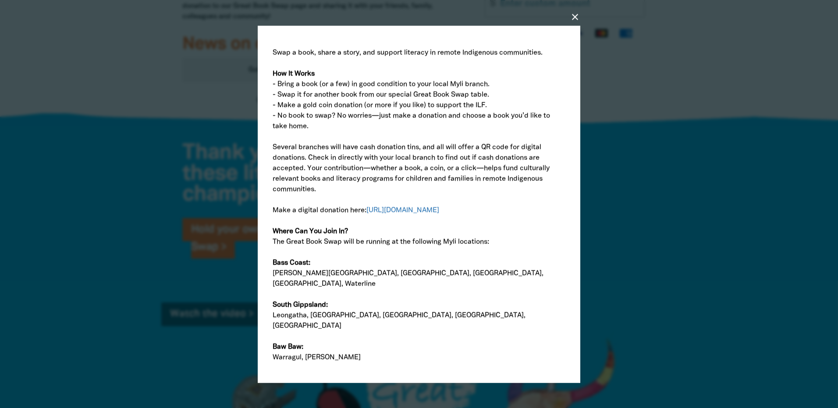
click at [484, 226] on p at bounding box center [419, 221] width 293 height 11
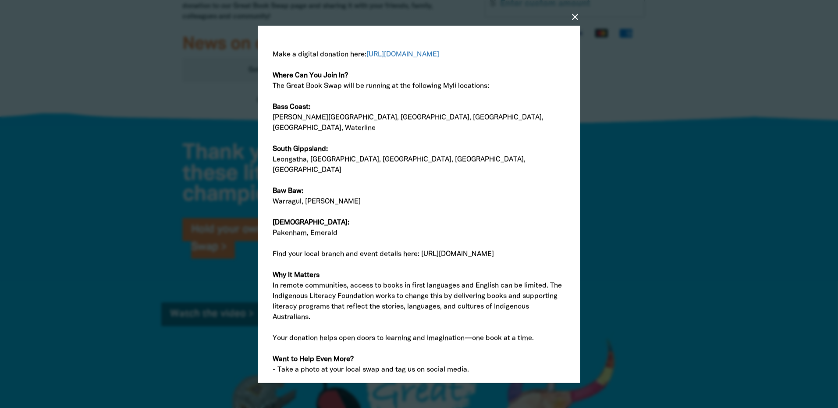
scroll to position [416, 0]
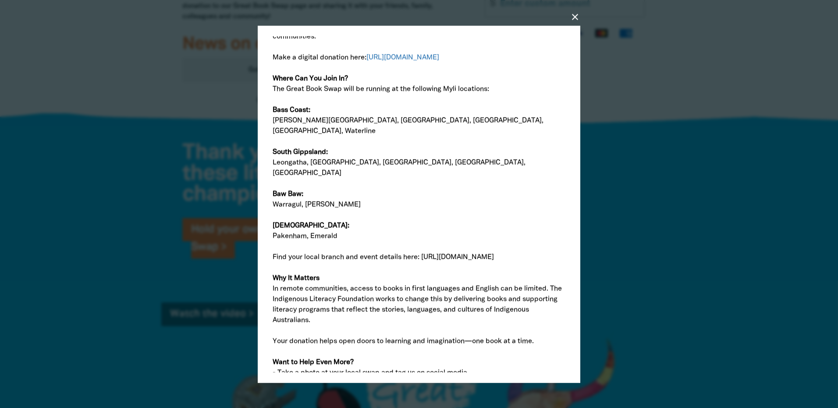
drag, startPoint x: 501, startPoint y: 251, endPoint x: 423, endPoint y: 249, distance: 78.0
click at [423, 252] on p "Find your local branch and event details here: [URL][DOMAIN_NAME]" at bounding box center [419, 257] width 293 height 11
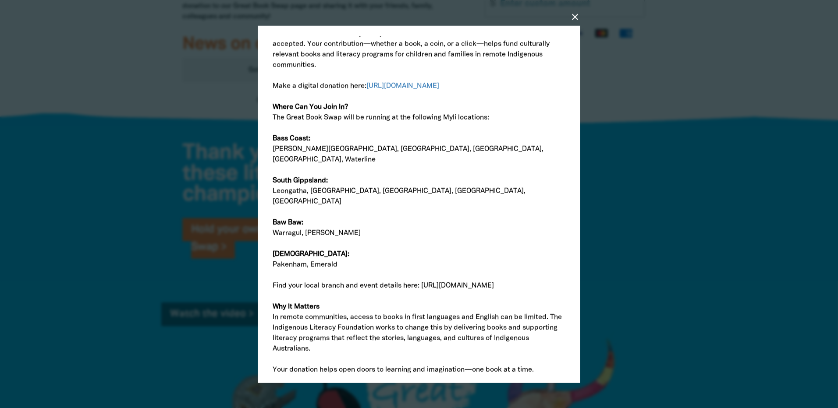
scroll to position [372, 0]
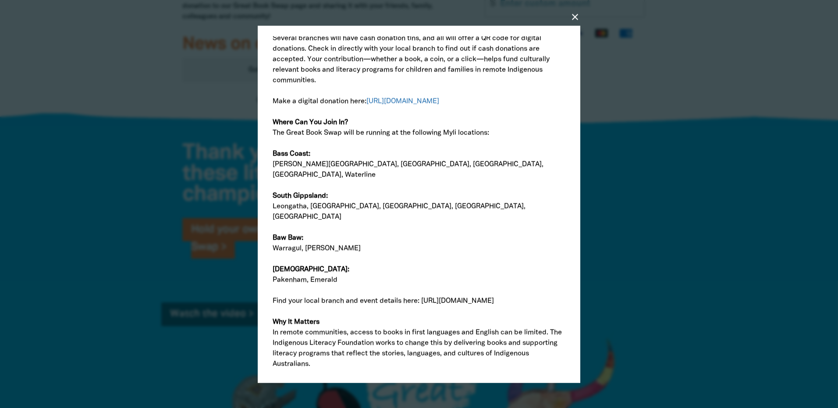
copy p "[URL][DOMAIN_NAME]"
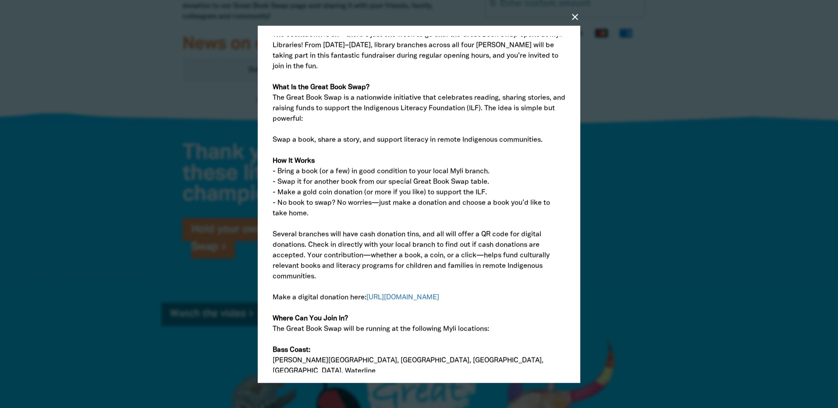
scroll to position [109, 0]
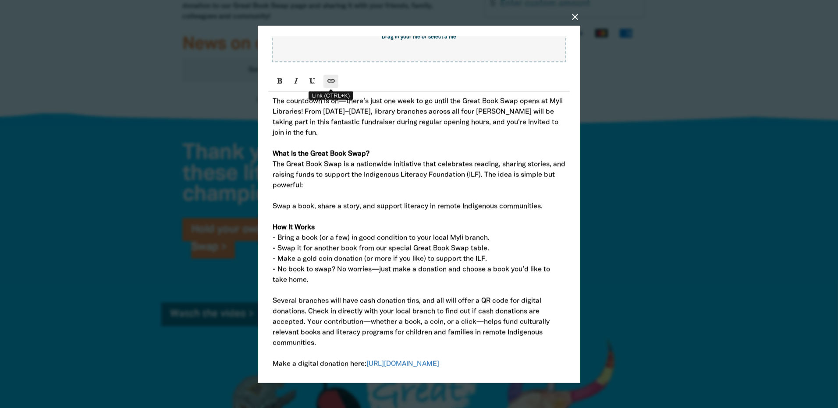
click at [326, 85] on button "Link (CTRL+K)" at bounding box center [330, 80] width 15 height 13
type input "[URL][DOMAIN_NAME]"
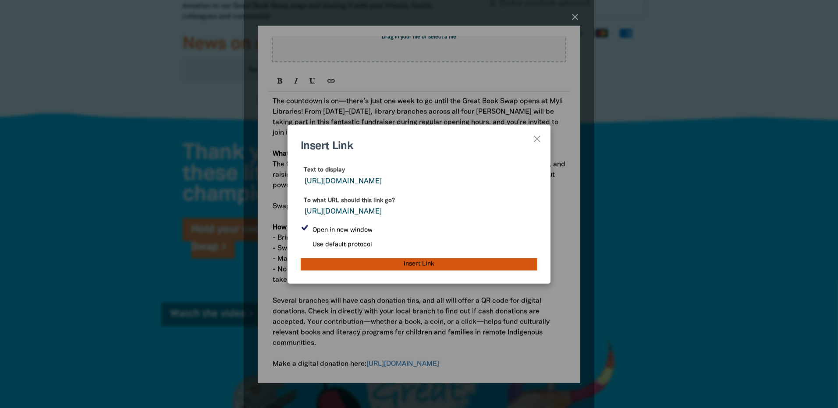
click at [418, 265] on input "Insert Link" at bounding box center [419, 264] width 237 height 12
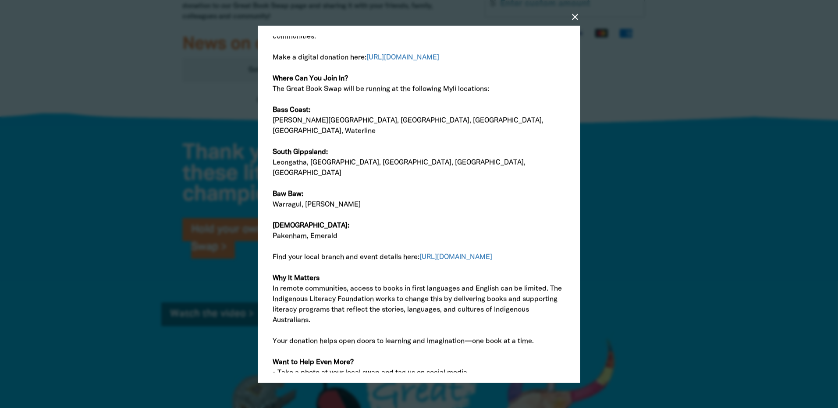
click at [459, 199] on p "Warragul, [PERSON_NAME]" at bounding box center [419, 204] width 293 height 11
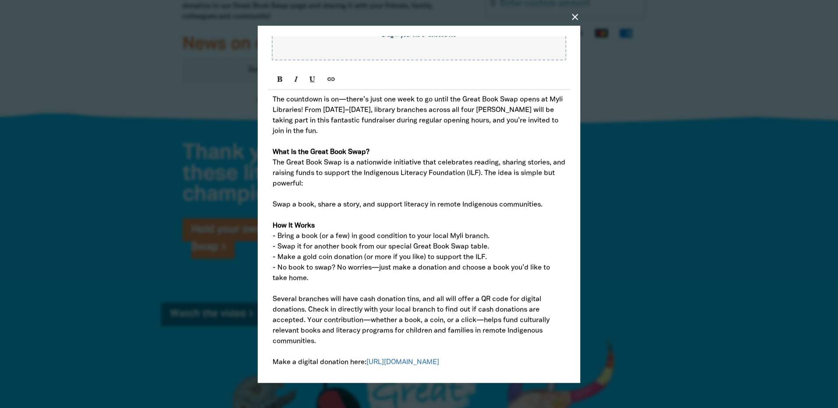
scroll to position [0, 0]
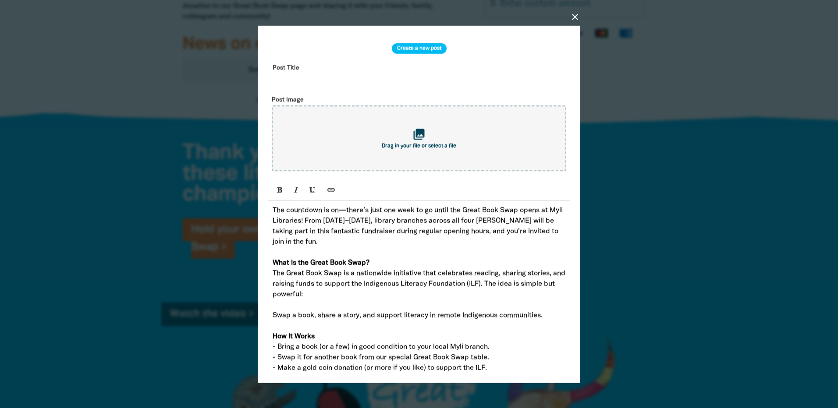
click at [310, 76] on input "text" at bounding box center [418, 74] width 301 height 28
drag, startPoint x: 447, startPoint y: 80, endPoint x: 442, endPoint y: 81, distance: 5.0
click at [442, 81] on input "Myli Libraries Great Book Swap - 1 Week to Go!" at bounding box center [418, 74] width 301 height 28
click at [431, 80] on input "Myli Libraries Great Book Swap - 1 Week to Go!" at bounding box center [418, 74] width 301 height 28
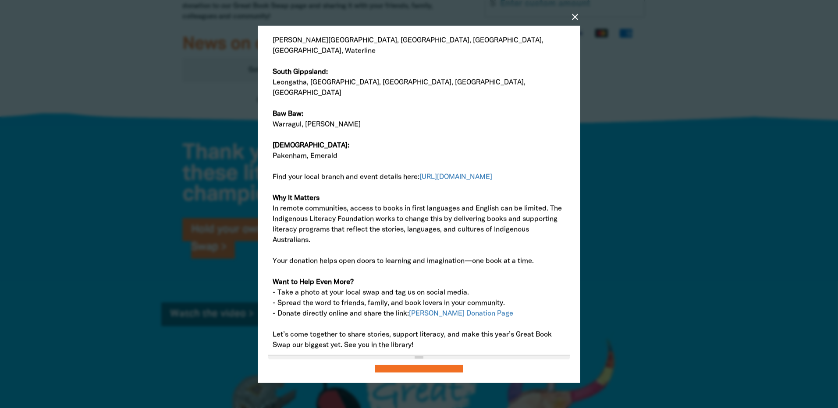
scroll to position [503, 0]
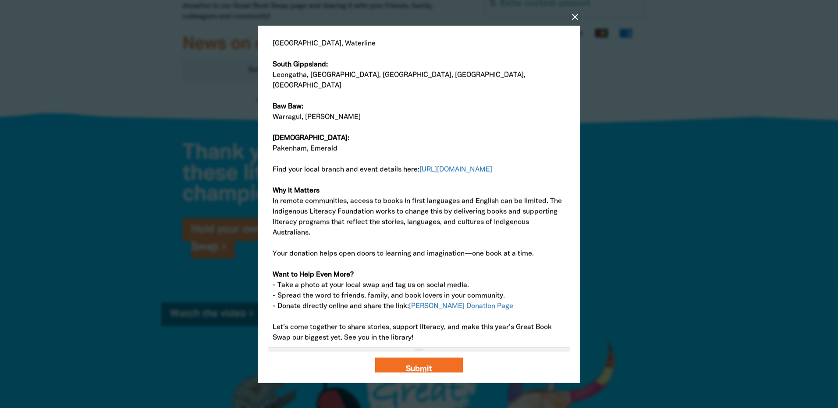
type input "Myli Libraries Great Book Swap - 1 Week to Go!"
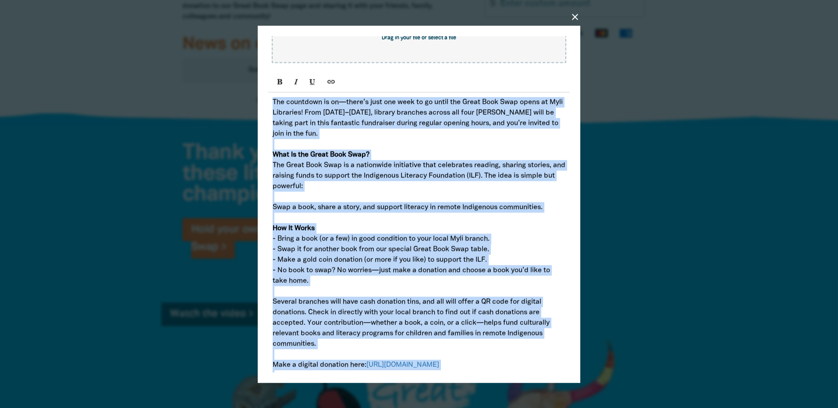
scroll to position [0, 0]
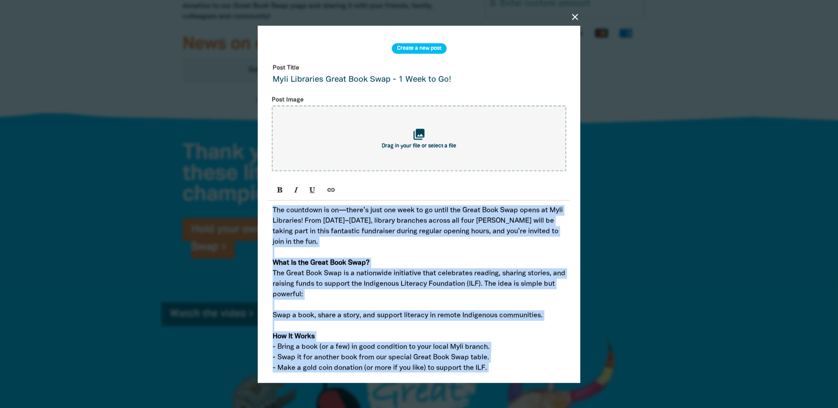
drag, startPoint x: 453, startPoint y: 330, endPoint x: 266, endPoint y: 209, distance: 222.3
click at [266, 209] on div "close Create a new post Post Title Myli Libraries Great Book Swap - 1 Week to G…" at bounding box center [419, 204] width 322 height 358
copy div "Lor ipsumdolo si am—conse’a elit sed doei te in utlab etd Magna Aliq Enim admin…"
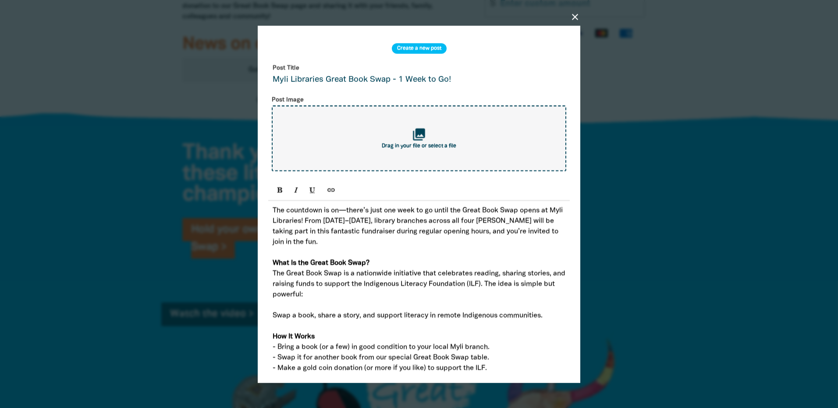
click at [367, 156] on div "collections Drag in your file or select a file" at bounding box center [419, 138] width 294 height 66
type input "C:\fakepath\The Great Book Swap Poster 2025.png"
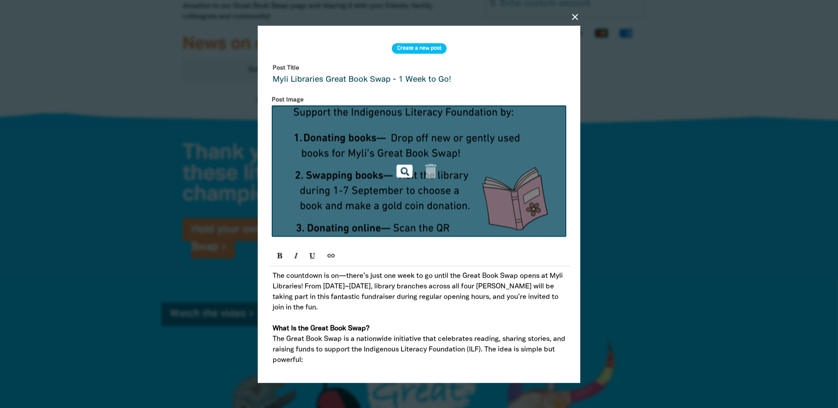
click at [402, 173] on icon "pageview" at bounding box center [404, 170] width 19 height 19
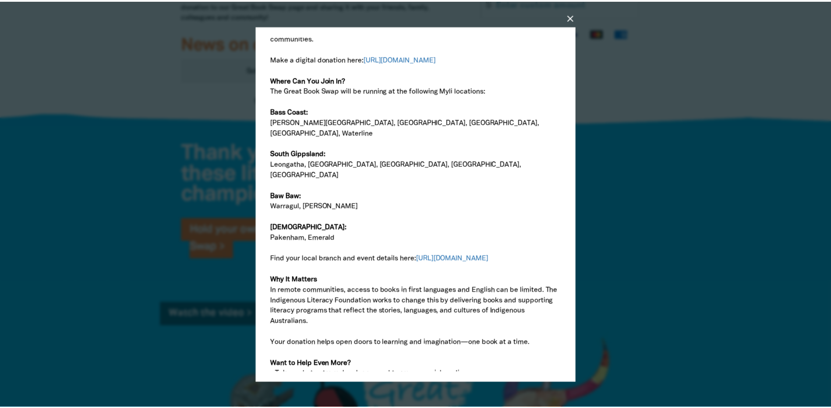
scroll to position [569, 0]
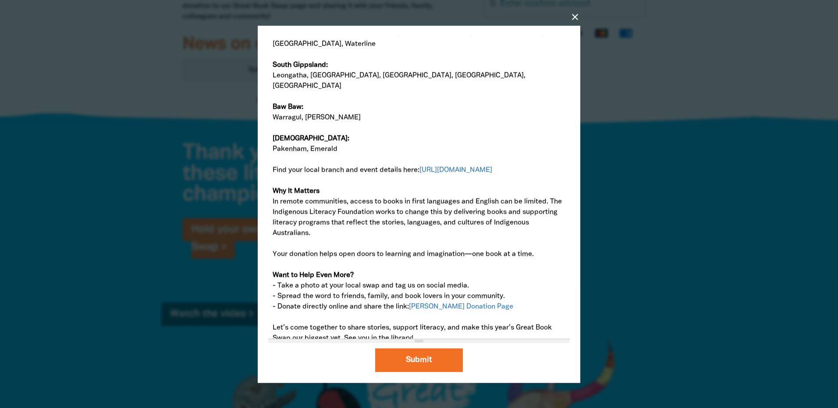
click at [417, 342] on div "resize" at bounding box center [418, 341] width 301 height 4
click at [420, 364] on button "Submit" at bounding box center [419, 361] width 88 height 24
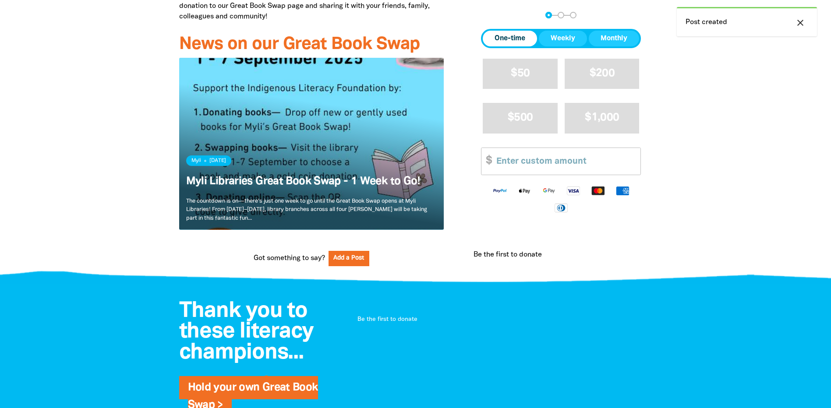
click at [365, 81] on link "Read more" at bounding box center [311, 144] width 265 height 172
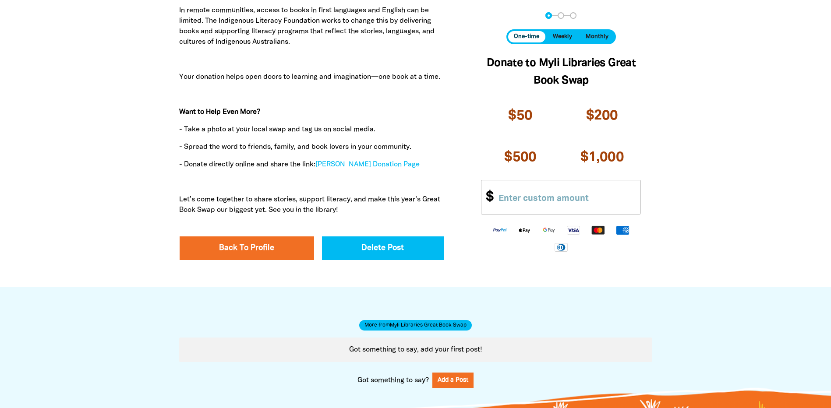
scroll to position [1446, 0]
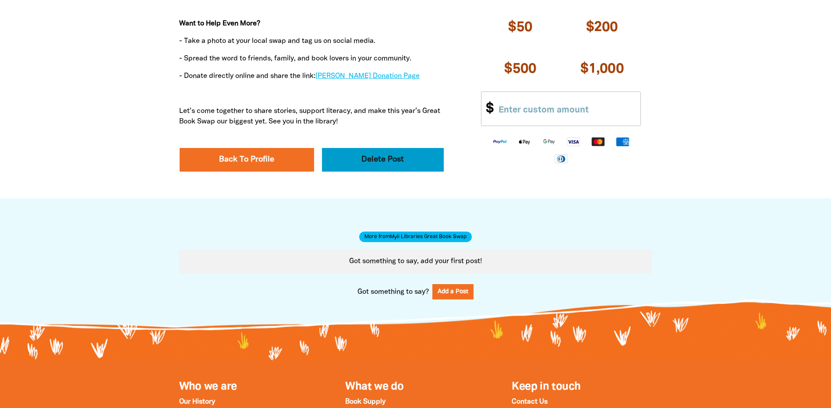
click at [372, 152] on button "Delete Post" at bounding box center [383, 160] width 122 height 24
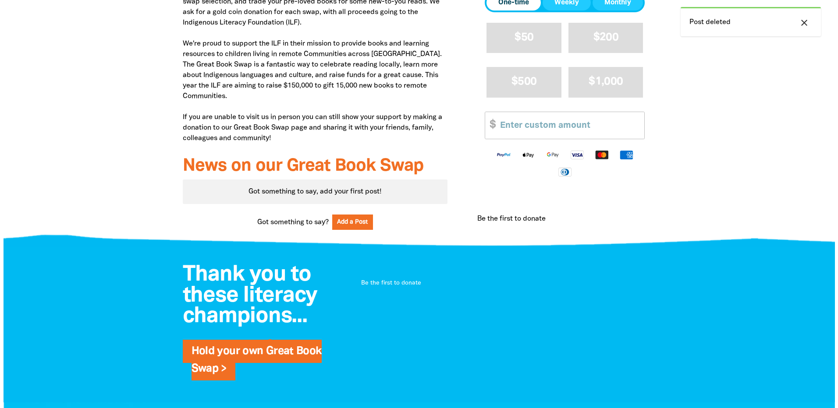
scroll to position [613, 0]
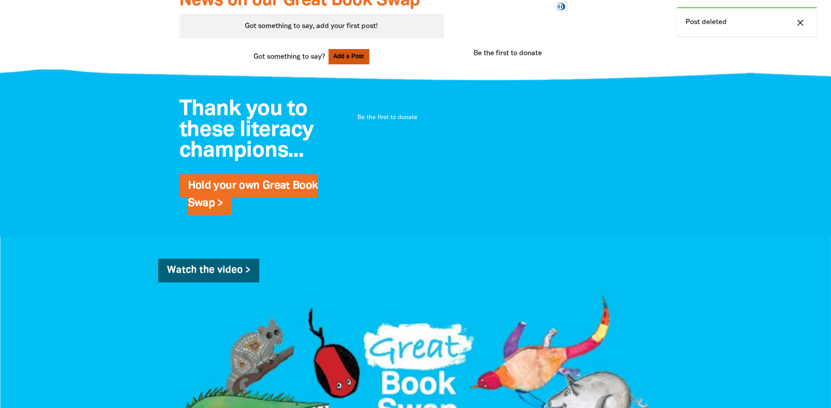
click at [349, 58] on button "Add a Post" at bounding box center [349, 56] width 41 height 15
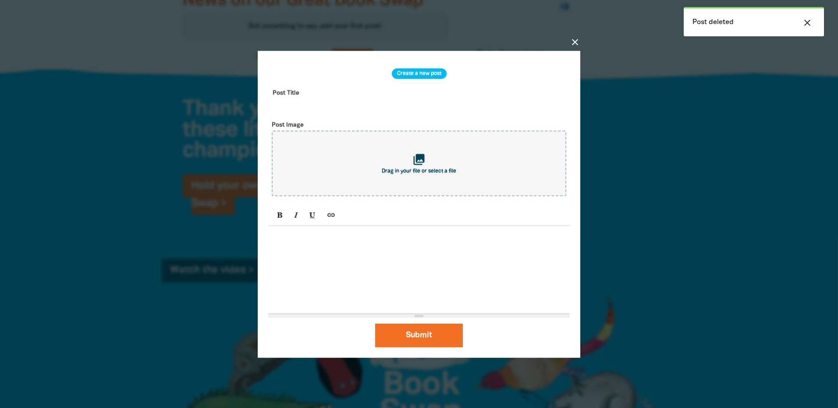
click at [343, 243] on div at bounding box center [418, 270] width 301 height 88
paste div
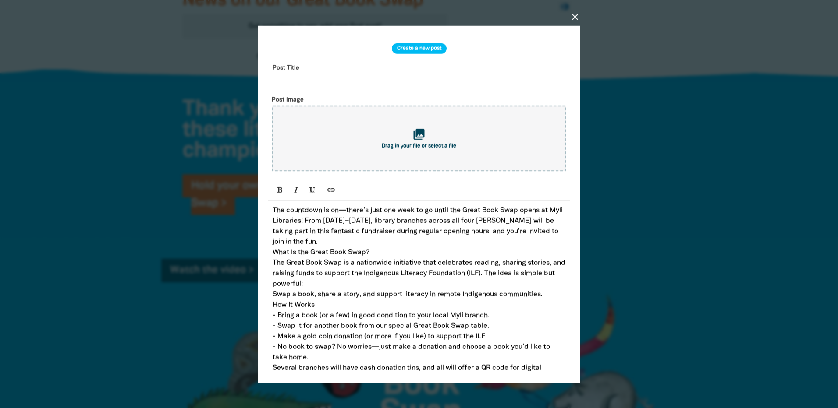
click at [335, 245] on p "The countdown is on—there’s just one week to go until the Great Book Swap opens…" at bounding box center [419, 226] width 293 height 42
drag, startPoint x: 376, startPoint y: 253, endPoint x: 273, endPoint y: 254, distance: 103.0
click at [273, 254] on p "What Is the Great Book Swap?" at bounding box center [419, 252] width 293 height 11
click at [276, 197] on button "Bold (CTRL+B)" at bounding box center [280, 190] width 15 height 13
click at [364, 283] on p "The Great Book Swap is a nationwide initiative that celebrates reading, sharing…" at bounding box center [419, 274] width 293 height 32
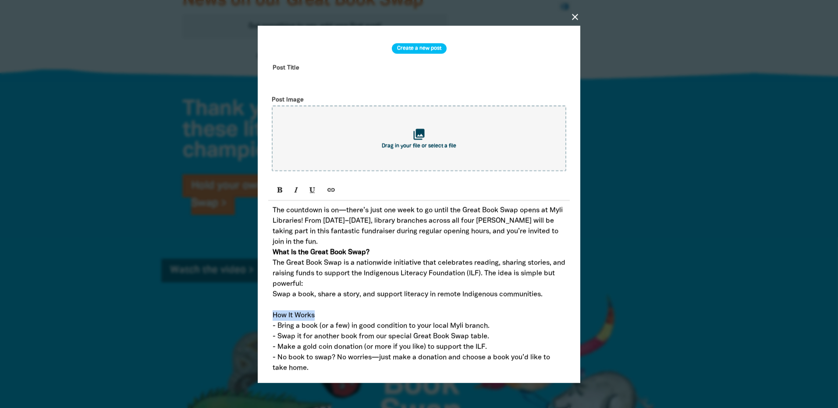
drag, startPoint x: 317, startPoint y: 315, endPoint x: 272, endPoint y: 320, distance: 45.4
click at [279, 193] on icon "Bold (CTRL+B)" at bounding box center [280, 189] width 6 height 7
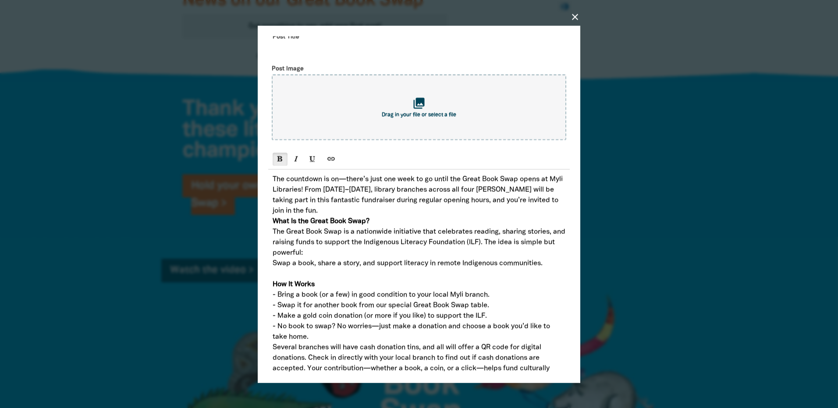
scroll to position [131, 0]
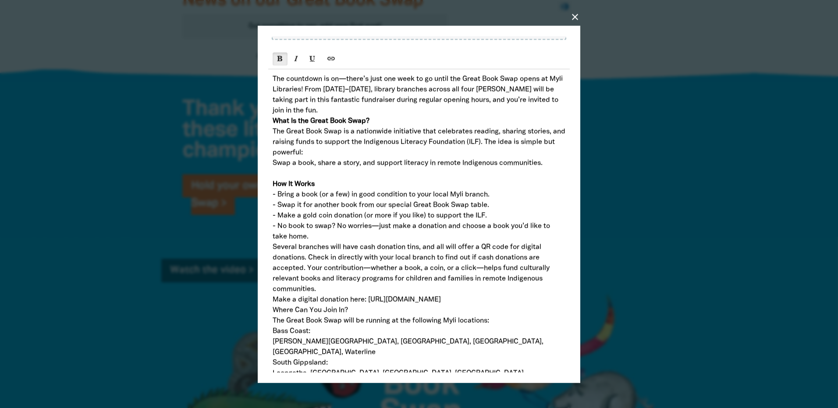
click at [313, 241] on p "- No book to swap? No worries—just make a donation and choose a book you’d like…" at bounding box center [419, 231] width 293 height 21
click at [271, 303] on div "The countdown is on—there’s just one week to go until the Great Book Swap opens…" at bounding box center [418, 320] width 301 height 503
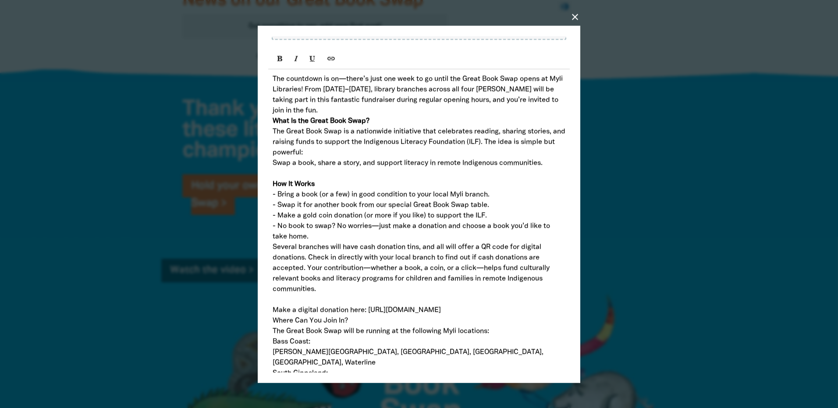
click at [272, 333] on div "The countdown is on—there’s just one week to go until the Great Book Swap opens…" at bounding box center [418, 325] width 301 height 513
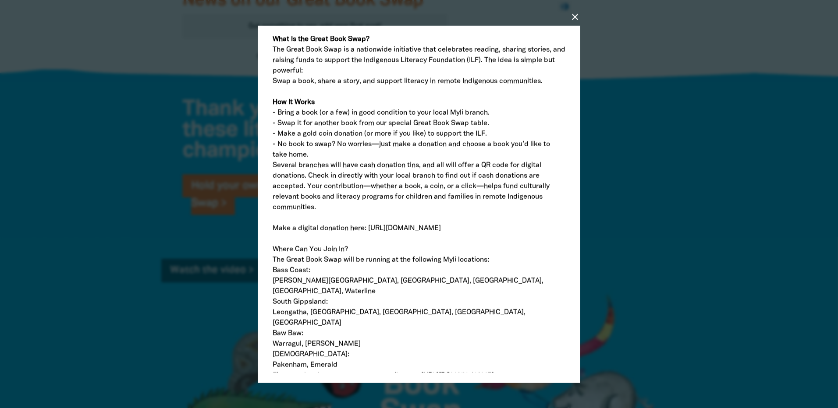
scroll to position [219, 0]
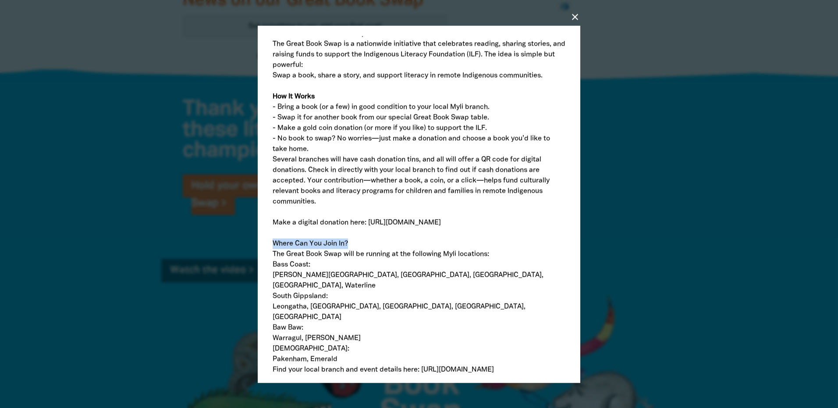
drag, startPoint x: 355, startPoint y: 256, endPoint x: 272, endPoint y: 256, distance: 82.8
click at [272, 256] on div "The countdown is on—there’s just one week to go until the Great Book Swap opens…" at bounding box center [418, 244] width 301 height 524
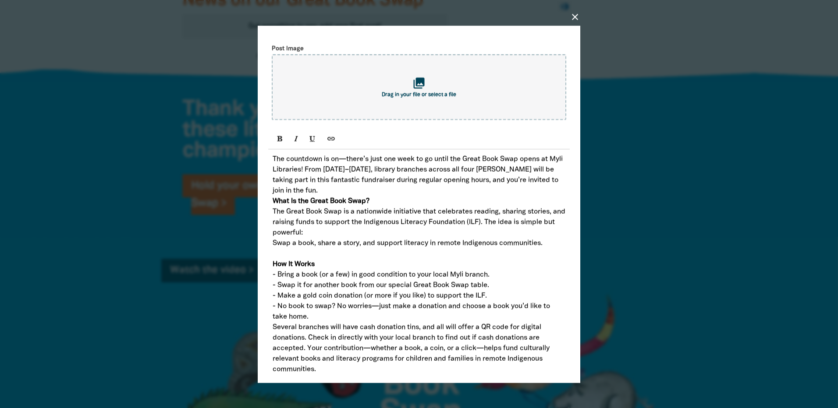
scroll to position [44, 0]
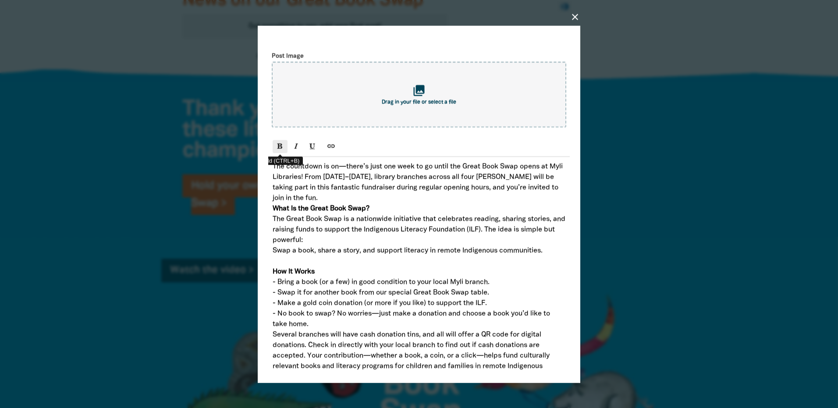
click at [282, 149] on icon "Bold (CTRL+B)" at bounding box center [280, 145] width 6 height 7
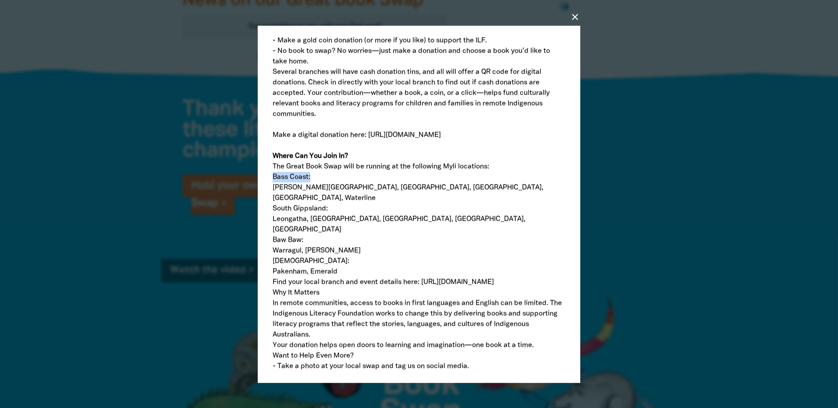
drag, startPoint x: 271, startPoint y: 189, endPoint x: 320, endPoint y: 192, distance: 49.2
click at [320, 192] on div "The countdown is on—there’s just one week to go until the Great Book Swap opens…" at bounding box center [418, 156] width 301 height 524
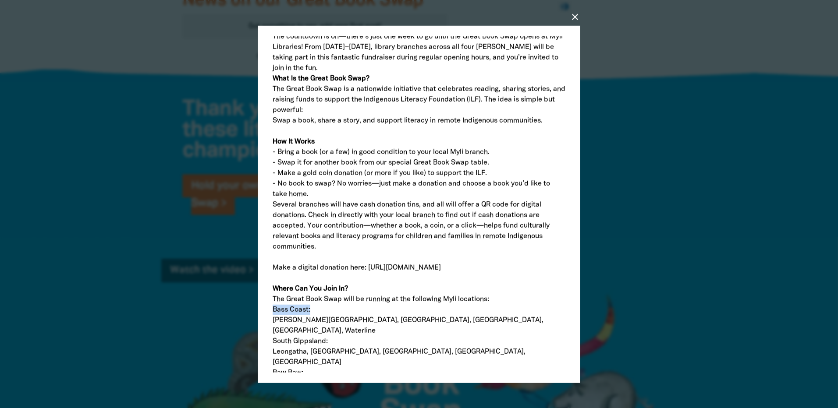
scroll to position [44, 0]
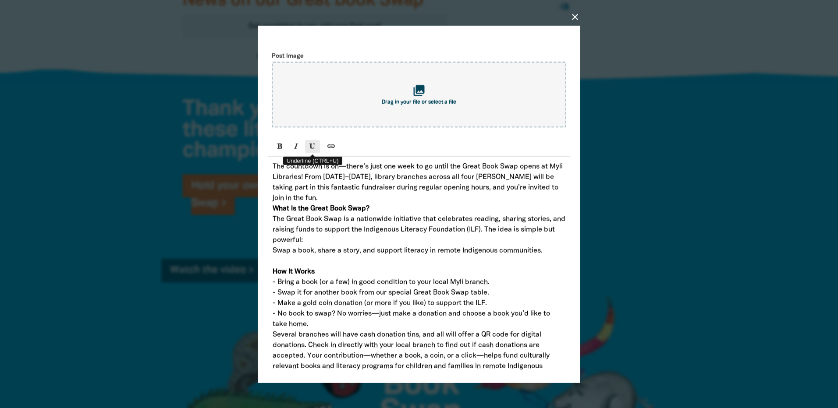
click at [314, 149] on icon "Underline (CTRL+U)" at bounding box center [312, 145] width 6 height 7
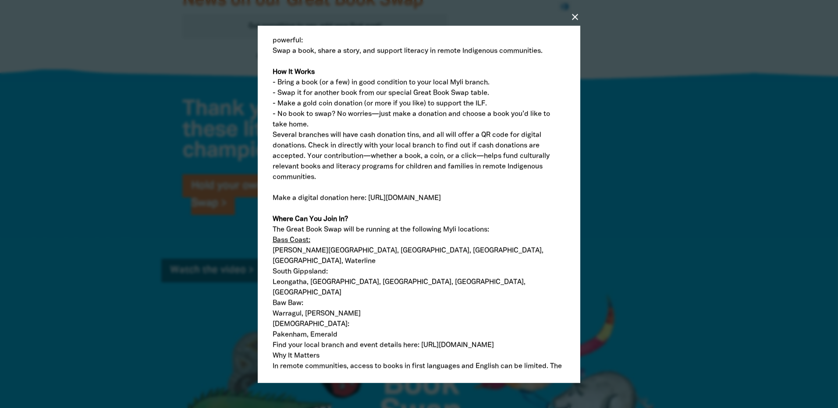
scroll to position [263, 0]
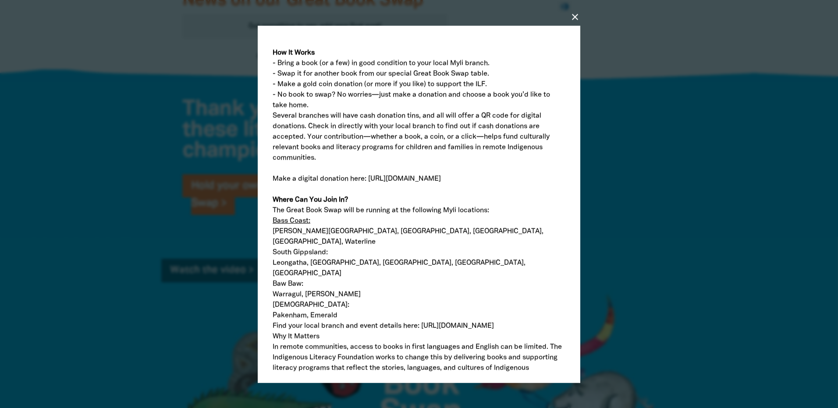
click at [338, 245] on p "[PERSON_NAME][GEOGRAPHIC_DATA], [GEOGRAPHIC_DATA], [GEOGRAPHIC_DATA], [GEOGRAPH…" at bounding box center [419, 236] width 293 height 21
click at [271, 231] on div "The countdown is on—there’s just one week to go until the Great Book Swap opens…" at bounding box center [418, 200] width 301 height 524
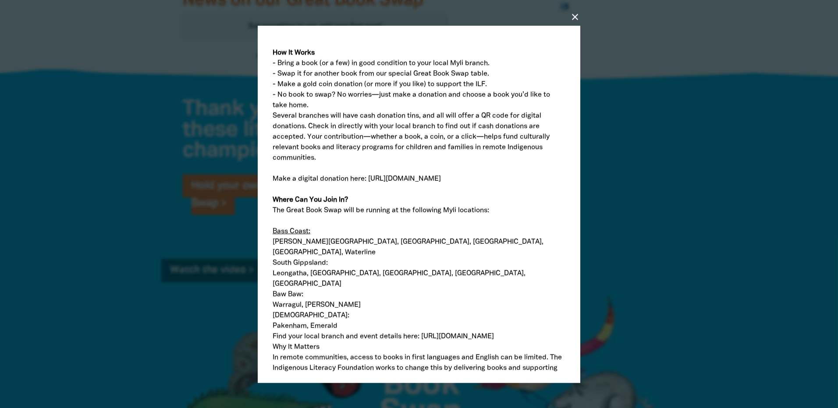
click at [273, 268] on p "South Gippsland:" at bounding box center [419, 263] width 293 height 11
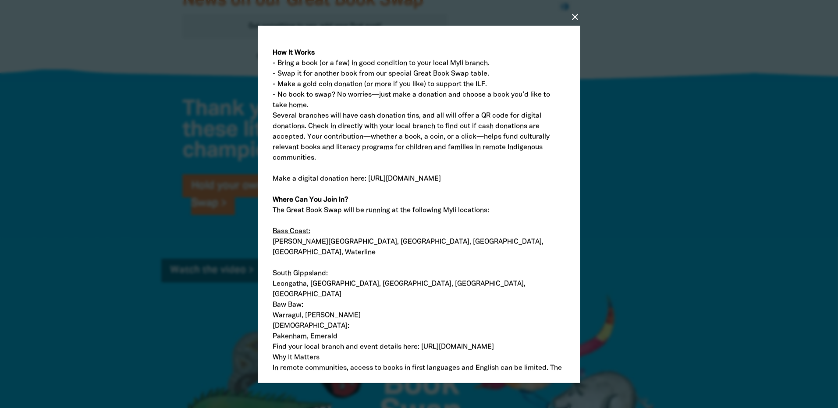
click at [477, 285] on p "Leongatha, [GEOGRAPHIC_DATA], [GEOGRAPHIC_DATA], [GEOGRAPHIC_DATA], [GEOGRAPHIC…" at bounding box center [419, 289] width 293 height 21
click at [273, 276] on p "South Gippsland:" at bounding box center [419, 273] width 293 height 11
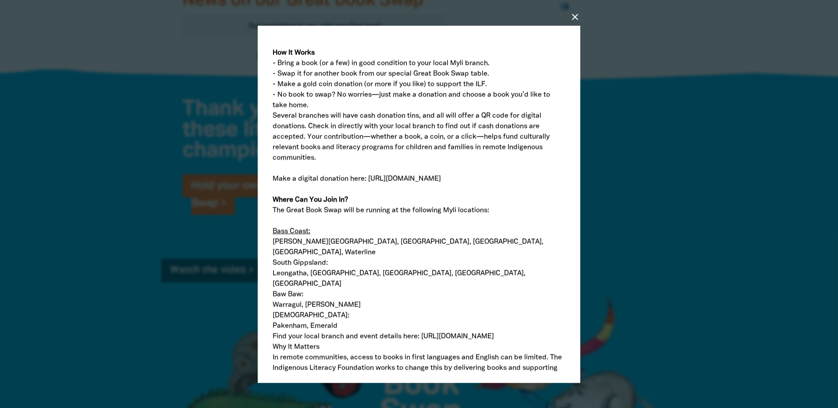
click at [458, 253] on p "[PERSON_NAME][GEOGRAPHIC_DATA], [GEOGRAPHIC_DATA], [GEOGRAPHIC_DATA], [GEOGRAPH…" at bounding box center [419, 247] width 293 height 21
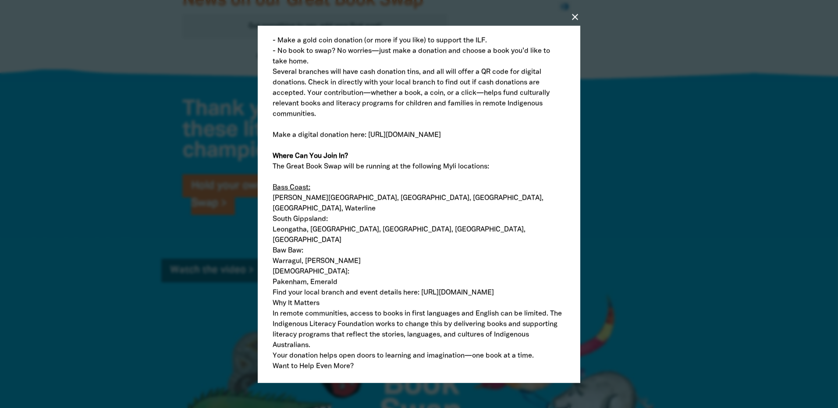
scroll to position [350, 0]
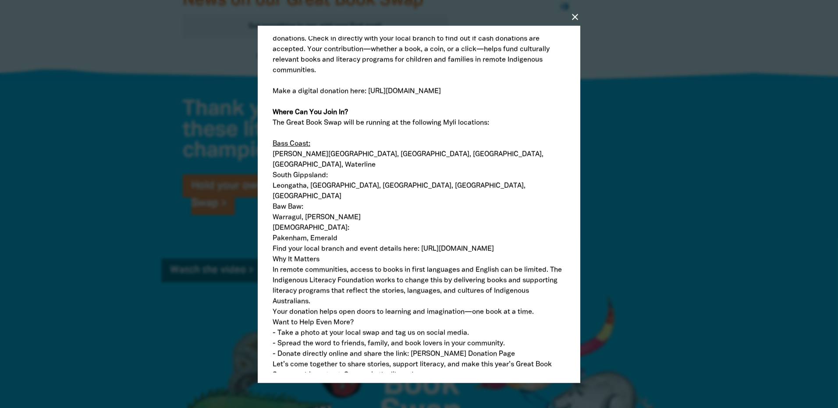
click at [326, 212] on p "Warragul, [PERSON_NAME]" at bounding box center [419, 217] width 293 height 11
click at [270, 240] on div "The countdown is on—there’s just one week to go until the Great Book Swap opens…" at bounding box center [418, 117] width 301 height 535
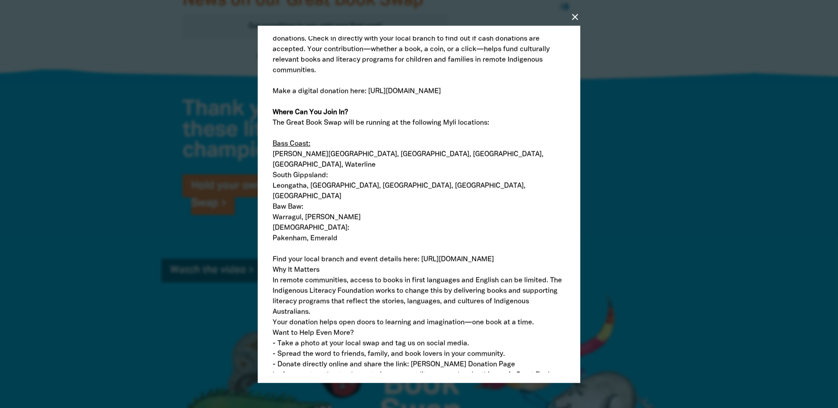
click at [275, 265] on p "Why It Matters" at bounding box center [419, 270] width 293 height 11
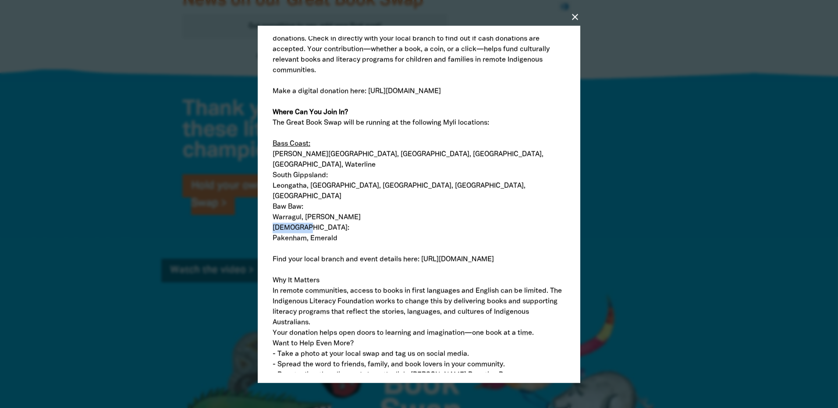
drag, startPoint x: 303, startPoint y: 220, endPoint x: 258, endPoint y: 219, distance: 45.1
click at [258, 219] on div "close Create a new post Post Title Post Image collections Drag in your file or …" at bounding box center [419, 204] width 322 height 358
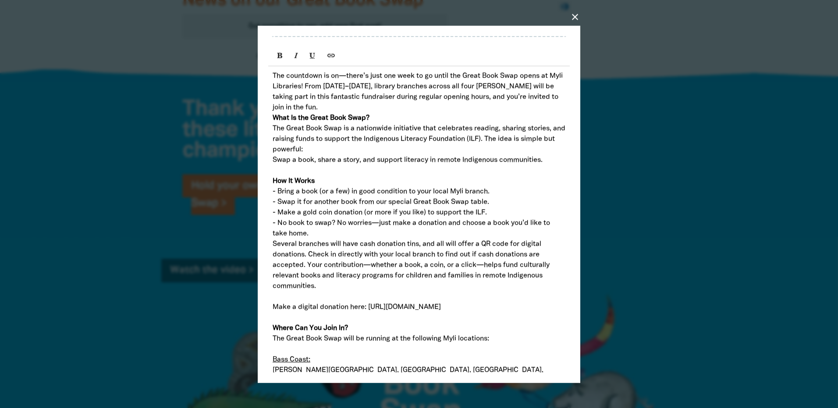
scroll to position [131, 0]
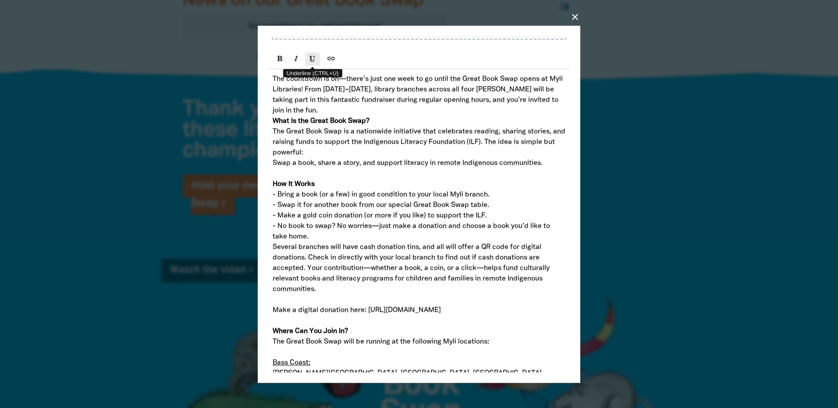
click at [315, 65] on button "Underline (CTRL+U)" at bounding box center [312, 58] width 15 height 13
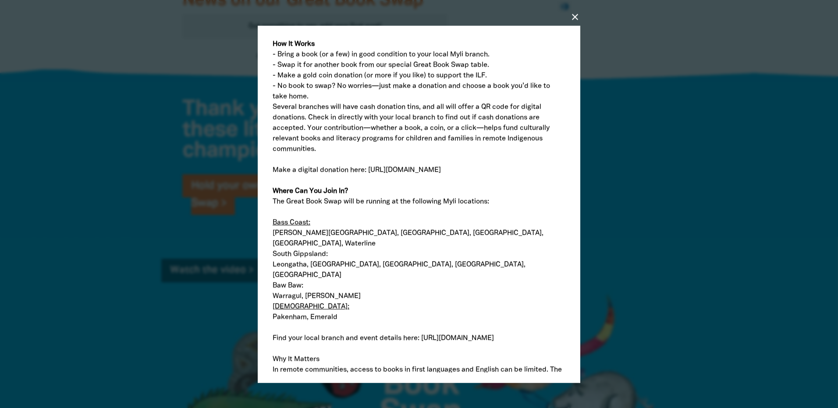
scroll to position [307, 0]
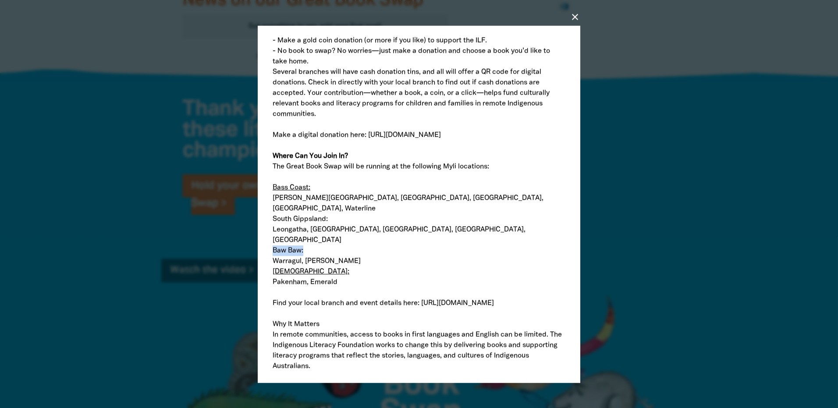
drag, startPoint x: 311, startPoint y: 237, endPoint x: 266, endPoint y: 241, distance: 44.8
click at [266, 241] on div "close Create a new post Post Title Post Image collections Drag in your file or …" at bounding box center [419, 204] width 322 height 358
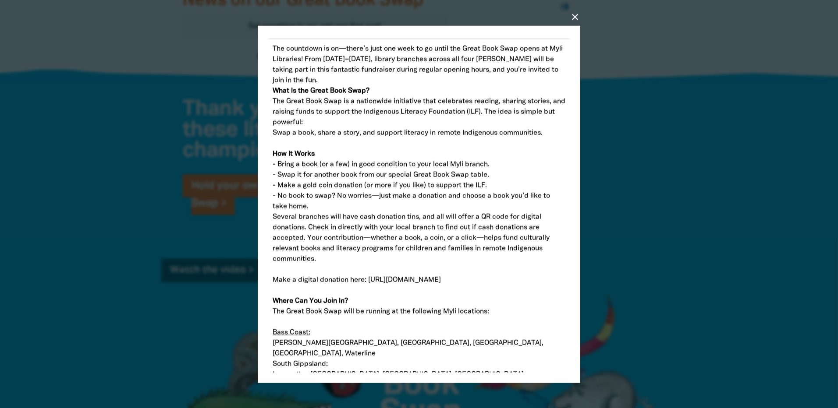
scroll to position [131, 0]
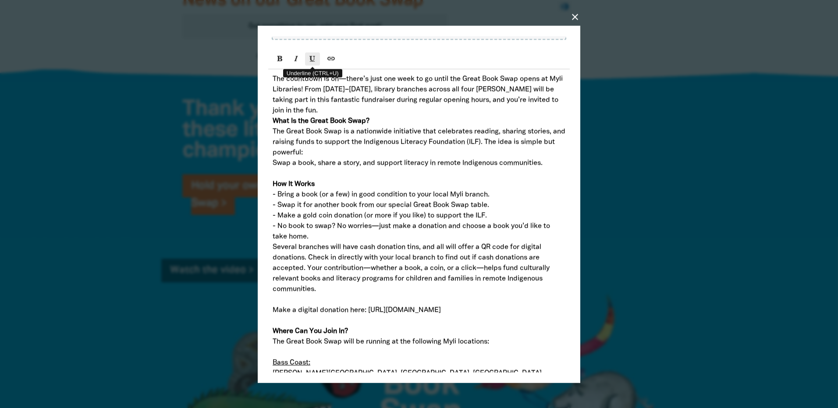
click at [312, 62] on icon "Underline (CTRL+U)" at bounding box center [312, 58] width 6 height 7
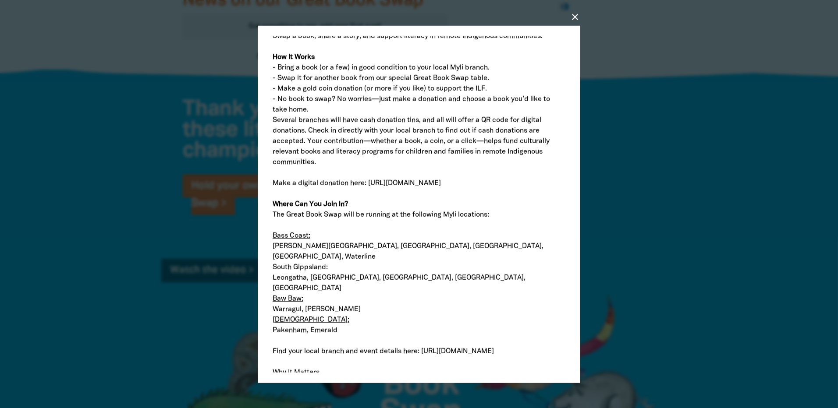
scroll to position [307, 0]
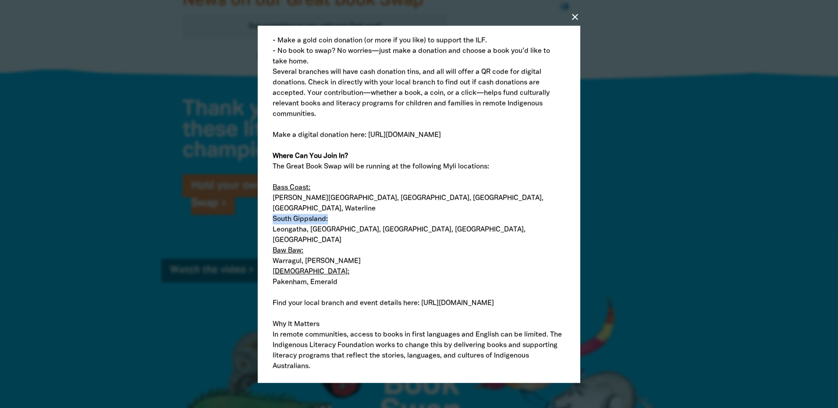
drag, startPoint x: 333, startPoint y: 220, endPoint x: 273, endPoint y: 221, distance: 59.6
click at [273, 221] on p "South Gippsland:" at bounding box center [419, 219] width 293 height 11
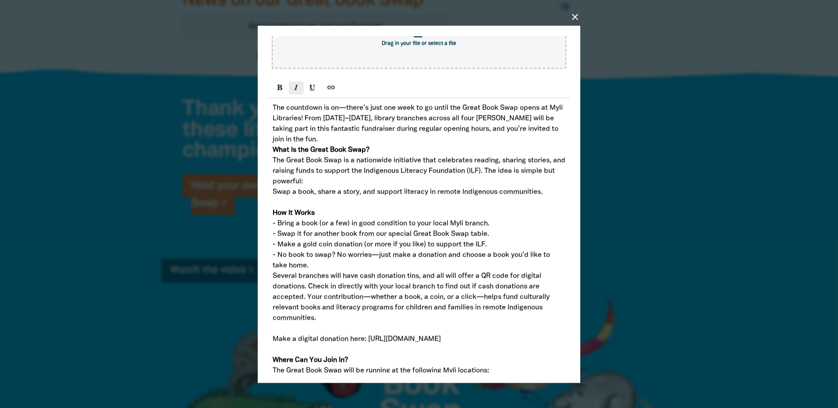
scroll to position [88, 0]
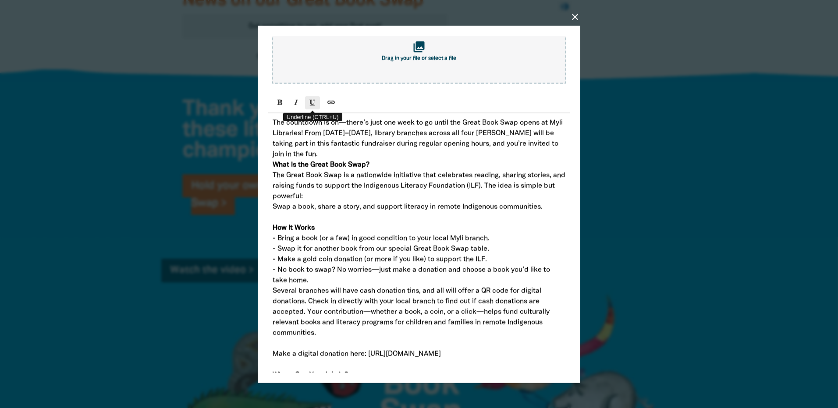
click at [310, 106] on icon "Underline (CTRL+U)" at bounding box center [312, 102] width 6 height 7
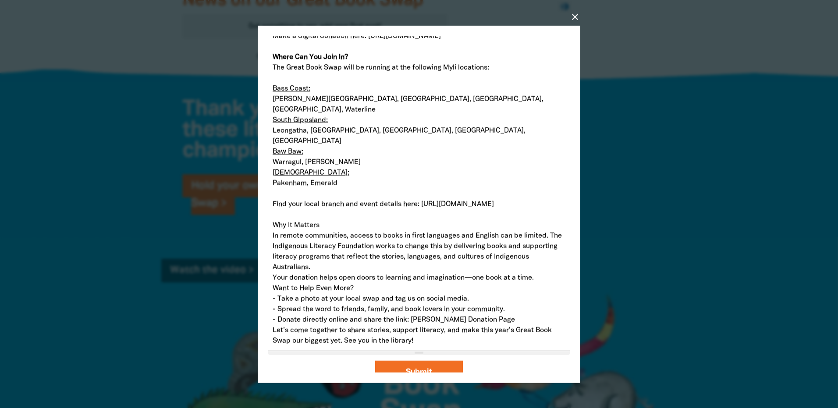
scroll to position [409, 0]
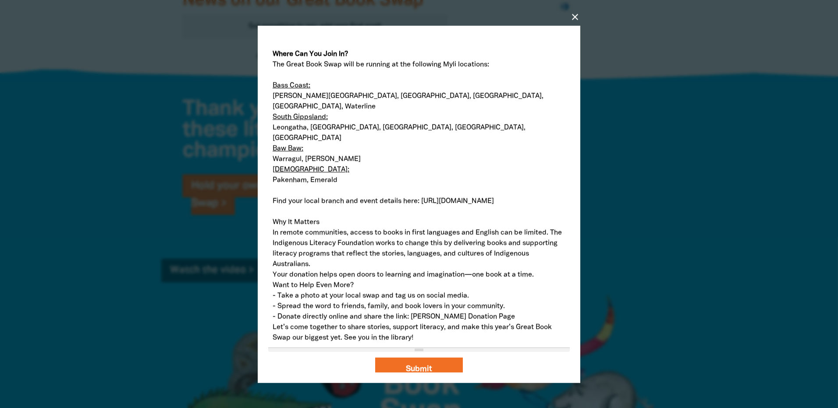
drag, startPoint x: 505, startPoint y: 195, endPoint x: 423, endPoint y: 193, distance: 81.9
click at [423, 196] on p "Find your local branch and event details here: [URL][DOMAIN_NAME]" at bounding box center [419, 201] width 293 height 11
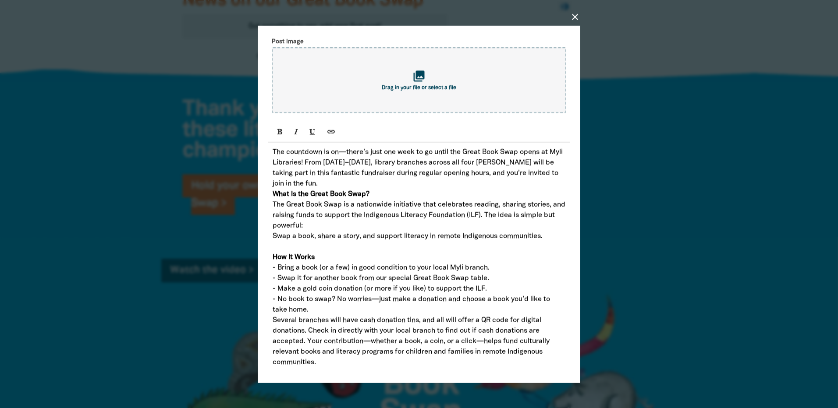
scroll to position [14, 0]
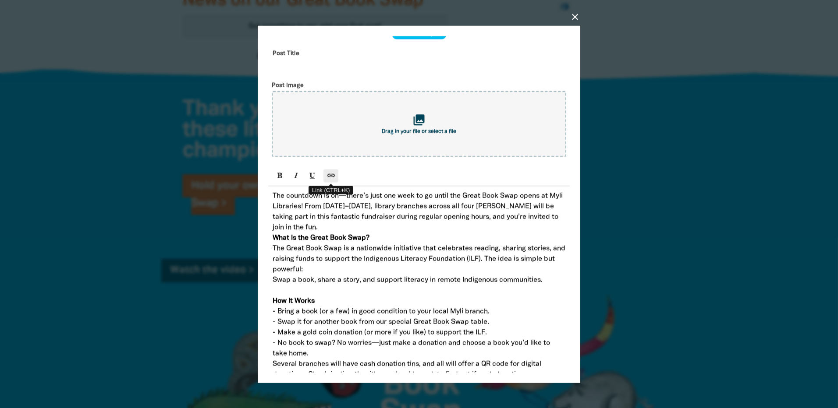
click at [333, 178] on icon "Link (CTRL+K)" at bounding box center [331, 175] width 6 height 7
type input "[URL][DOMAIN_NAME]"
checkbox input "false"
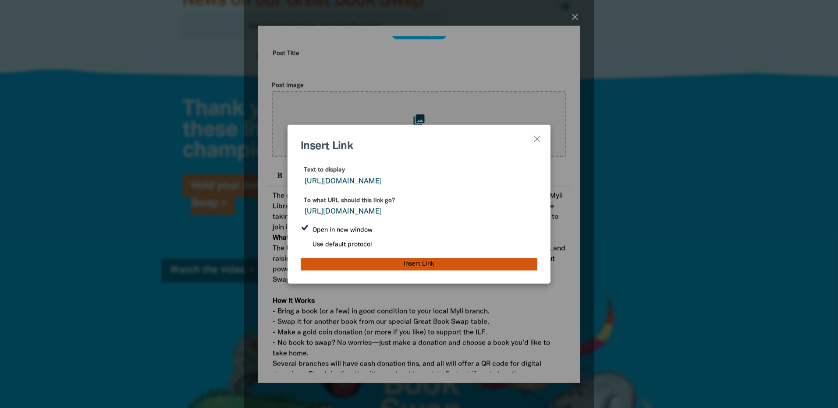
click at [426, 266] on input "Insert Link" at bounding box center [419, 264] width 237 height 12
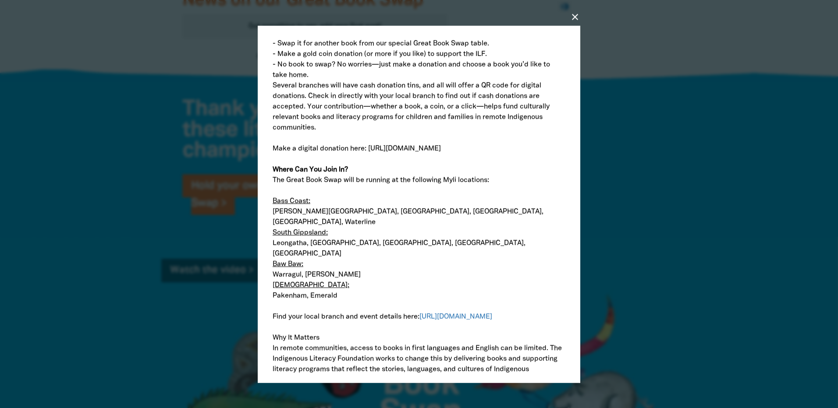
scroll to position [277, 0]
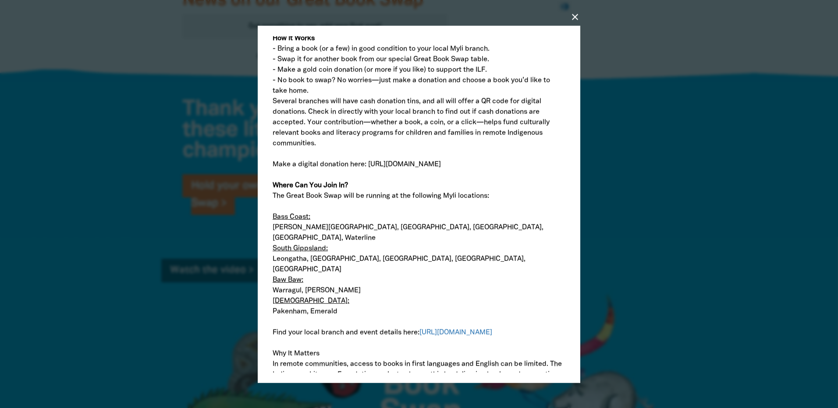
drag, startPoint x: 471, startPoint y: 176, endPoint x: 273, endPoint y: 176, distance: 198.5
click at [273, 170] on p "Make a digital donation here: [URL][DOMAIN_NAME]" at bounding box center [419, 164] width 293 height 11
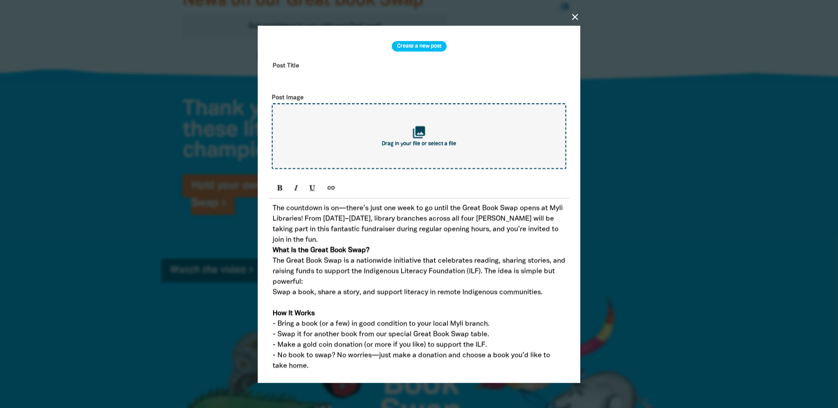
scroll to position [0, 0]
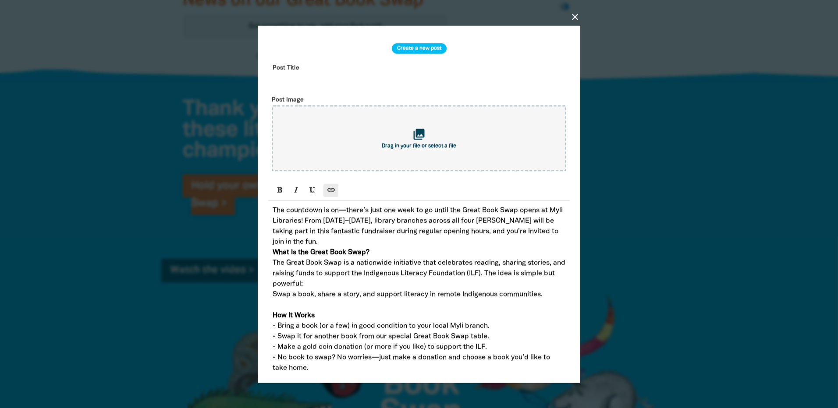
click at [331, 189] on icon "Link (CTRL+K)" at bounding box center [331, 189] width 6 height 7
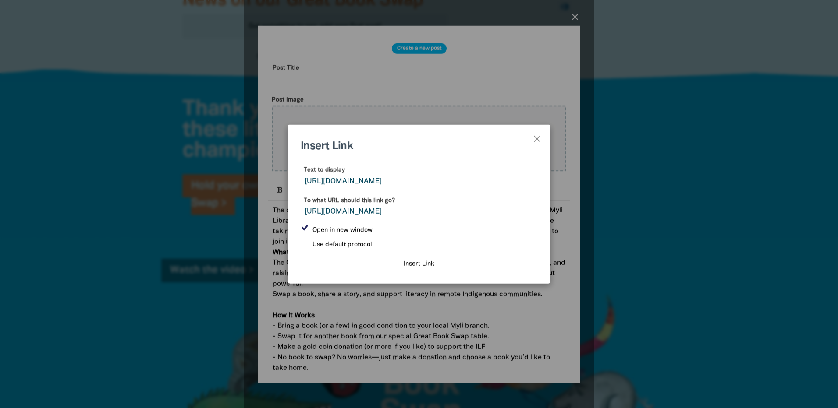
type input "[URL][DOMAIN_NAME]"
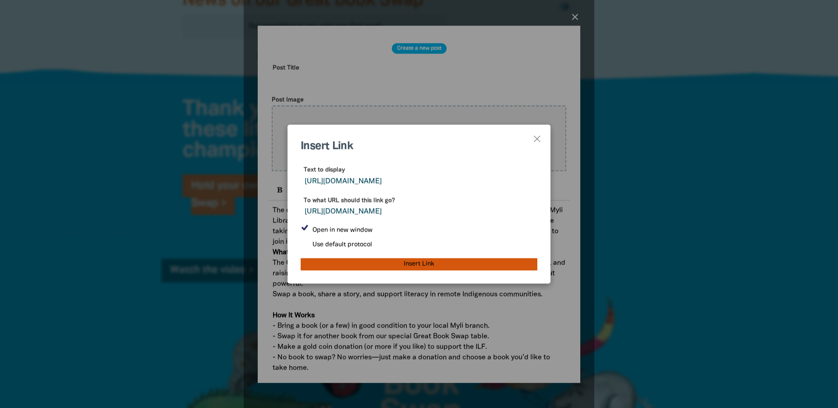
click at [407, 268] on input "Insert Link" at bounding box center [419, 264] width 237 height 12
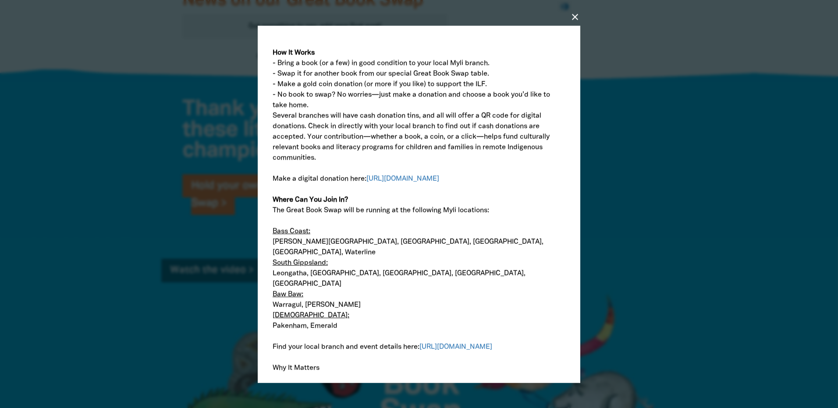
scroll to position [350, 0]
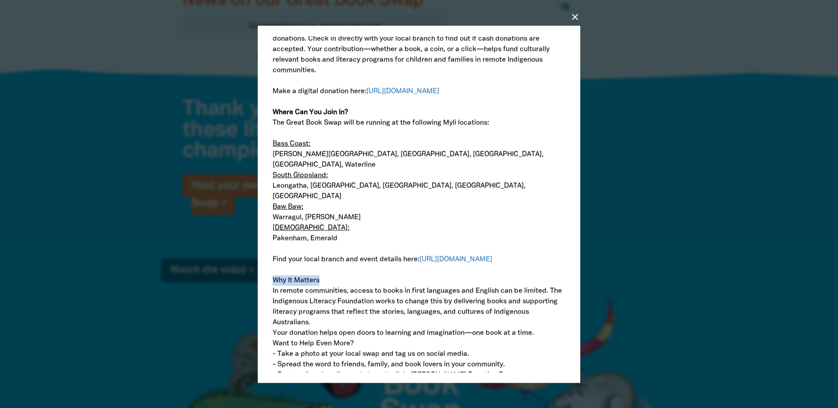
drag, startPoint x: 319, startPoint y: 272, endPoint x: 273, endPoint y: 269, distance: 46.1
click at [273, 275] on p "Why It Matters" at bounding box center [419, 280] width 293 height 11
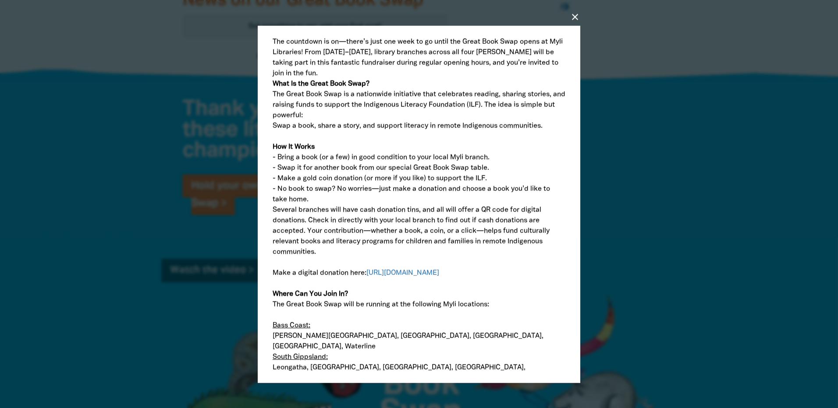
scroll to position [131, 0]
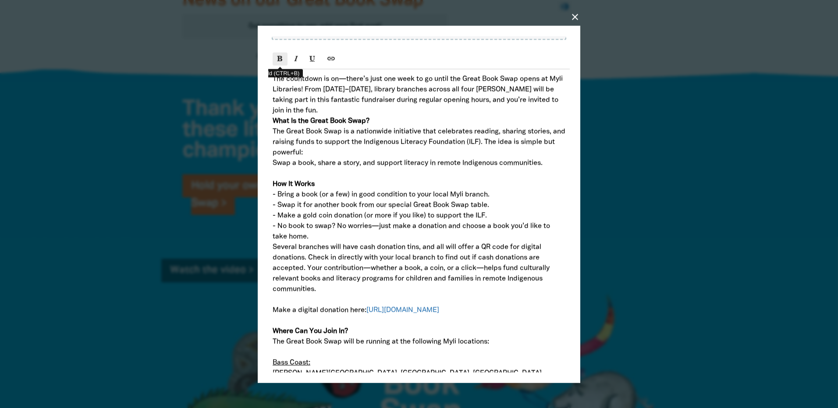
click at [280, 60] on icon "Bold (CTRL+B)" at bounding box center [280, 58] width 6 height 7
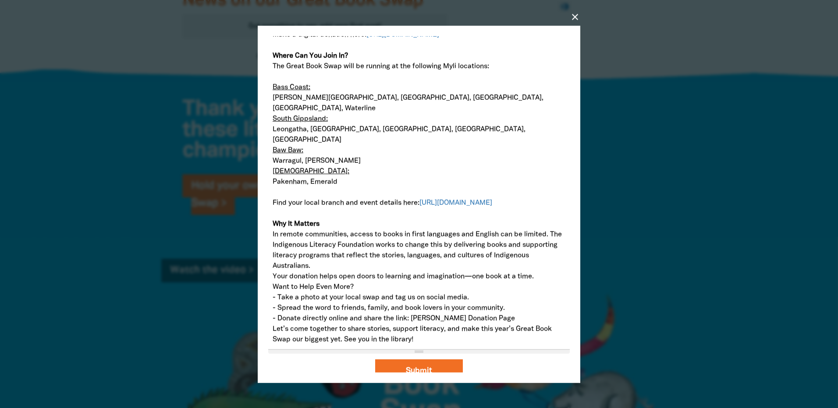
scroll to position [409, 0]
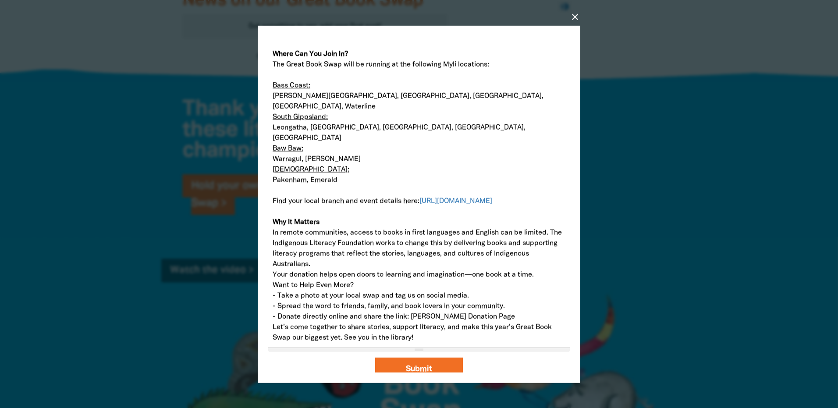
click at [366, 256] on p "In remote communities, access to books in first languages and English can be li…" at bounding box center [419, 248] width 293 height 42
click at [269, 279] on div "The countdown is on—there’s just one week to go until the Great Book Swap opens…" at bounding box center [418, 70] width 301 height 556
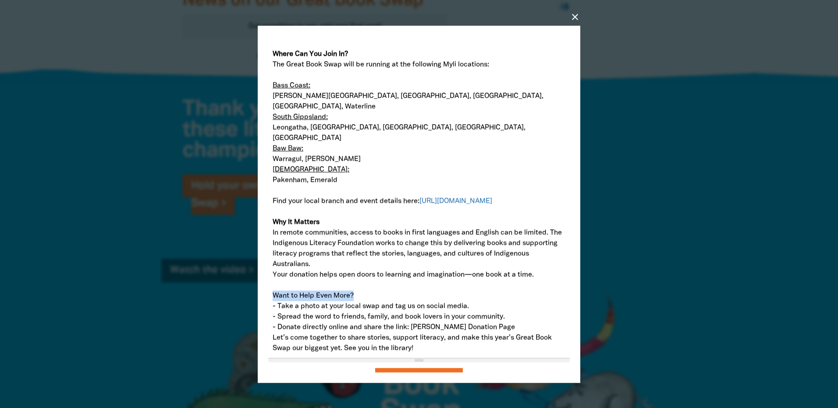
drag, startPoint x: 358, startPoint y: 287, endPoint x: 267, endPoint y: 284, distance: 91.6
click at [267, 284] on div "close Create a new post Post Title Post Image collections Drag in your file or …" at bounding box center [419, 204] width 322 height 358
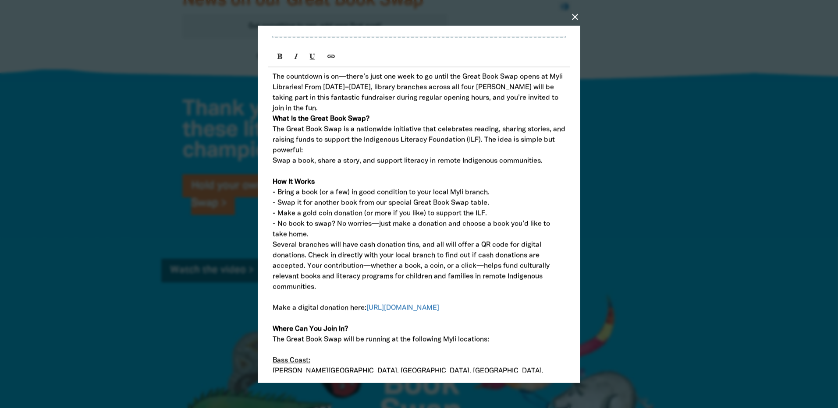
scroll to position [14, 0]
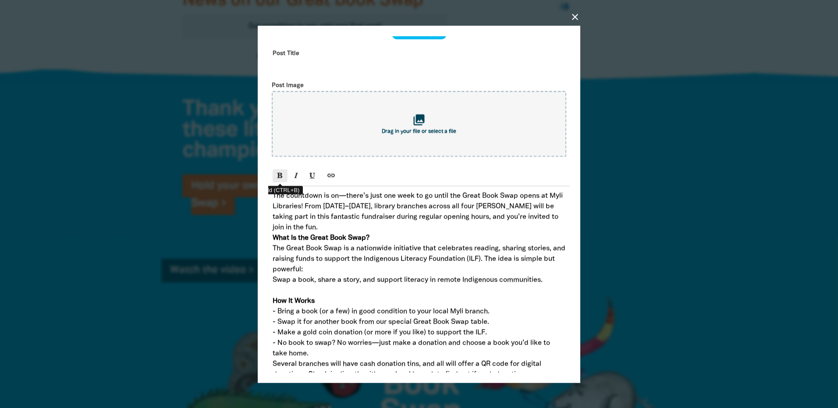
click at [276, 175] on button "Bold (CTRL+B)" at bounding box center [280, 175] width 15 height 13
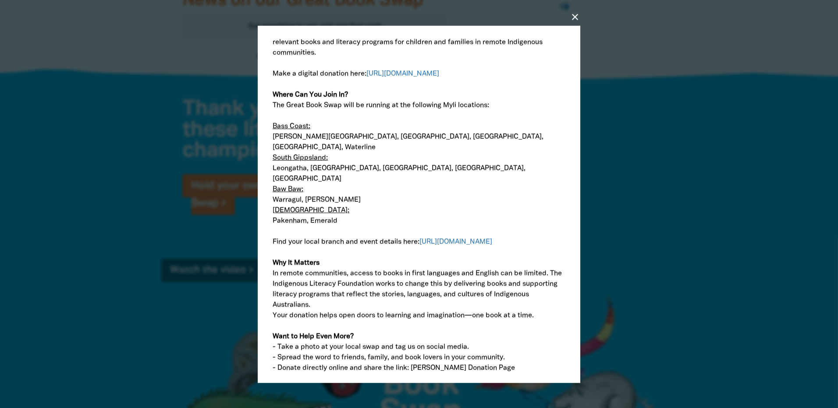
scroll to position [419, 0]
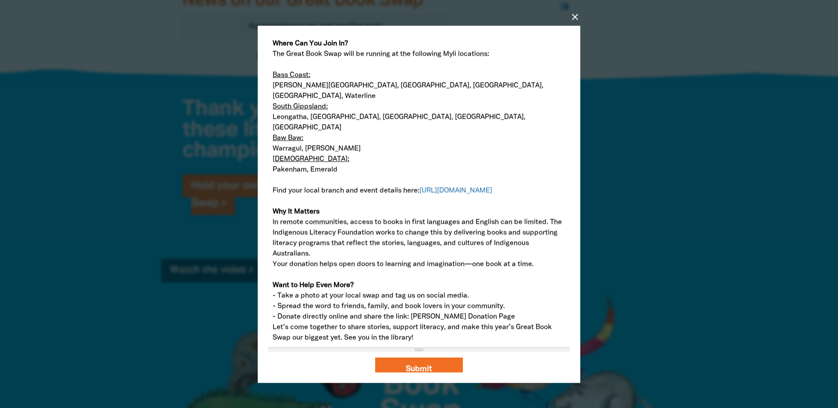
click at [273, 322] on p "Let’s come together to share stories, support literacy, and make this year’s Gr…" at bounding box center [419, 332] width 293 height 21
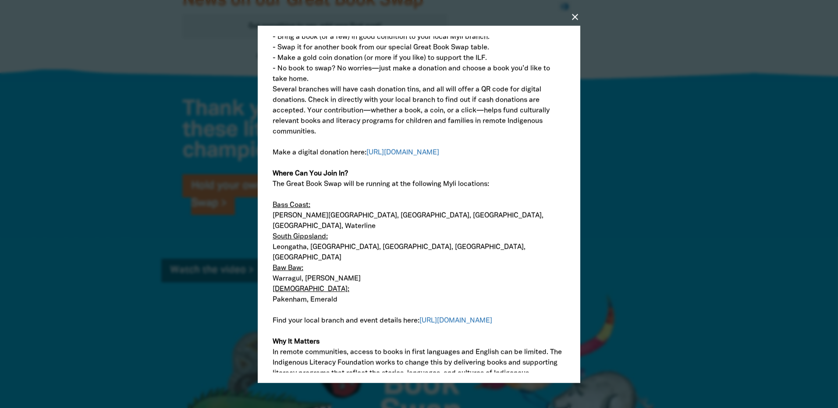
scroll to position [244, 0]
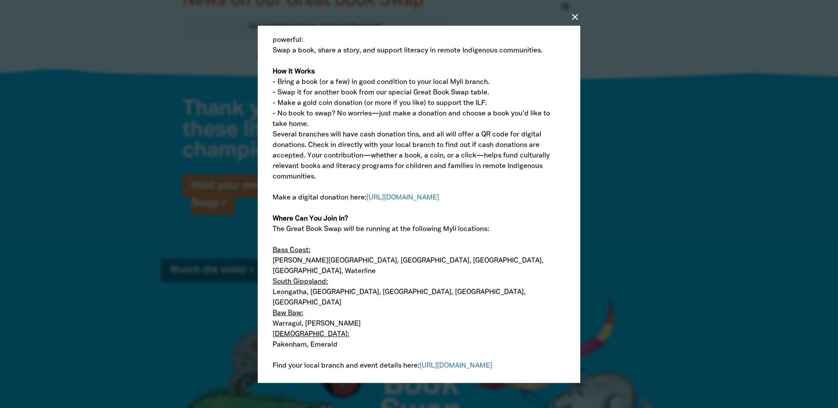
drag, startPoint x: 473, startPoint y: 214, endPoint x: 264, endPoint y: 211, distance: 209.4
click at [264, 211] on div "close Create a new post Post Title Post Image collections Drag in your file or …" at bounding box center [419, 204] width 322 height 358
copy link "[URL][DOMAIN_NAME]"
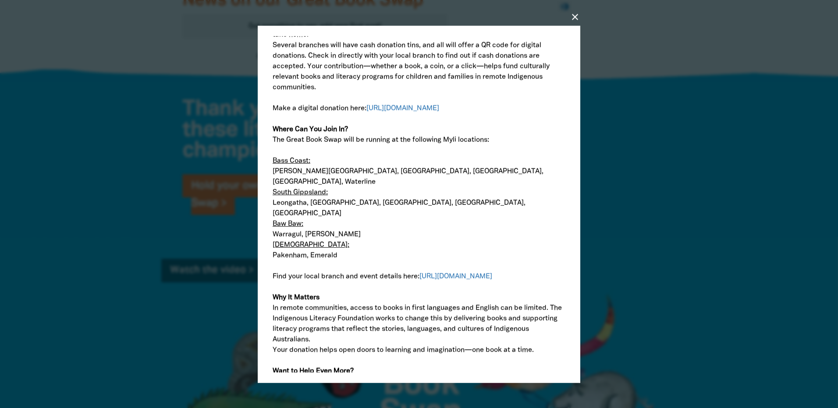
scroll to position [430, 0]
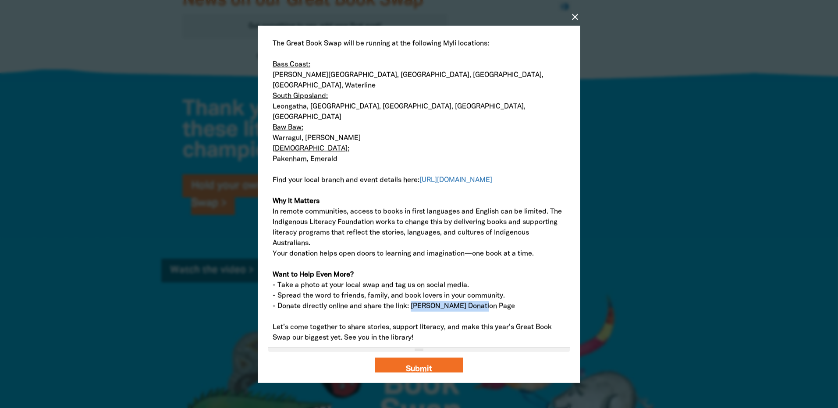
drag, startPoint x: 482, startPoint y: 300, endPoint x: 412, endPoint y: 295, distance: 70.3
click at [412, 301] on p "- Donate directly online and share the link: [PERSON_NAME] Donation Page" at bounding box center [419, 306] width 293 height 11
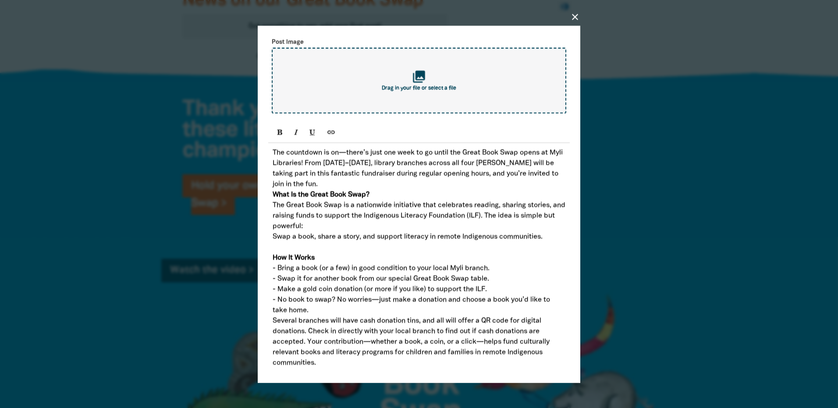
scroll to position [0, 0]
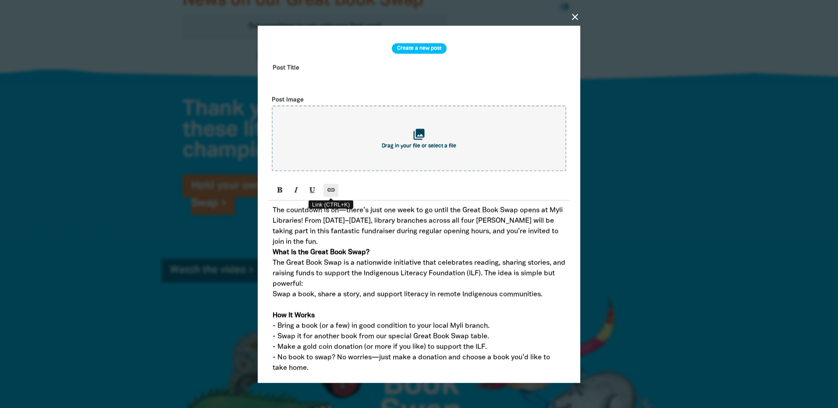
click at [329, 192] on icon "Link (CTRL+K)" at bounding box center [331, 189] width 6 height 7
type input "[PERSON_NAME] Donation Page"
checkbox input "true"
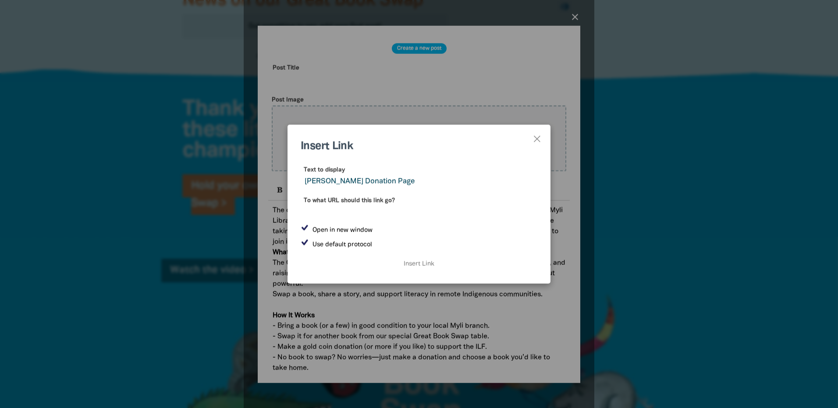
paste input "[URL][DOMAIN_NAME]"
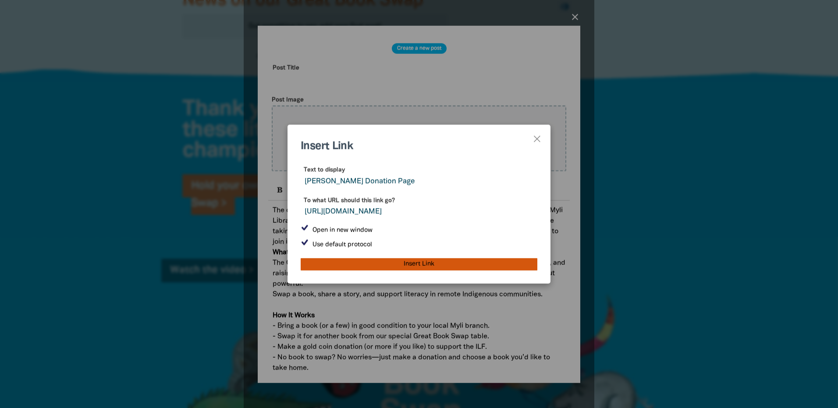
type input "[URL][DOMAIN_NAME]"
click at [471, 268] on input "Insert Link" at bounding box center [419, 264] width 237 height 12
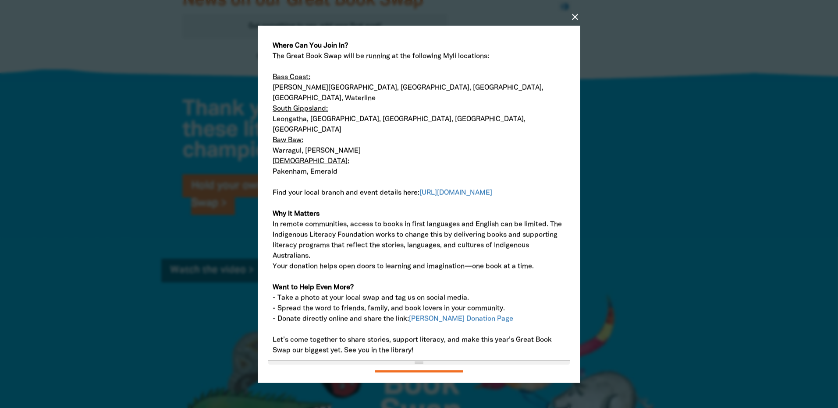
scroll to position [430, 0]
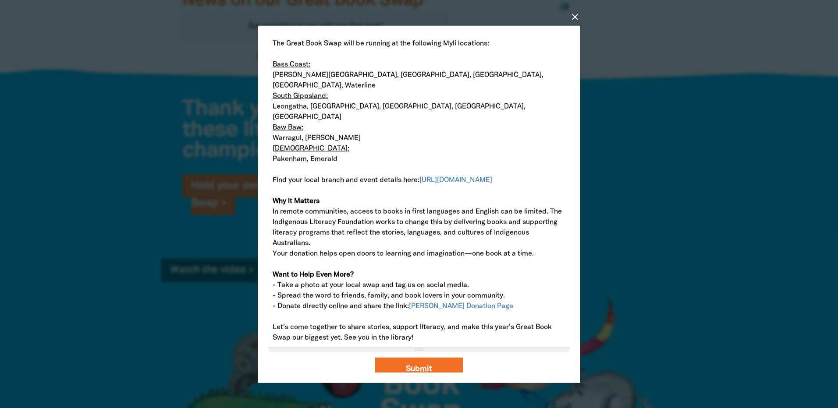
click at [273, 248] on p "Your donation helps open doors to learning and imagination—one book at a time." at bounding box center [419, 253] width 293 height 11
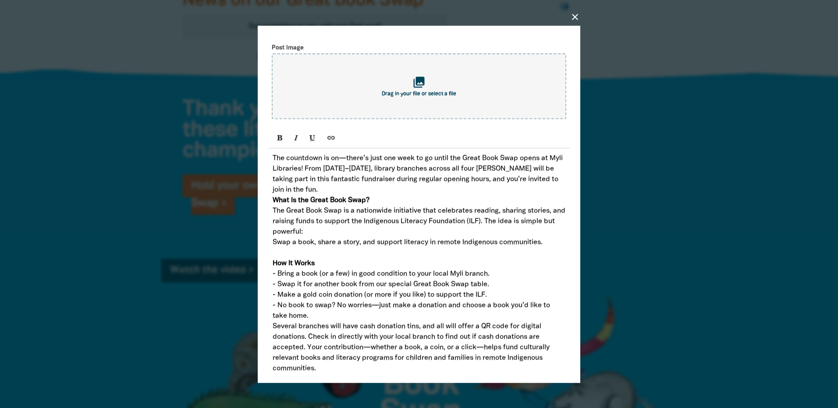
scroll to position [35, 0]
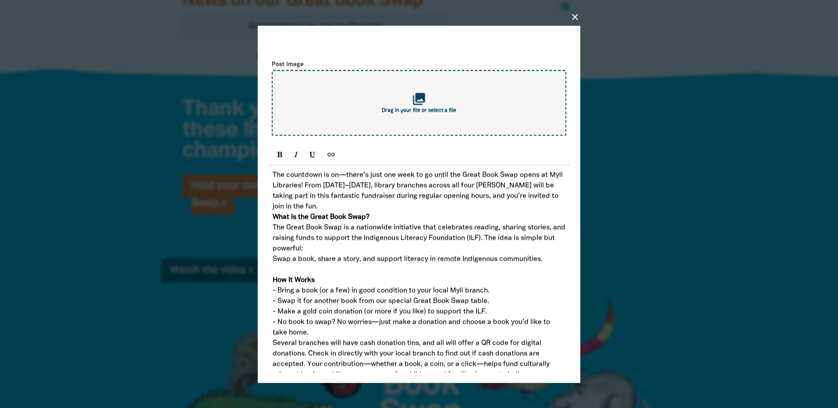
click at [406, 123] on div "collections Drag in your file or select a file" at bounding box center [419, 103] width 294 height 66
type input "C:\fakepath\The Great Book Swap Poster 2025.png"
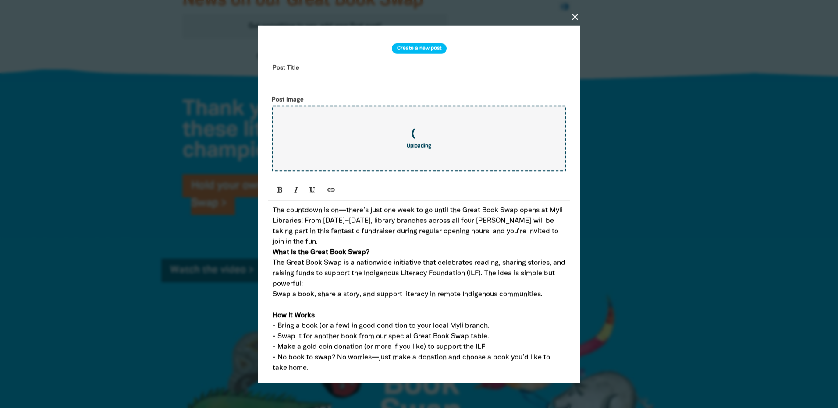
click at [307, 71] on input "text" at bounding box center [418, 74] width 301 height 28
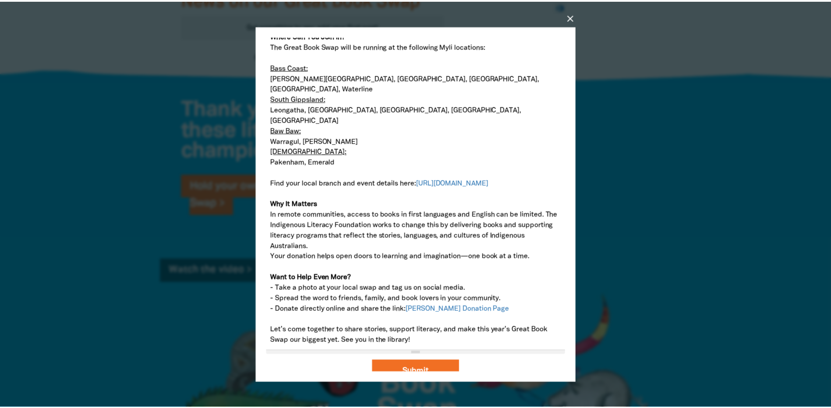
scroll to position [496, 0]
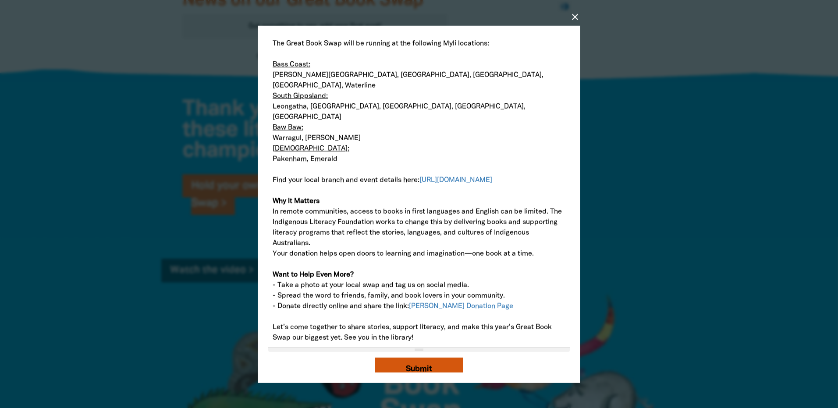
type input "Myli Libraries Great Book Swap - 1 Week to Go!"
click at [418, 364] on button "Submit" at bounding box center [419, 370] width 88 height 24
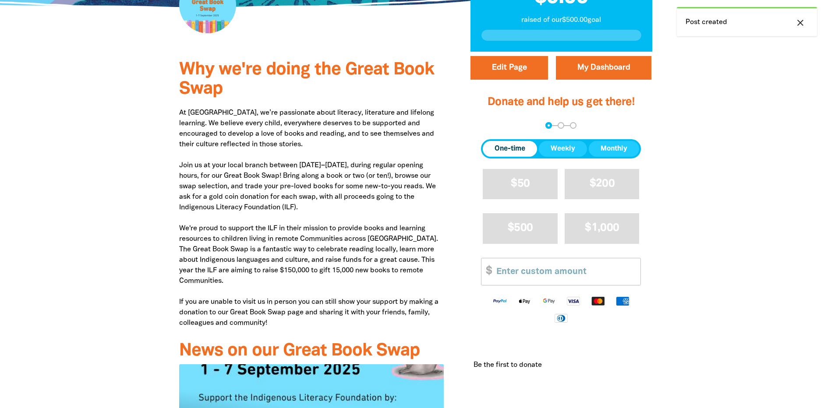
scroll to position [394, 0]
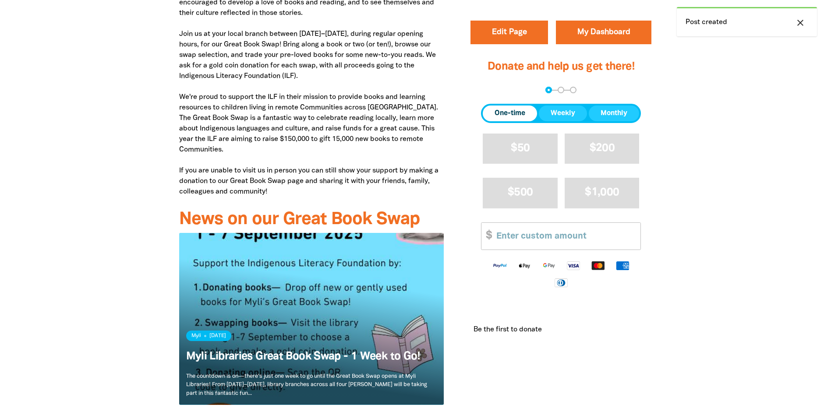
click at [307, 307] on link "Read more" at bounding box center [311, 319] width 265 height 172
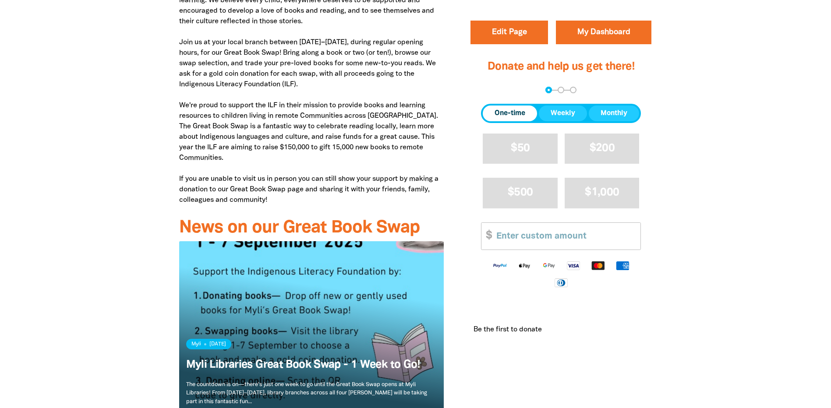
scroll to position [394, 0]
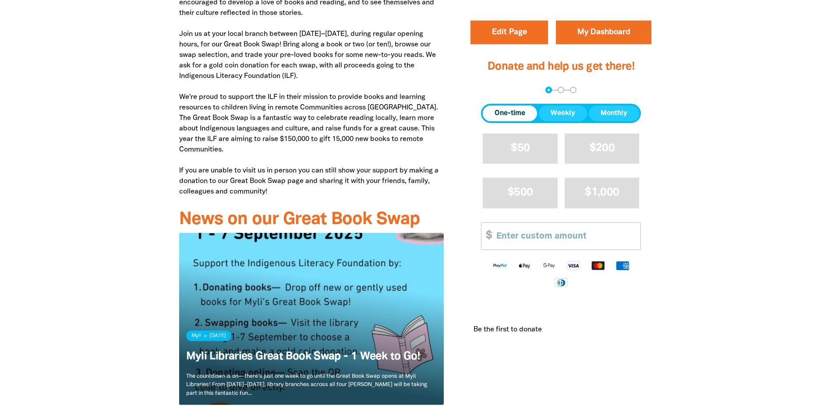
click at [320, 285] on link "Read more" at bounding box center [311, 319] width 265 height 172
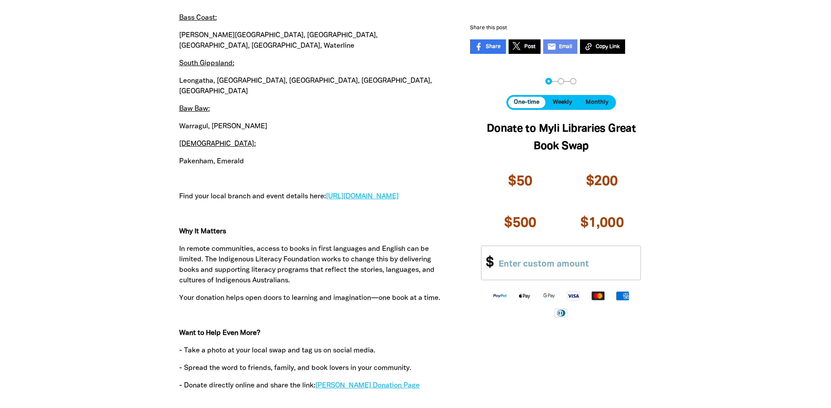
scroll to position [1139, 0]
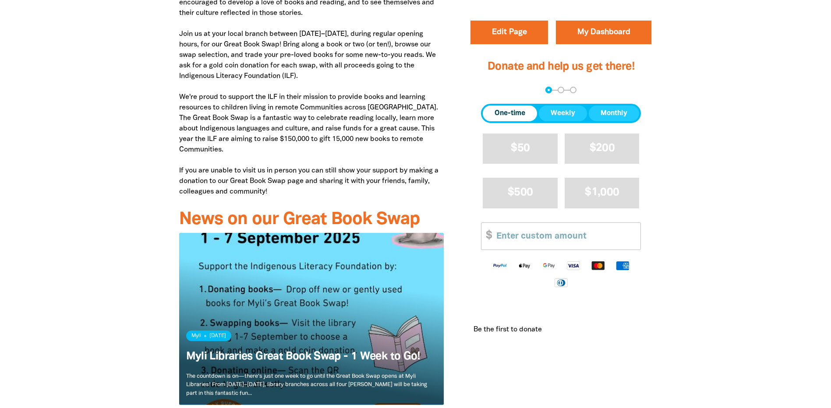
scroll to position [88, 0]
